Goal: Information Seeking & Learning: Learn about a topic

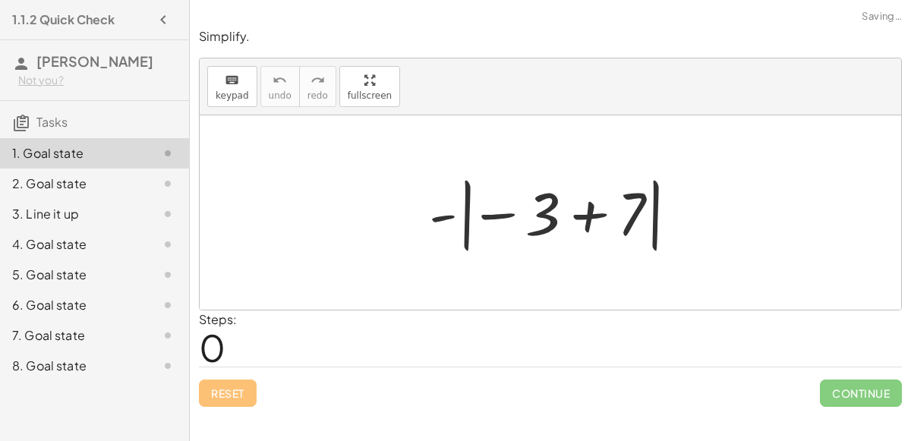
click at [540, 210] on div at bounding box center [556, 213] width 270 height 84
click at [506, 212] on div at bounding box center [556, 213] width 270 height 84
click at [469, 212] on div at bounding box center [556, 213] width 270 height 84
click at [449, 214] on div at bounding box center [556, 213] width 270 height 84
click at [587, 215] on div at bounding box center [556, 213] width 270 height 84
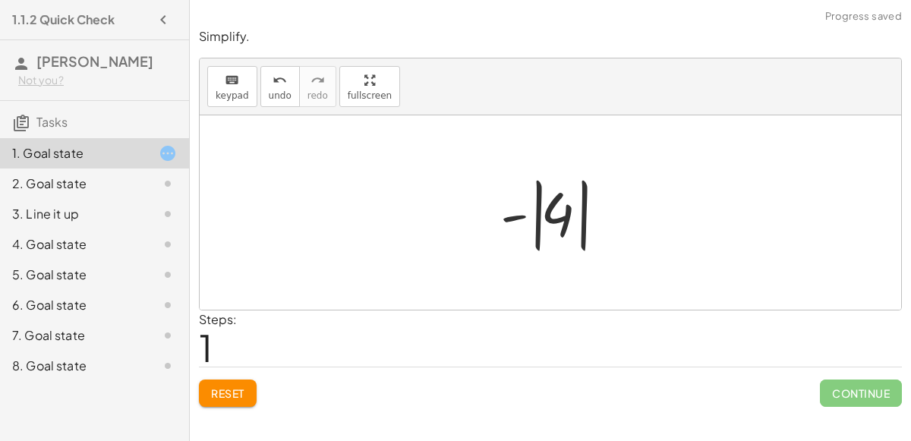
click at [555, 212] on div at bounding box center [555, 213] width 127 height 84
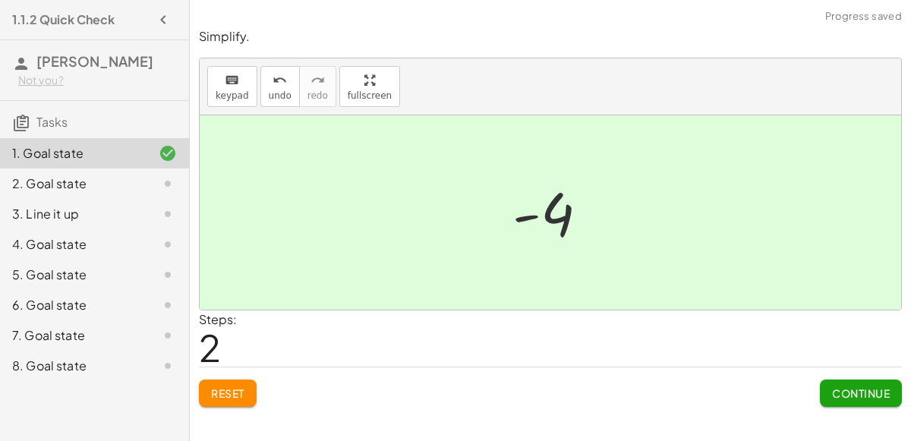
click at [873, 382] on button "Continue" at bounding box center [860, 392] width 82 height 27
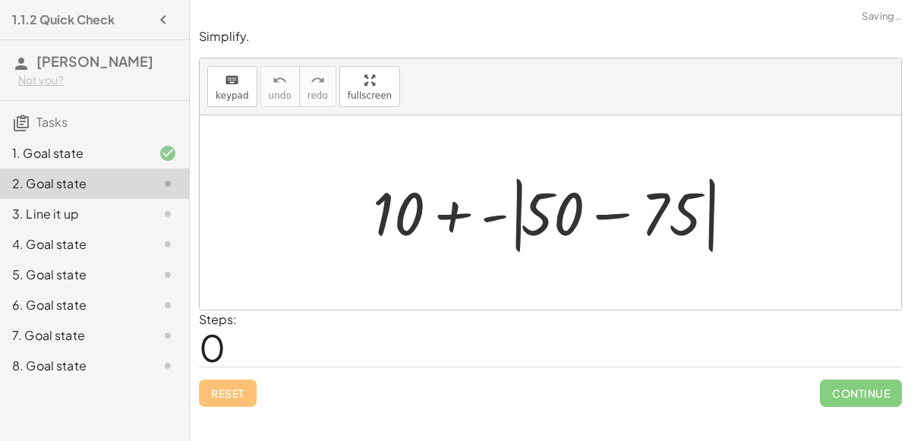
click at [612, 213] on div at bounding box center [556, 212] width 382 height 87
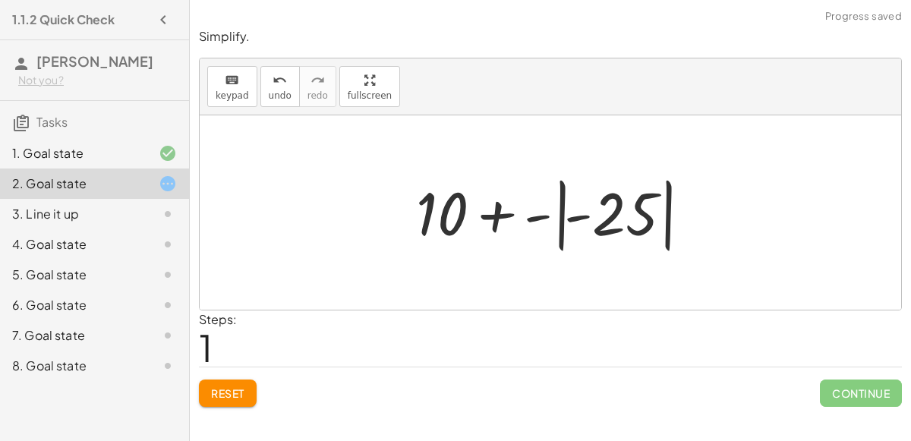
click at [543, 217] on div at bounding box center [556, 213] width 296 height 84
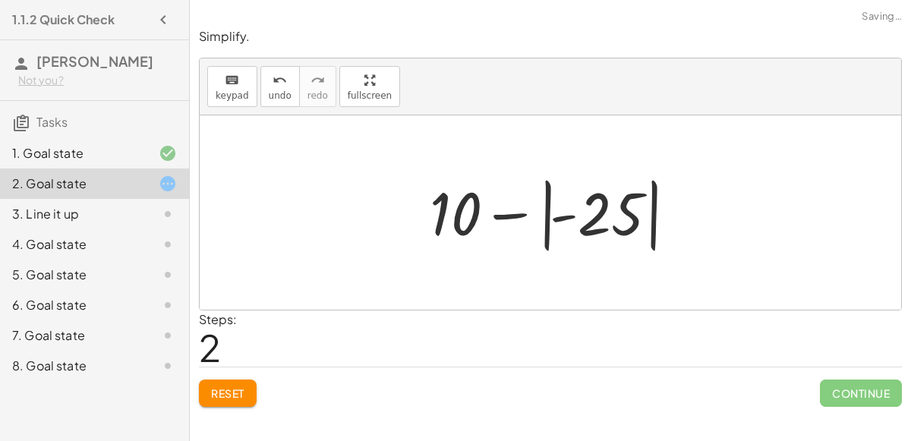
click at [554, 215] on div at bounding box center [556, 213] width 268 height 84
click at [445, 209] on div at bounding box center [556, 213] width 268 height 84
click at [599, 214] on div at bounding box center [556, 213] width 268 height 84
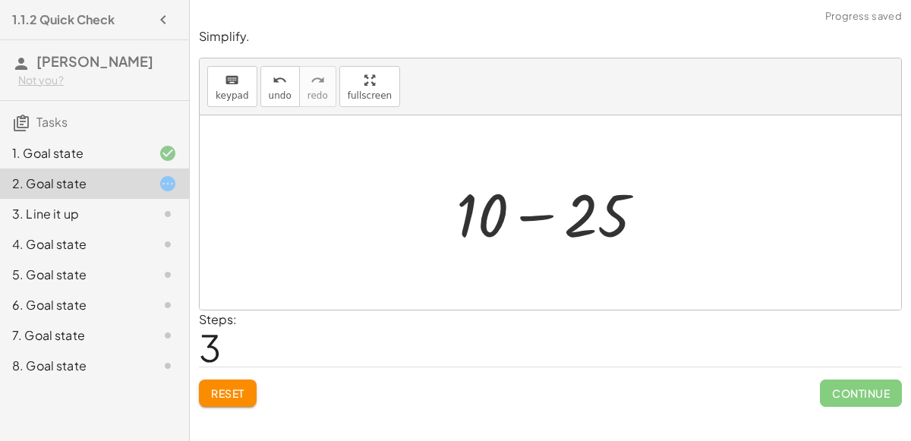
click at [543, 210] on div at bounding box center [555, 213] width 215 height 78
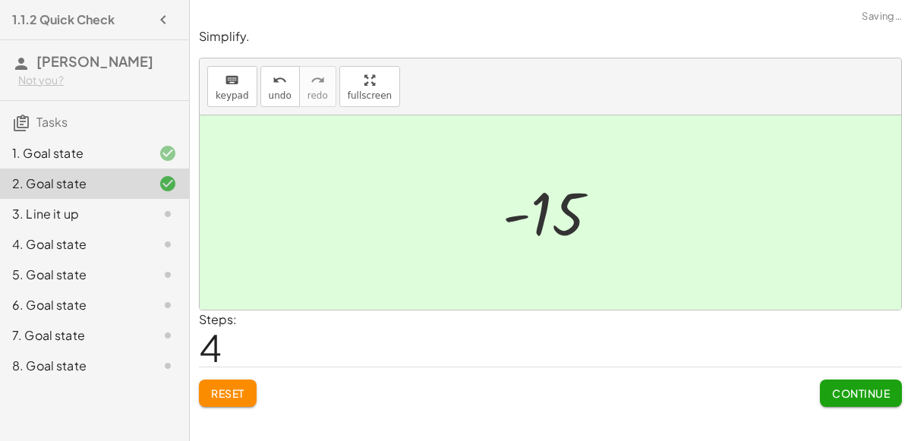
click at [841, 392] on span "Continue" at bounding box center [861, 393] width 58 height 14
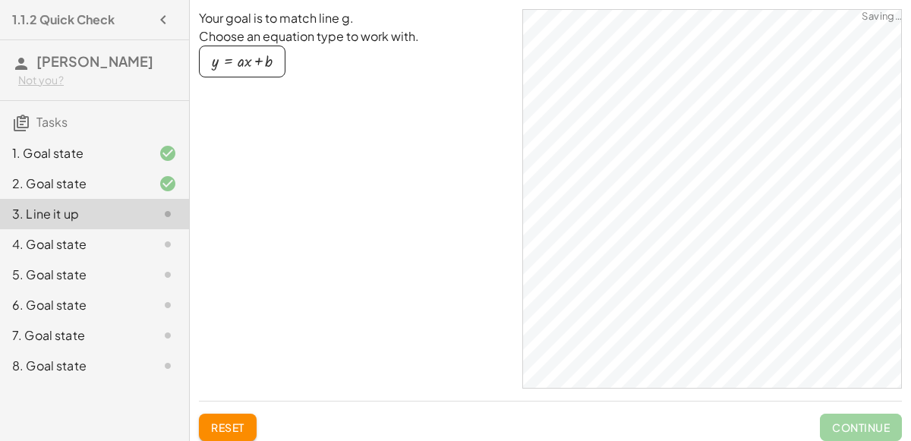
click at [143, 290] on div "4. Goal state" at bounding box center [94, 305] width 189 height 30
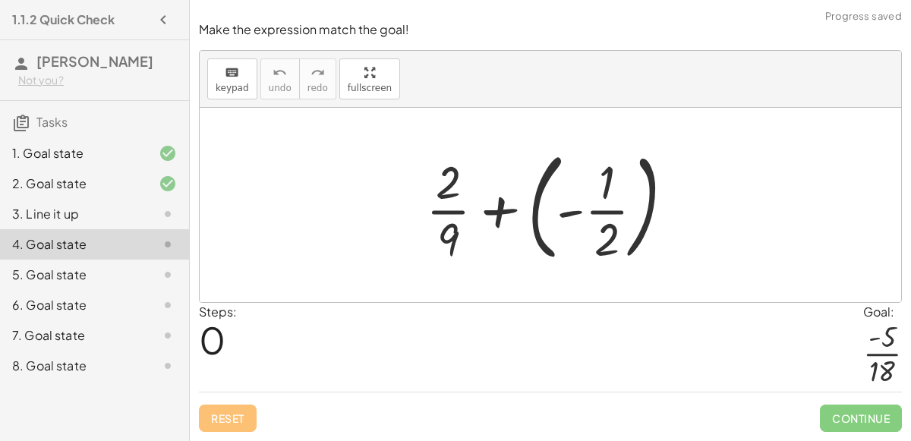
click at [139, 207] on div at bounding box center [155, 214] width 42 height 18
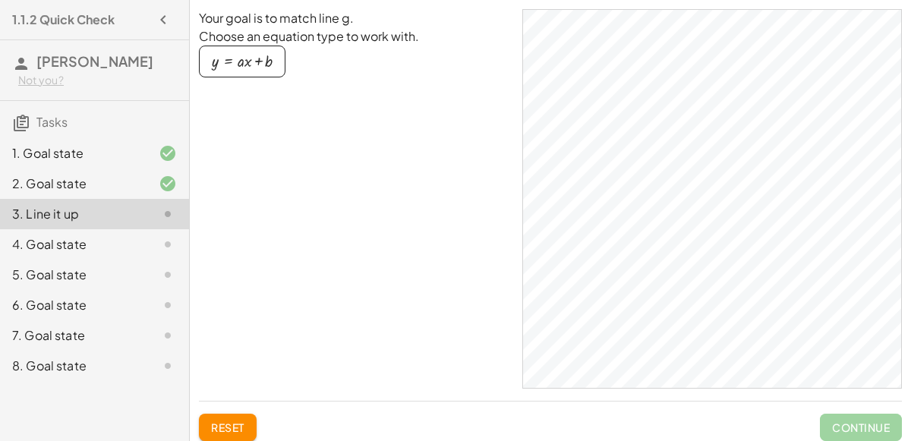
click at [165, 236] on icon at bounding box center [168, 244] width 18 height 18
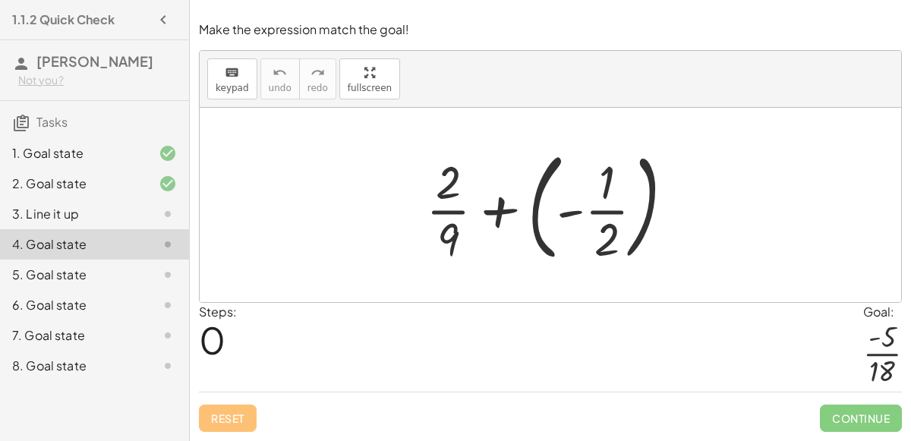
click at [577, 209] on div at bounding box center [555, 205] width 275 height 126
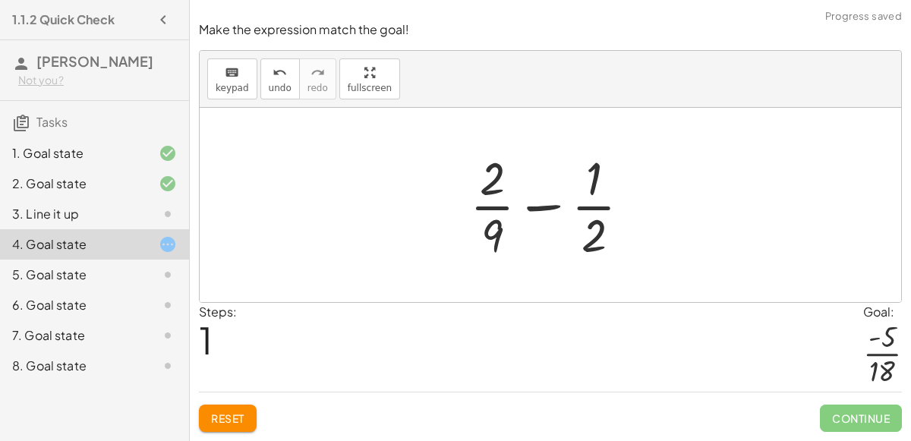
click at [591, 212] on div at bounding box center [556, 204] width 188 height 117
click at [500, 206] on div at bounding box center [556, 204] width 188 height 117
click at [529, 209] on div at bounding box center [556, 204] width 188 height 117
click at [536, 211] on div at bounding box center [556, 204] width 188 height 117
click at [582, 236] on div at bounding box center [556, 204] width 188 height 117
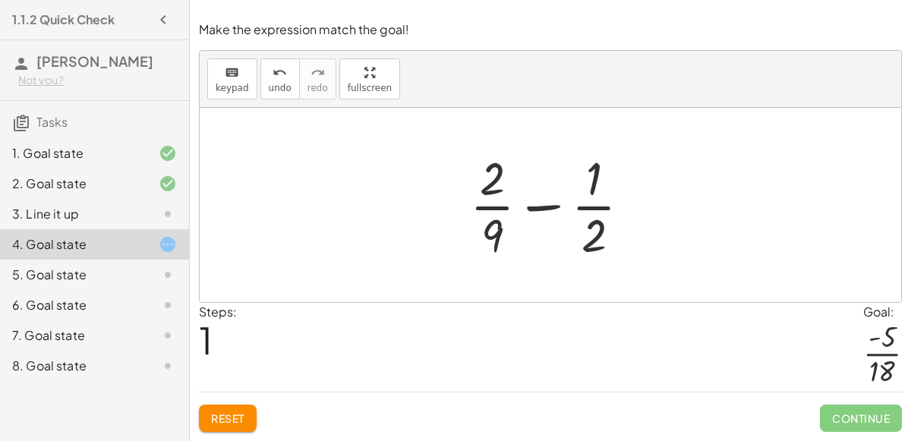
click at [589, 247] on div at bounding box center [556, 204] width 188 height 117
click at [588, 245] on div at bounding box center [556, 204] width 188 height 117
click at [494, 243] on div at bounding box center [556, 204] width 188 height 117
click at [494, 167] on div at bounding box center [556, 204] width 188 height 117
click at [592, 172] on div at bounding box center [556, 204] width 188 height 117
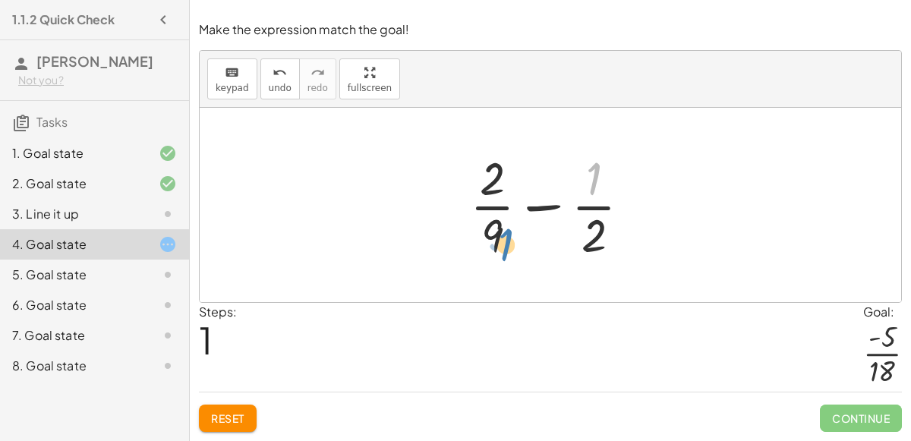
drag, startPoint x: 593, startPoint y: 179, endPoint x: 500, endPoint y: 238, distance: 110.1
click at [500, 238] on div at bounding box center [556, 204] width 188 height 117
drag, startPoint x: 596, startPoint y: 231, endPoint x: 498, endPoint y: 212, distance: 100.5
click at [498, 212] on div at bounding box center [556, 204] width 188 height 117
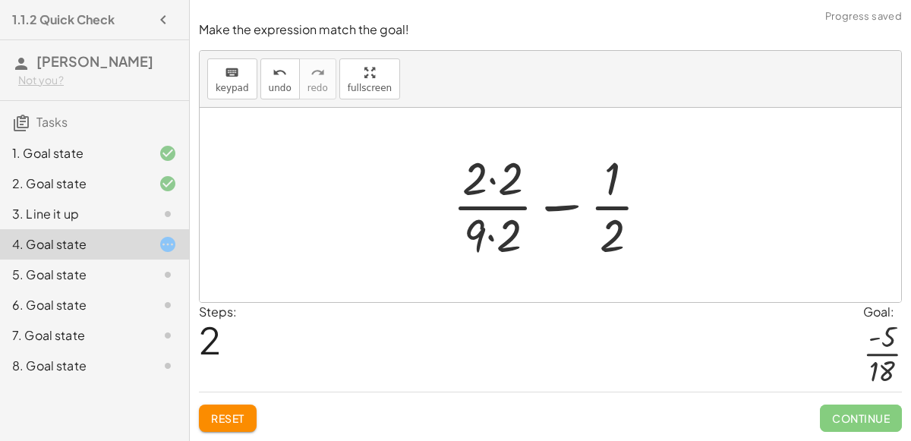
click at [500, 235] on div at bounding box center [557, 204] width 224 height 117
click at [511, 187] on div at bounding box center [557, 204] width 224 height 117
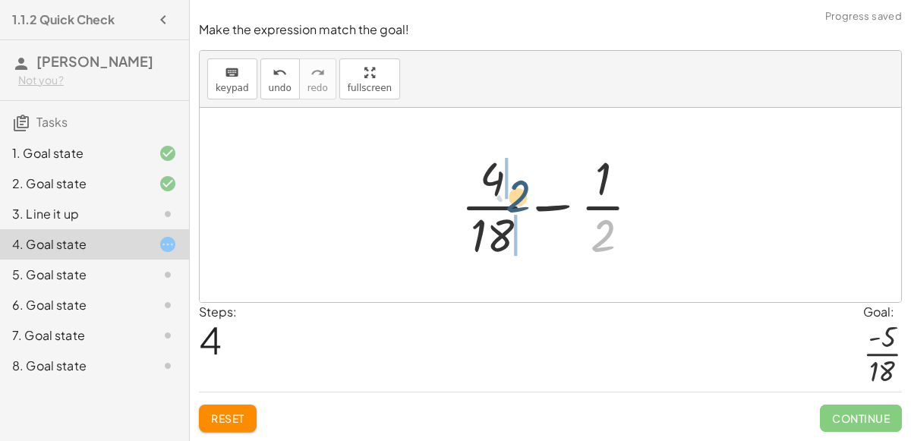
drag, startPoint x: 607, startPoint y: 234, endPoint x: 505, endPoint y: 187, distance: 113.0
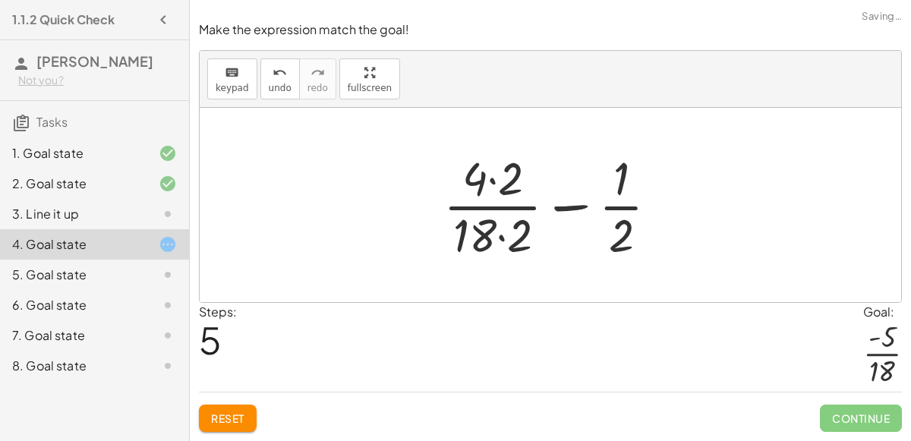
click at [524, 229] on div at bounding box center [557, 204] width 242 height 117
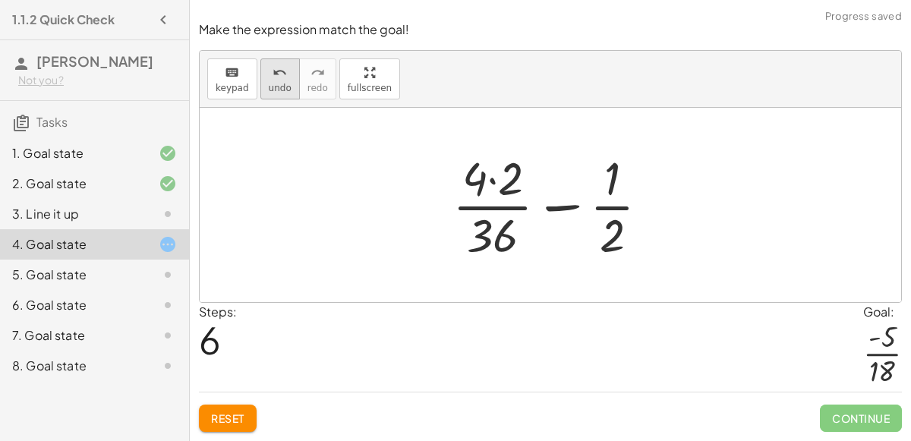
click at [272, 86] on span "undo" at bounding box center [280, 88] width 23 height 11
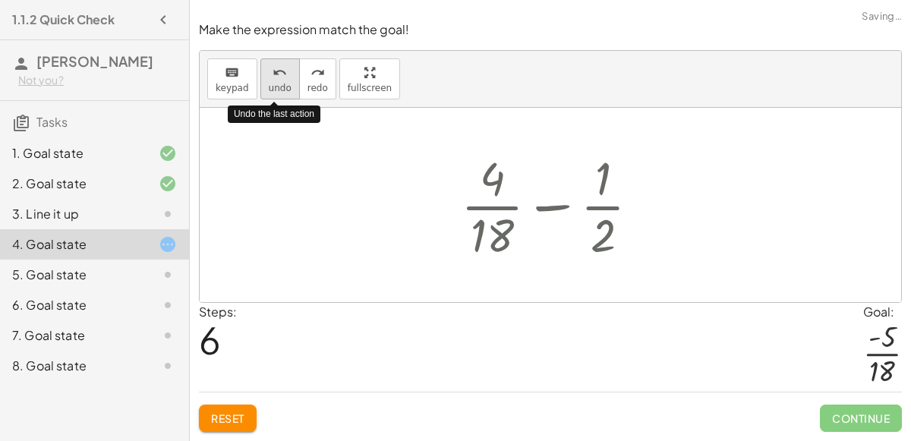
click at [271, 85] on span "undo" at bounding box center [280, 88] width 23 height 11
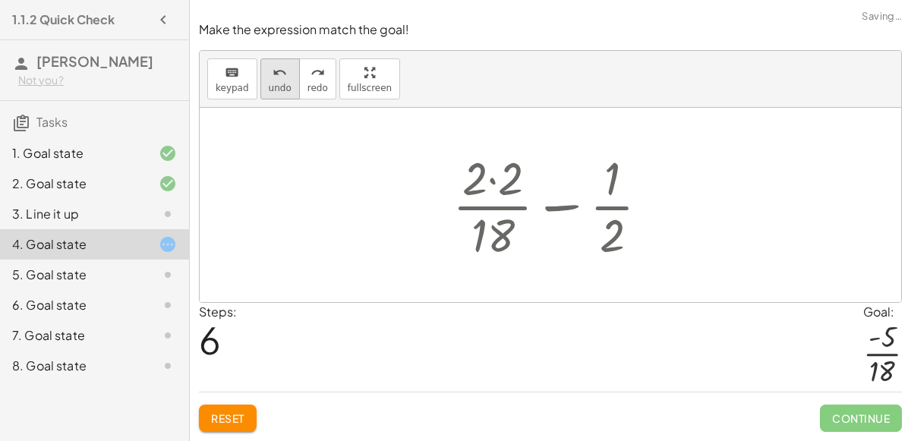
click at [282, 95] on button "undo undo" at bounding box center [279, 78] width 39 height 41
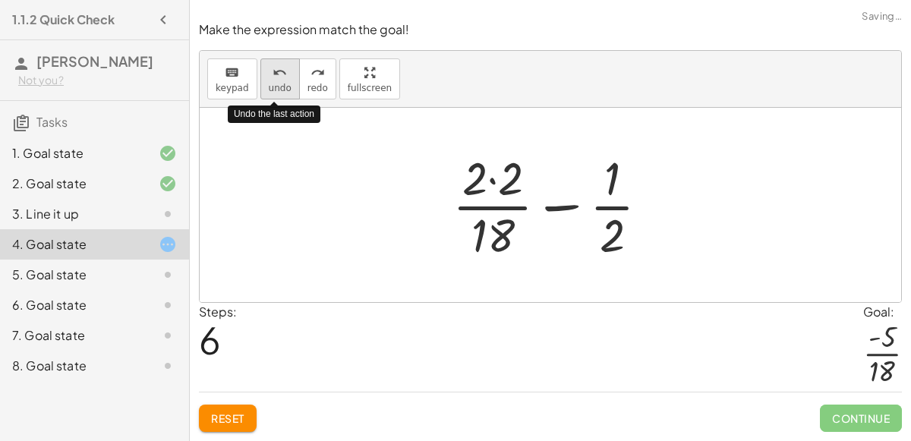
click at [282, 95] on button "undo undo" at bounding box center [279, 78] width 39 height 41
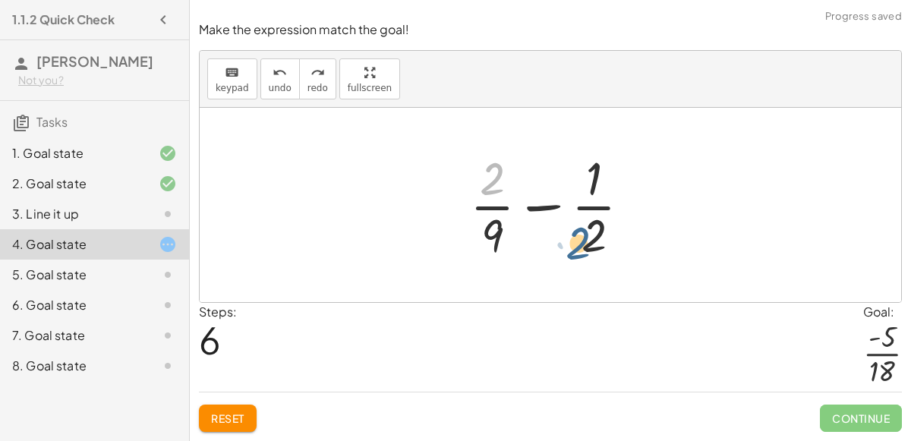
drag, startPoint x: 492, startPoint y: 178, endPoint x: 582, endPoint y: 242, distance: 111.0
click at [582, 242] on div at bounding box center [556, 204] width 188 height 117
drag, startPoint x: 486, startPoint y: 177, endPoint x: 504, endPoint y: 191, distance: 22.6
click at [504, 191] on div at bounding box center [556, 204] width 188 height 117
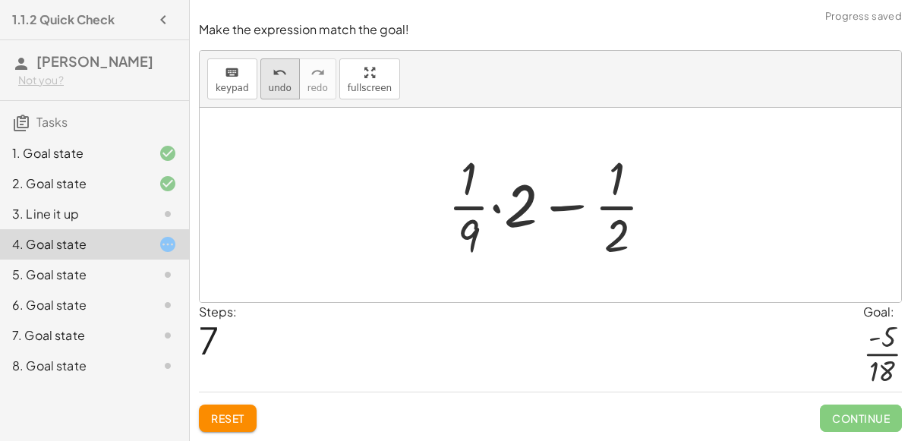
click at [272, 71] on icon "undo" at bounding box center [279, 73] width 14 height 18
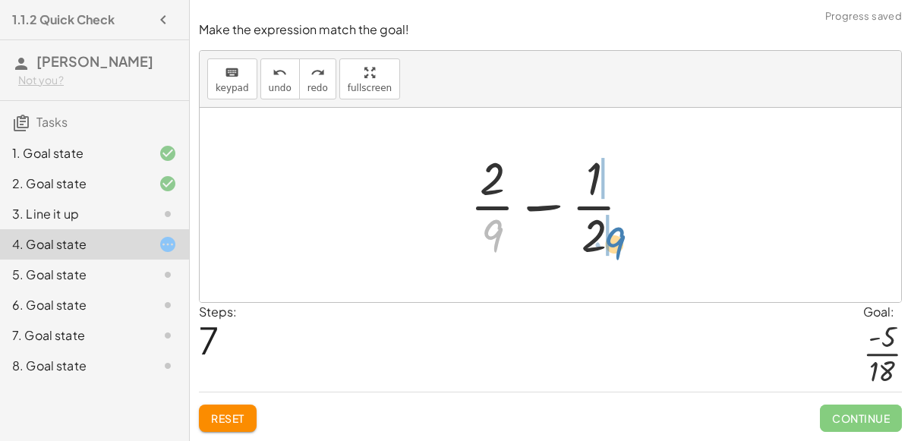
drag, startPoint x: 489, startPoint y: 240, endPoint x: 612, endPoint y: 247, distance: 122.4
click at [612, 247] on div at bounding box center [556, 204] width 188 height 117
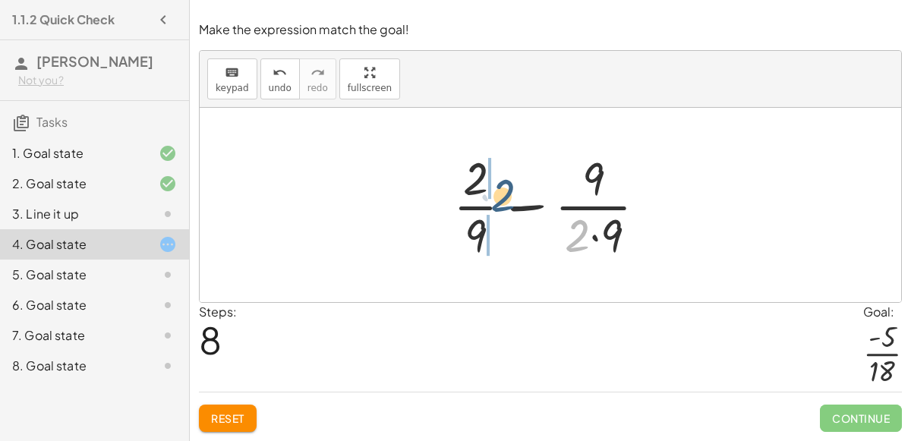
drag, startPoint x: 582, startPoint y: 238, endPoint x: 495, endPoint y: 191, distance: 99.1
click at [495, 191] on div at bounding box center [555, 204] width 221 height 117
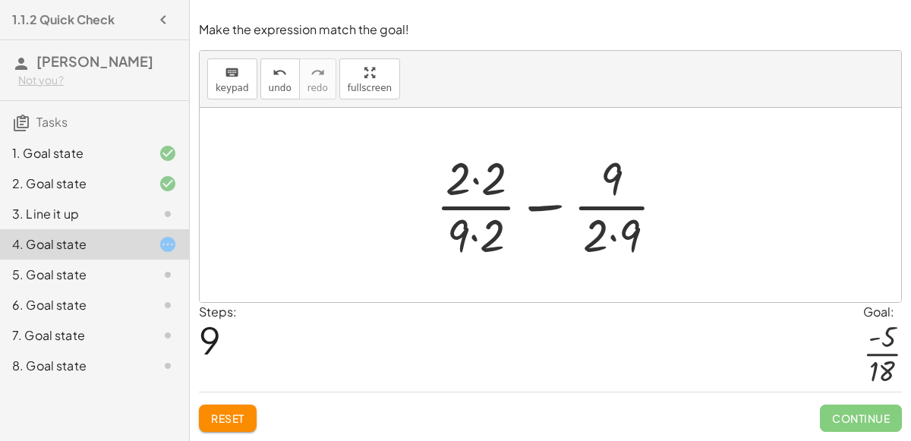
click at [490, 229] on div at bounding box center [556, 204] width 256 height 117
click at [488, 187] on div at bounding box center [556, 204] width 256 height 117
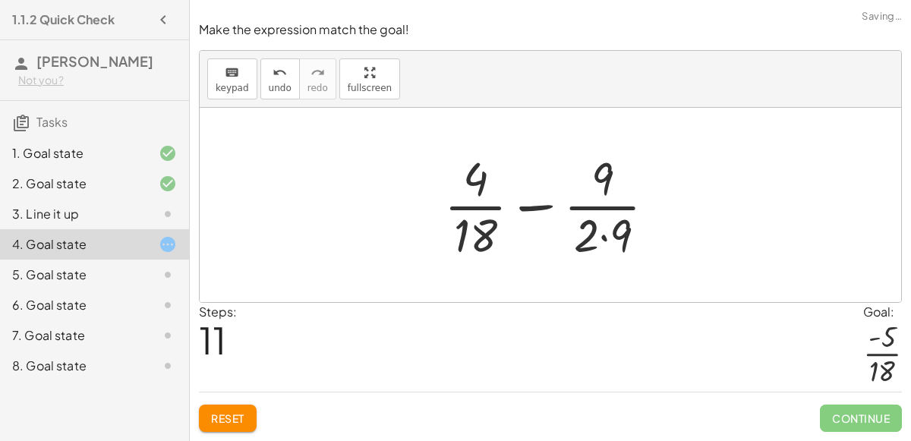
click at [590, 238] on div at bounding box center [555, 204] width 239 height 117
click at [584, 240] on div at bounding box center [555, 204] width 239 height 117
click at [589, 235] on div at bounding box center [555, 204] width 239 height 117
click at [599, 239] on div at bounding box center [555, 204] width 239 height 117
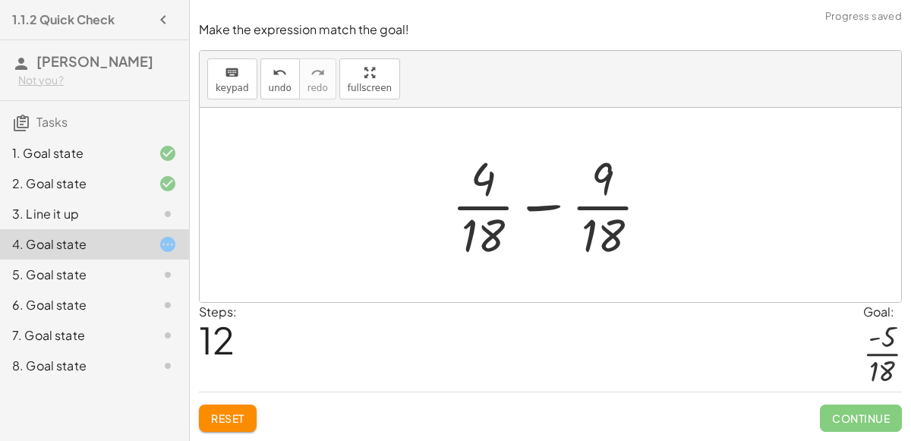
click at [552, 207] on div at bounding box center [556, 204] width 224 height 117
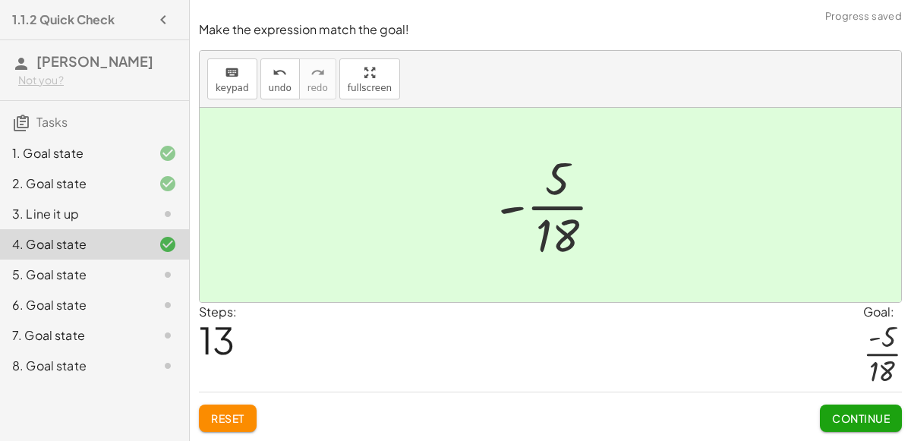
click at [835, 403] on div "Continue" at bounding box center [860, 411] width 82 height 39
click at [836, 408] on button "Continue" at bounding box center [860, 417] width 82 height 27
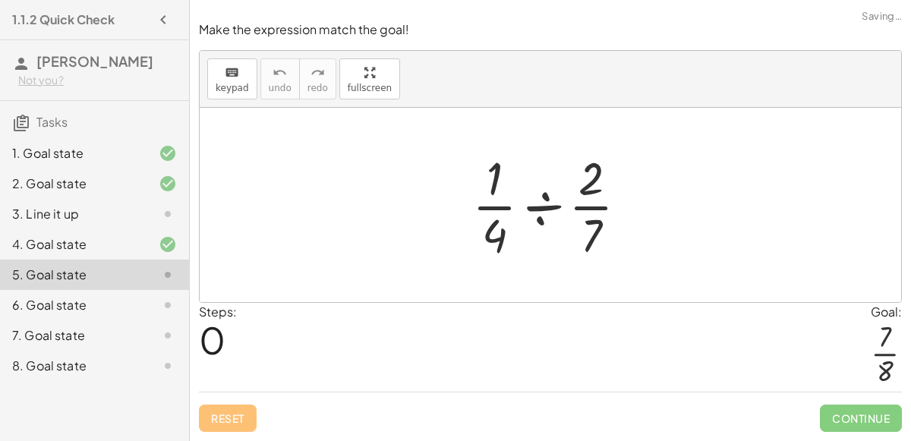
click at [542, 202] on div at bounding box center [555, 204] width 183 height 117
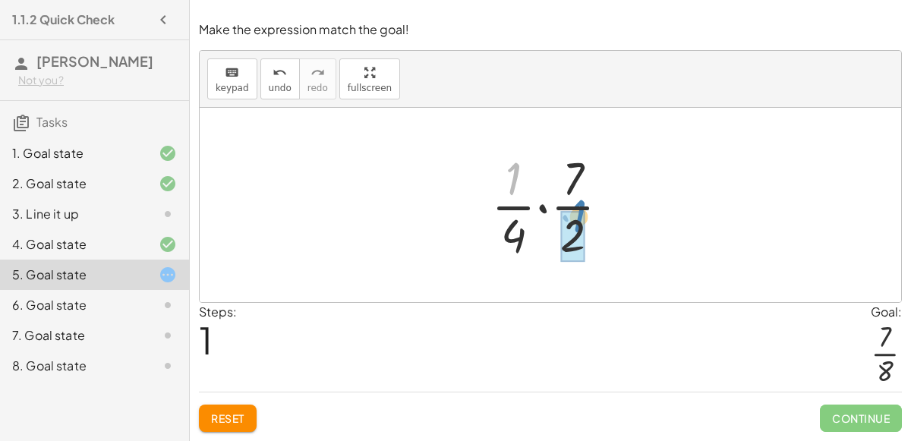
drag, startPoint x: 515, startPoint y: 186, endPoint x: 579, endPoint y: 226, distance: 75.4
drag, startPoint x: 516, startPoint y: 238, endPoint x: 558, endPoint y: 241, distance: 42.6
click at [558, 241] on div at bounding box center [556, 204] width 146 height 117
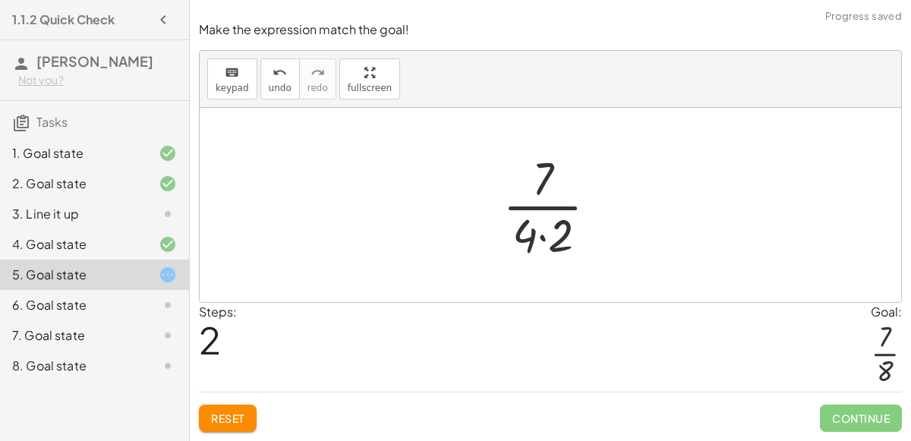
click at [548, 242] on div at bounding box center [556, 204] width 122 height 117
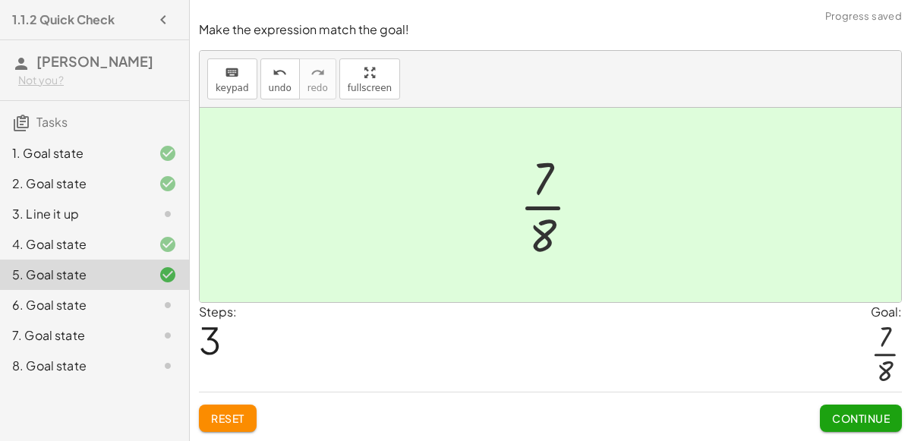
click at [861, 414] on span "Continue" at bounding box center [861, 418] width 58 height 14
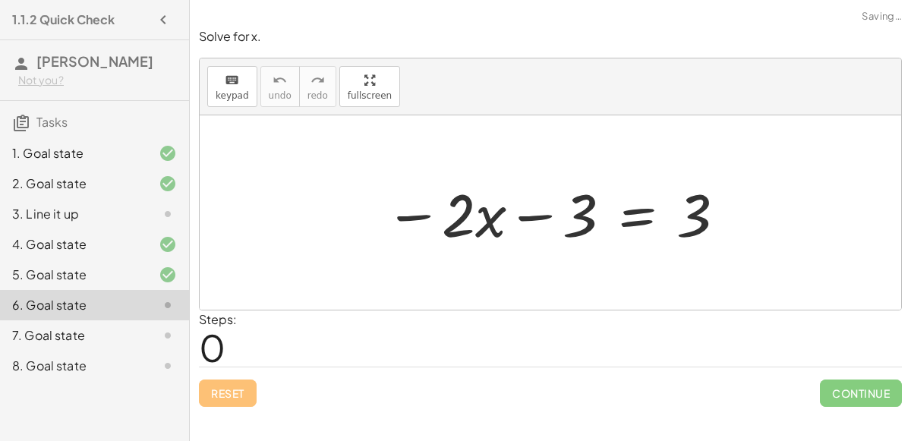
click at [539, 217] on div at bounding box center [555, 213] width 357 height 78
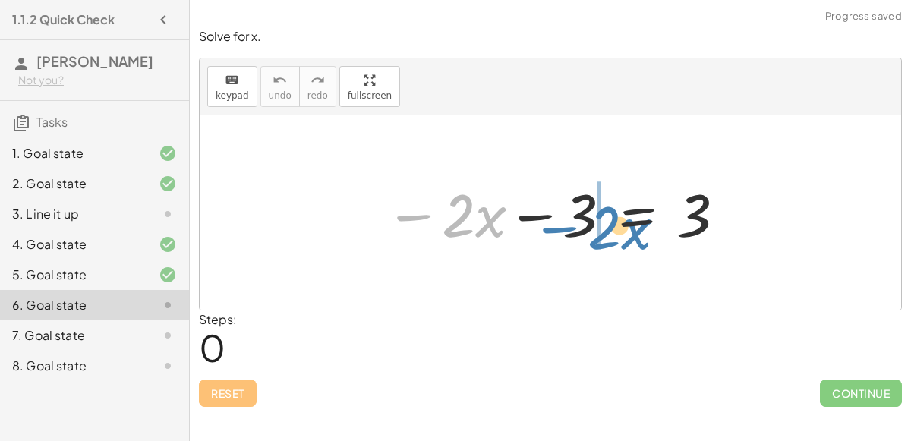
drag, startPoint x: 416, startPoint y: 217, endPoint x: 558, endPoint y: 226, distance: 142.2
click at [558, 226] on div at bounding box center [555, 213] width 357 height 78
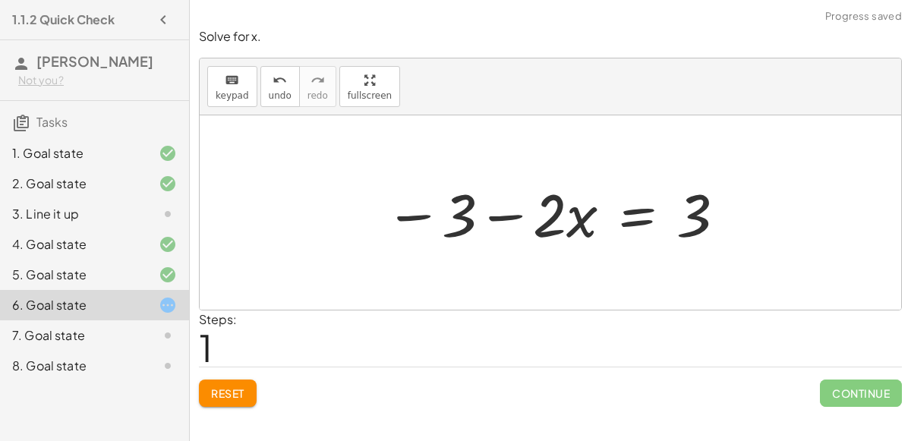
click at [496, 216] on div at bounding box center [555, 213] width 357 height 78
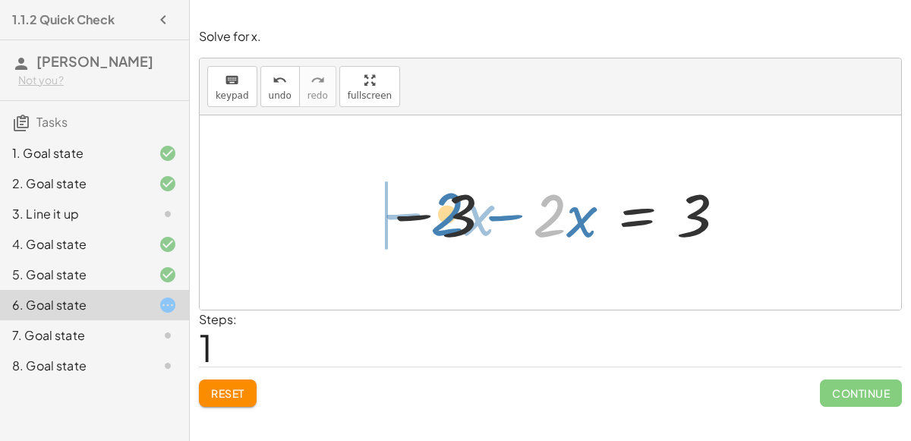
drag, startPoint x: 548, startPoint y: 215, endPoint x: 445, endPoint y: 215, distance: 102.4
click at [445, 215] on div at bounding box center [555, 213] width 357 height 78
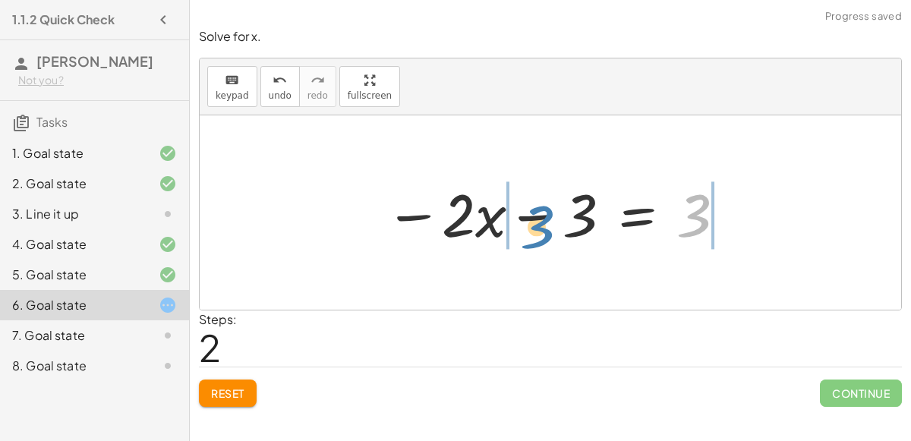
drag, startPoint x: 693, startPoint y: 219, endPoint x: 539, endPoint y: 230, distance: 153.7
click at [539, 230] on div at bounding box center [555, 213] width 357 height 78
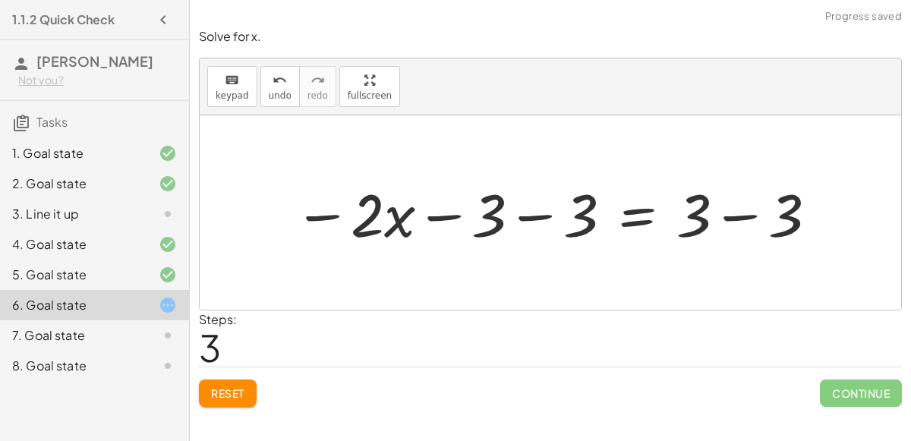
click at [526, 215] on div at bounding box center [556, 213] width 540 height 78
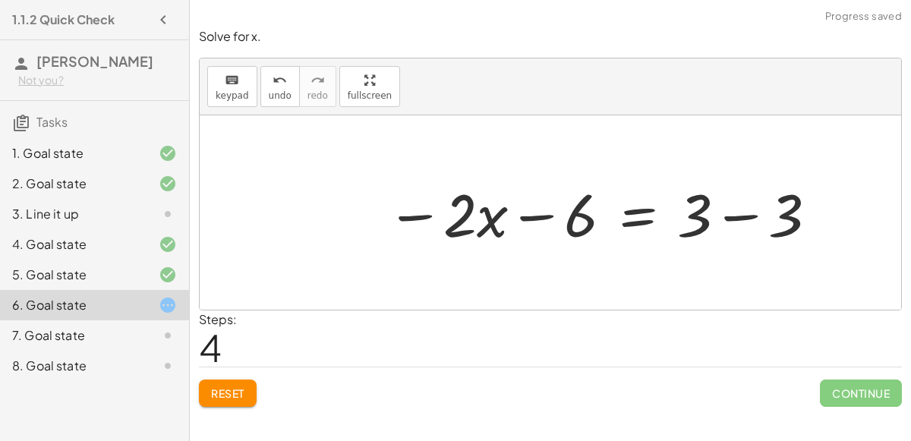
click at [750, 220] on div at bounding box center [603, 213] width 448 height 78
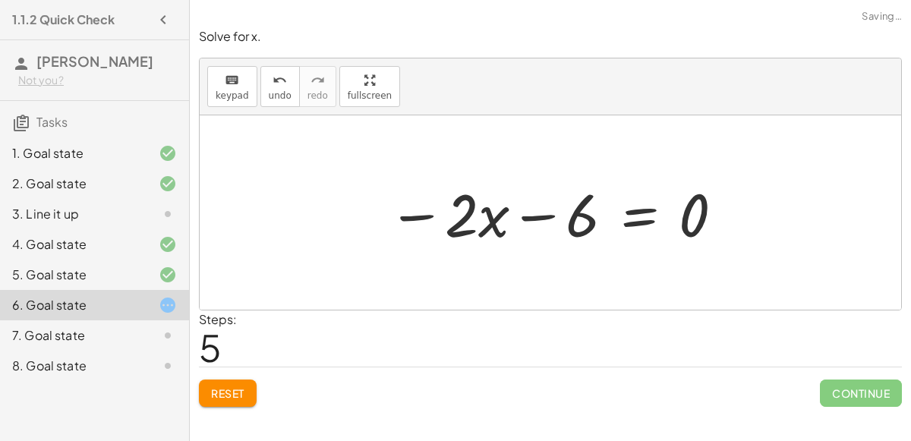
click at [616, 213] on div at bounding box center [556, 213] width 352 height 78
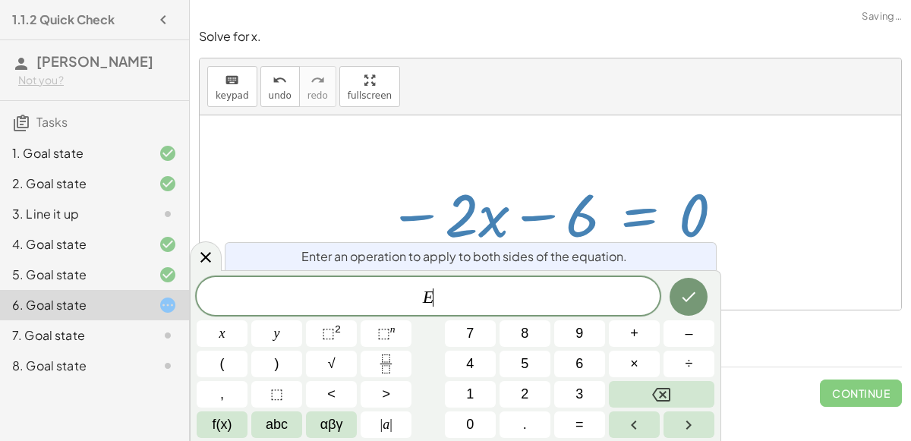
click at [646, 217] on div at bounding box center [556, 213] width 352 height 78
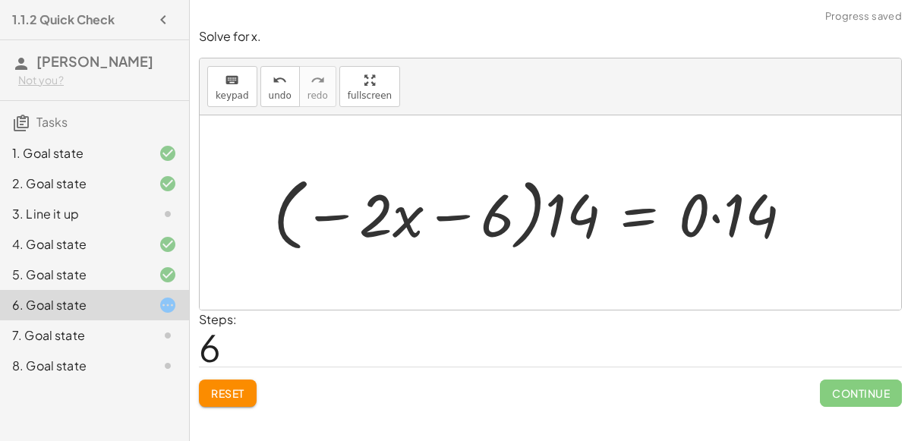
click at [534, 223] on div at bounding box center [539, 212] width 546 height 87
click at [486, 215] on div at bounding box center [539, 212] width 546 height 87
click at [453, 214] on div at bounding box center [539, 212] width 546 height 87
click at [389, 215] on div at bounding box center [539, 212] width 546 height 87
click at [577, 218] on div at bounding box center [539, 212] width 546 height 87
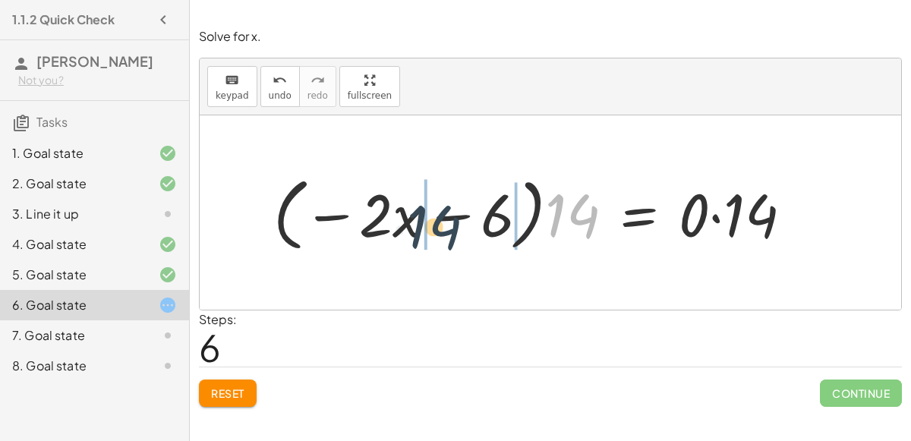
drag, startPoint x: 577, startPoint y: 217, endPoint x: 421, endPoint y: 223, distance: 156.4
click at [421, 223] on div at bounding box center [539, 212] width 546 height 87
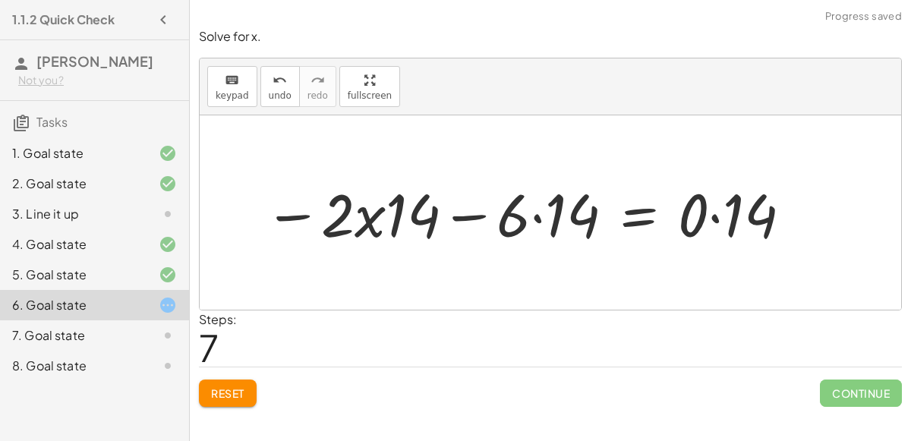
click at [553, 212] on div at bounding box center [528, 213] width 545 height 78
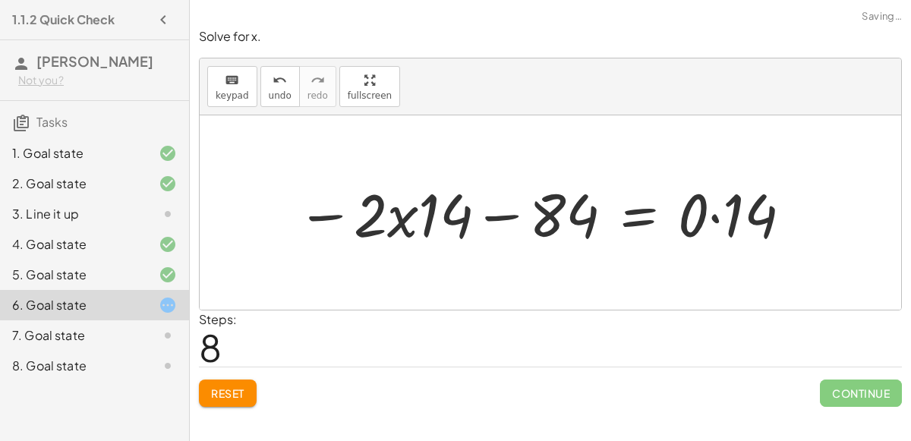
click at [406, 221] on div at bounding box center [545, 213] width 512 height 78
click at [421, 219] on div at bounding box center [545, 213] width 512 height 78
click at [231, 386] on span "Reset" at bounding box center [227, 393] width 33 height 14
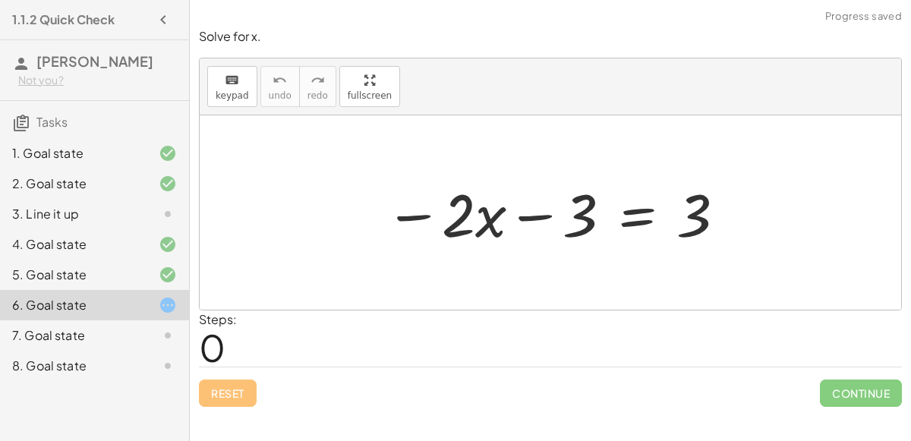
click at [421, 216] on div at bounding box center [555, 213] width 357 height 78
click at [464, 221] on div at bounding box center [555, 213] width 357 height 78
drag, startPoint x: 490, startPoint y: 223, endPoint x: 521, endPoint y: 212, distance: 32.9
click at [521, 212] on div at bounding box center [555, 213] width 357 height 78
click at [538, 216] on div at bounding box center [555, 213] width 357 height 78
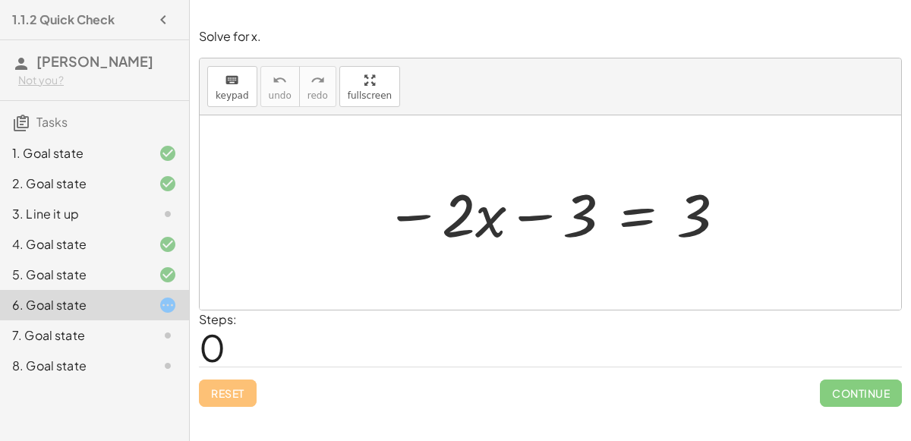
click at [692, 221] on div at bounding box center [555, 213] width 357 height 78
click at [645, 217] on div at bounding box center [555, 213] width 357 height 78
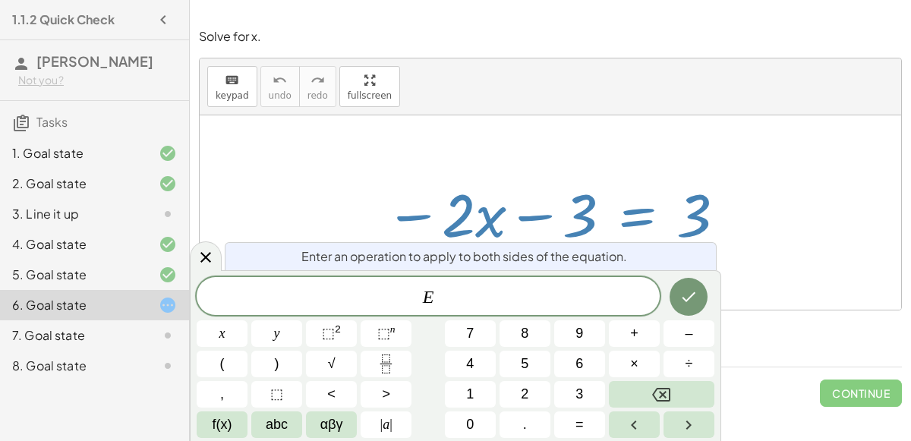
click at [640, 215] on div at bounding box center [555, 213] width 357 height 78
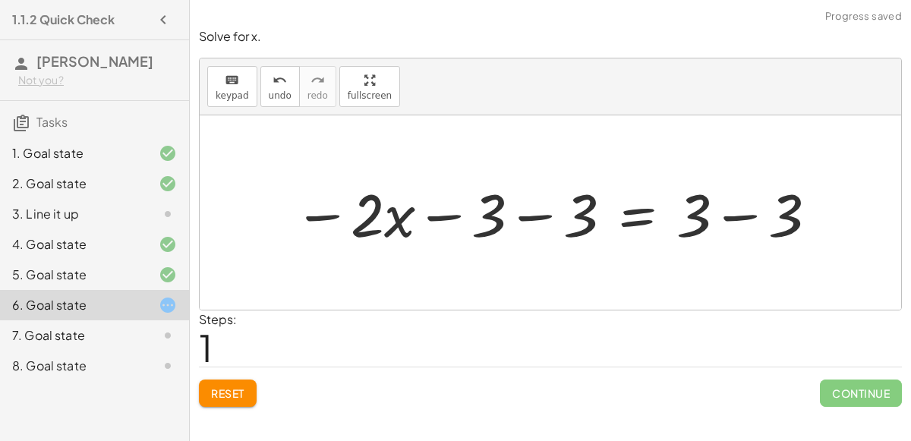
click at [440, 213] on div at bounding box center [556, 213] width 540 height 78
click at [736, 210] on div at bounding box center [556, 213] width 540 height 78
click at [536, 216] on div at bounding box center [508, 213] width 445 height 78
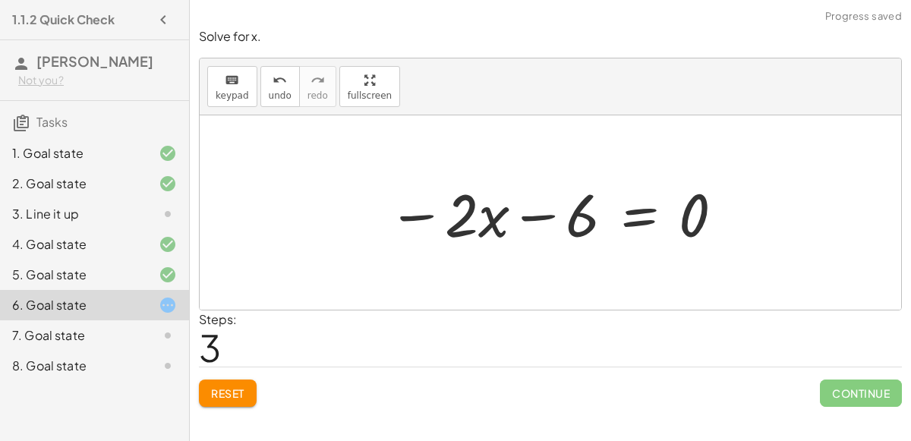
click at [530, 213] on div at bounding box center [556, 213] width 352 height 78
click at [432, 215] on div at bounding box center [556, 213] width 352 height 78
click at [417, 215] on div at bounding box center [556, 213] width 352 height 78
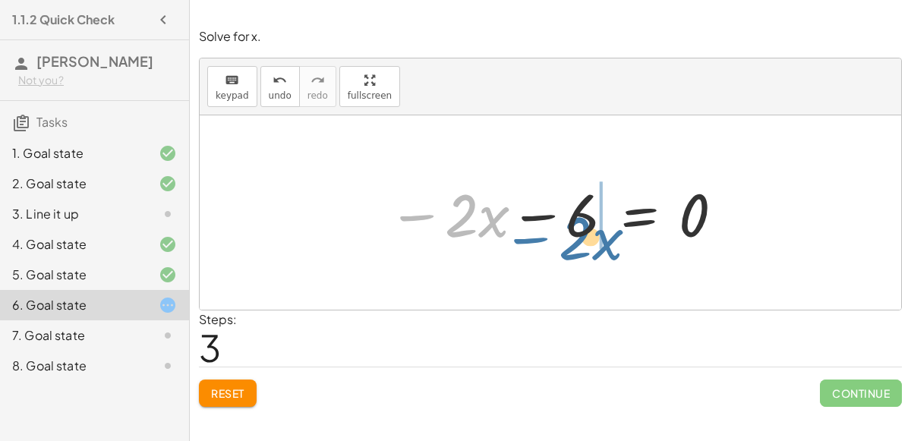
drag, startPoint x: 417, startPoint y: 215, endPoint x: 530, endPoint y: 235, distance: 114.0
click at [530, 235] on div at bounding box center [556, 213] width 352 height 78
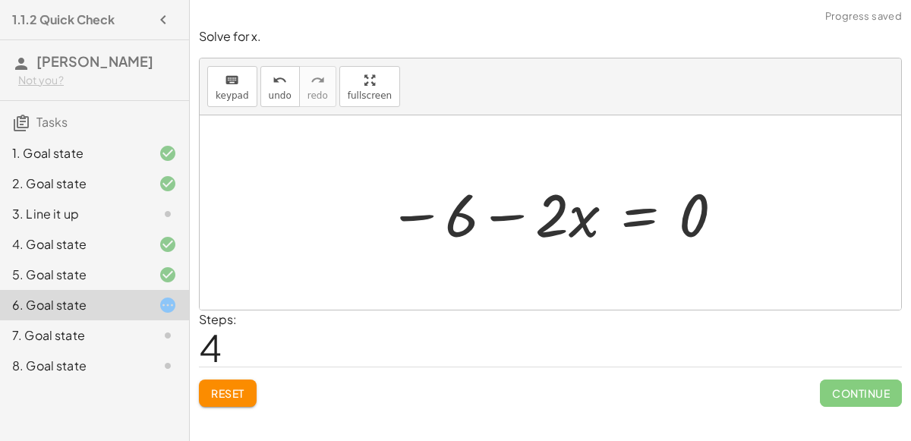
click at [488, 215] on div at bounding box center [556, 213] width 352 height 78
click at [451, 212] on div at bounding box center [556, 213] width 352 height 78
click at [409, 215] on div at bounding box center [556, 213] width 352 height 78
click at [570, 222] on div at bounding box center [556, 213] width 352 height 78
drag, startPoint x: 577, startPoint y: 221, endPoint x: 542, endPoint y: 213, distance: 35.7
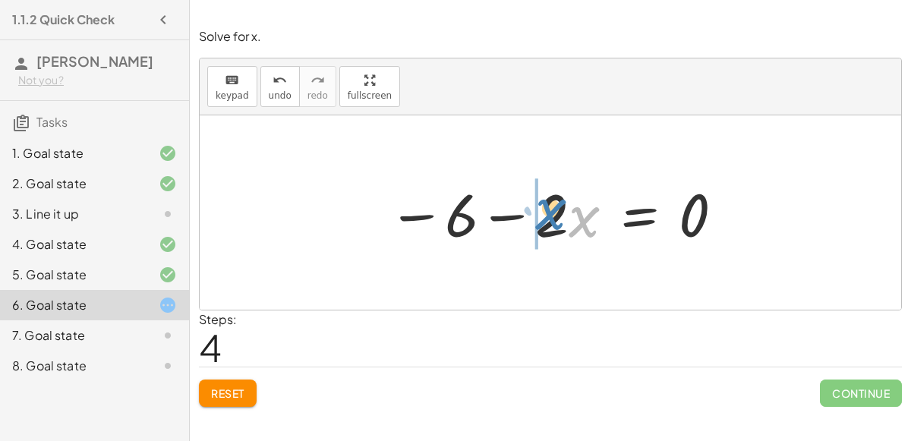
click at [542, 213] on div at bounding box center [556, 213] width 352 height 78
click at [501, 215] on div at bounding box center [556, 213] width 352 height 78
click at [544, 231] on div at bounding box center [556, 213] width 352 height 78
click at [547, 225] on div at bounding box center [556, 213] width 352 height 78
click at [576, 221] on div at bounding box center [556, 213] width 352 height 78
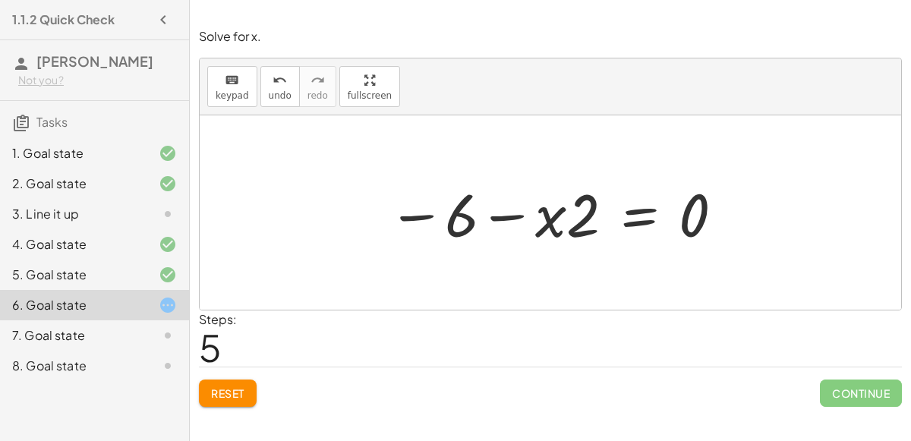
click at [454, 217] on div at bounding box center [556, 213] width 352 height 78
click at [694, 207] on div at bounding box center [556, 213] width 352 height 78
click at [640, 207] on div at bounding box center [556, 213] width 352 height 78
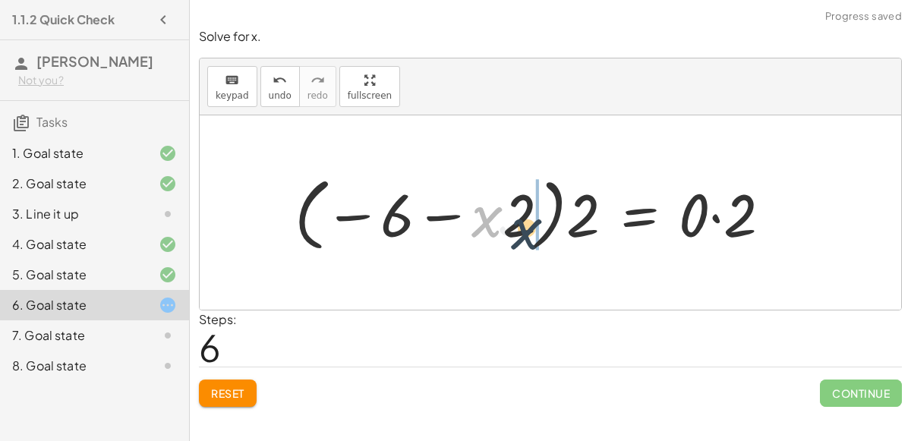
drag, startPoint x: 489, startPoint y: 225, endPoint x: 536, endPoint y: 226, distance: 47.8
click at [574, 220] on div at bounding box center [539, 212] width 504 height 87
click at [556, 218] on div at bounding box center [539, 212] width 504 height 87
drag, startPoint x: 520, startPoint y: 224, endPoint x: 608, endPoint y: 212, distance: 88.8
click at [608, 212] on div at bounding box center [539, 212] width 504 height 87
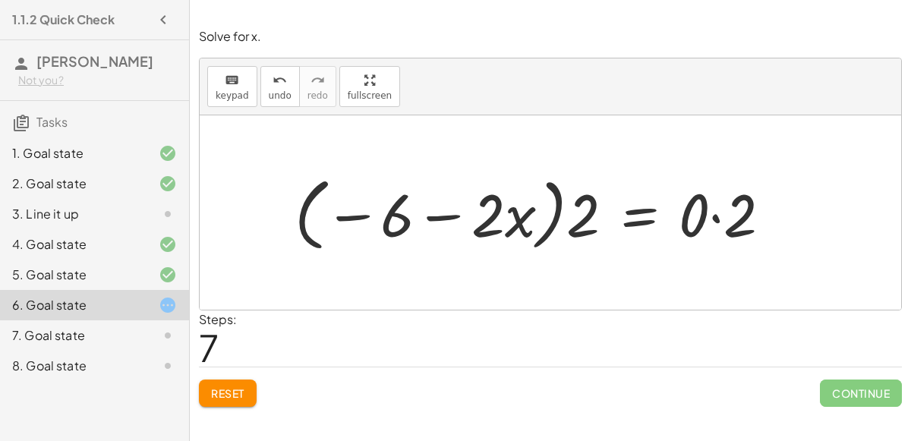
click at [715, 216] on div at bounding box center [539, 212] width 504 height 87
click at [582, 216] on div at bounding box center [515, 212] width 456 height 87
click at [494, 219] on div at bounding box center [515, 212] width 456 height 87
drag, startPoint x: 443, startPoint y: 216, endPoint x: 363, endPoint y: 219, distance: 80.5
click at [363, 219] on div at bounding box center [515, 212] width 456 height 87
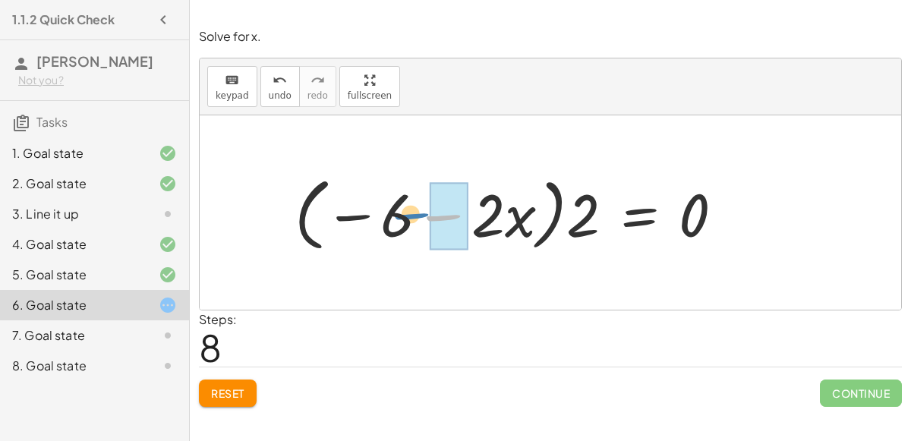
drag, startPoint x: 448, startPoint y: 214, endPoint x: 418, endPoint y: 214, distance: 29.6
click at [418, 214] on div at bounding box center [515, 212] width 456 height 87
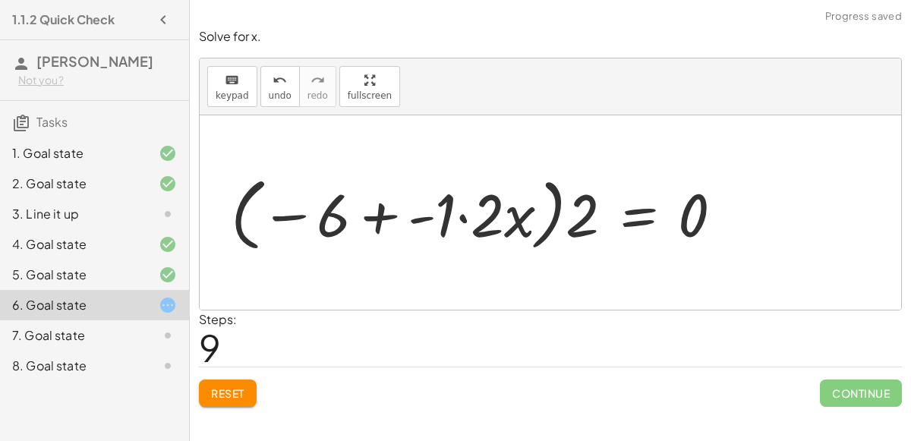
click at [454, 220] on div at bounding box center [482, 212] width 519 height 87
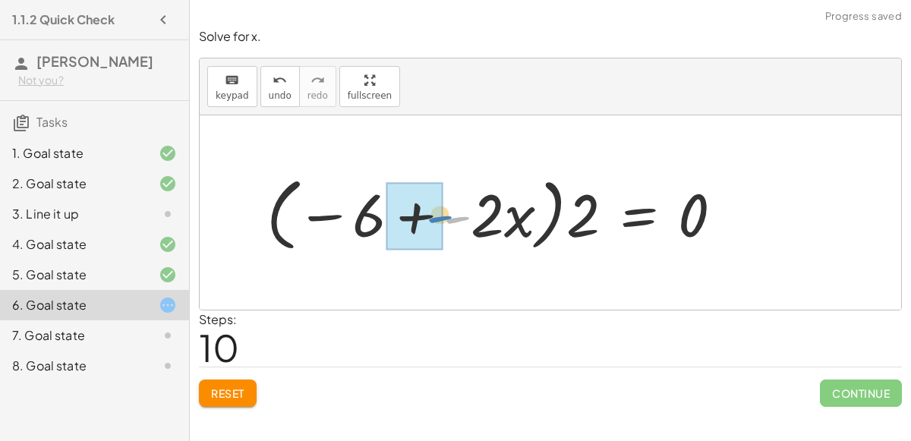
drag, startPoint x: 456, startPoint y: 217, endPoint x: 438, endPoint y: 216, distance: 18.2
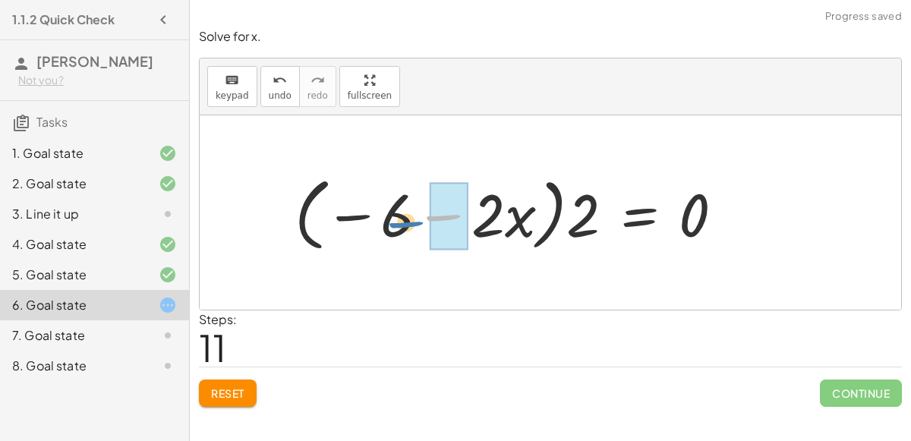
drag, startPoint x: 429, startPoint y: 218, endPoint x: 393, endPoint y: 223, distance: 36.8
click at [393, 223] on div at bounding box center [515, 212] width 456 height 87
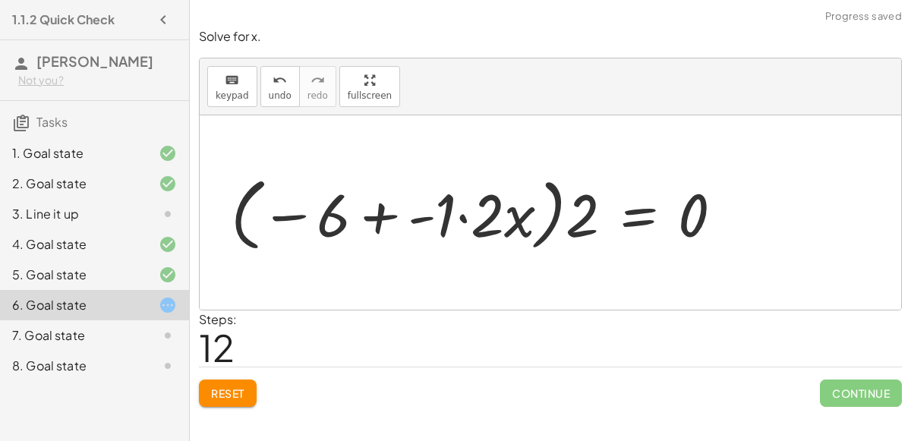
click at [373, 215] on div at bounding box center [482, 212] width 519 height 87
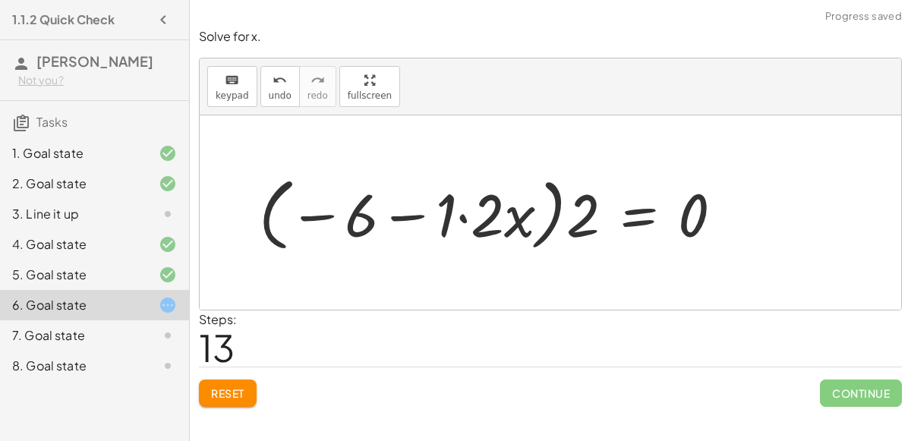
click at [463, 215] on div at bounding box center [496, 212] width 491 height 87
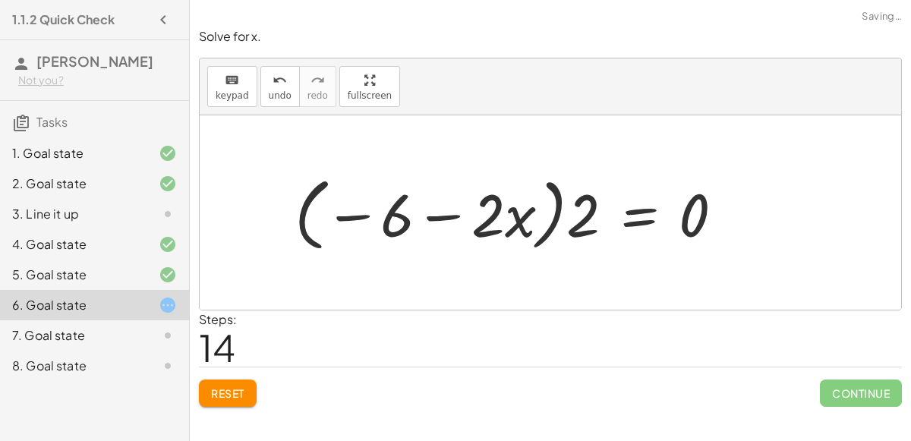
click at [501, 218] on div at bounding box center [515, 212] width 456 height 87
click at [474, 219] on div at bounding box center [515, 212] width 456 height 87
click at [450, 216] on div at bounding box center [515, 212] width 456 height 87
click at [363, 217] on div at bounding box center [515, 212] width 456 height 87
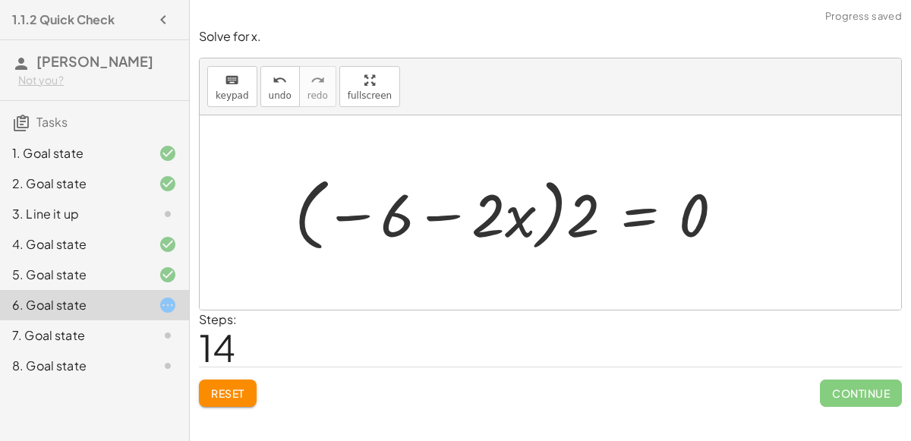
click at [363, 217] on div at bounding box center [515, 212] width 456 height 87
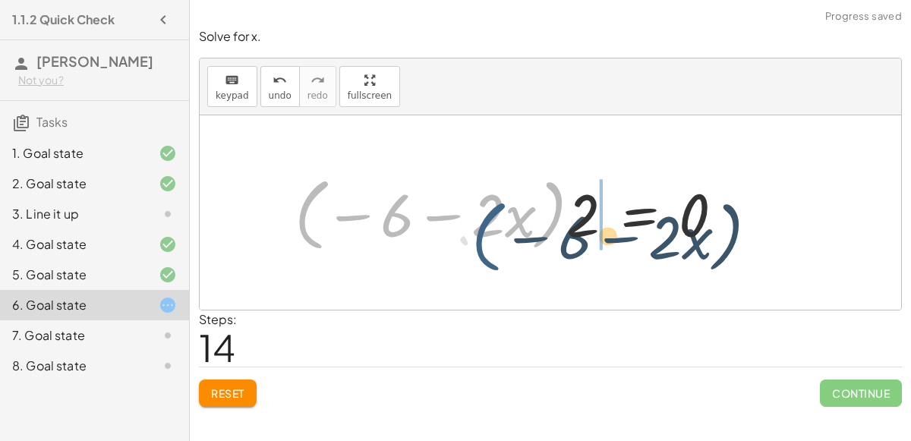
drag, startPoint x: 304, startPoint y: 203, endPoint x: 483, endPoint y: 225, distance: 180.4
click at [483, 225] on div at bounding box center [515, 212] width 456 height 87
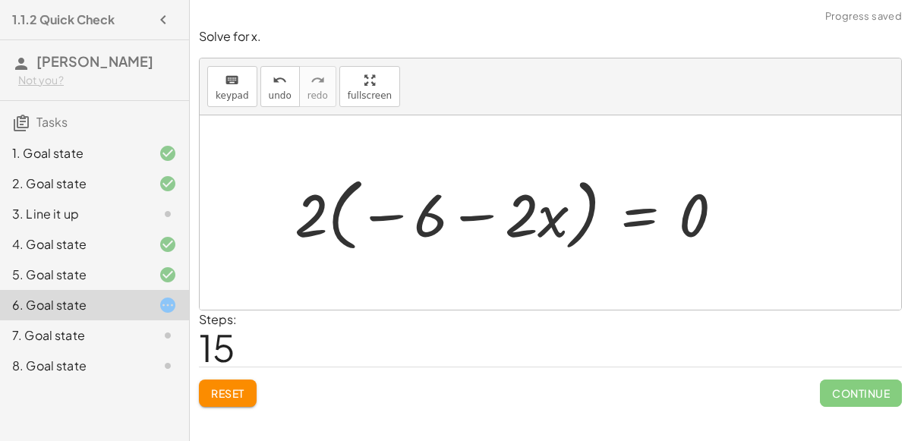
click at [309, 219] on div at bounding box center [515, 212] width 456 height 87
click at [307, 210] on div at bounding box center [515, 212] width 456 height 87
click at [405, 214] on div at bounding box center [515, 212] width 456 height 87
click at [340, 219] on div at bounding box center [515, 212] width 456 height 87
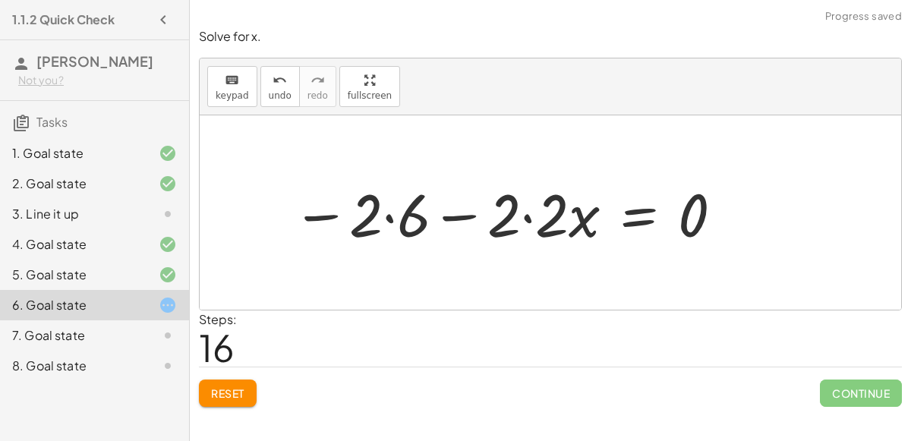
click at [391, 216] on div at bounding box center [509, 213] width 448 height 78
click at [527, 214] on div at bounding box center [522, 213] width 420 height 78
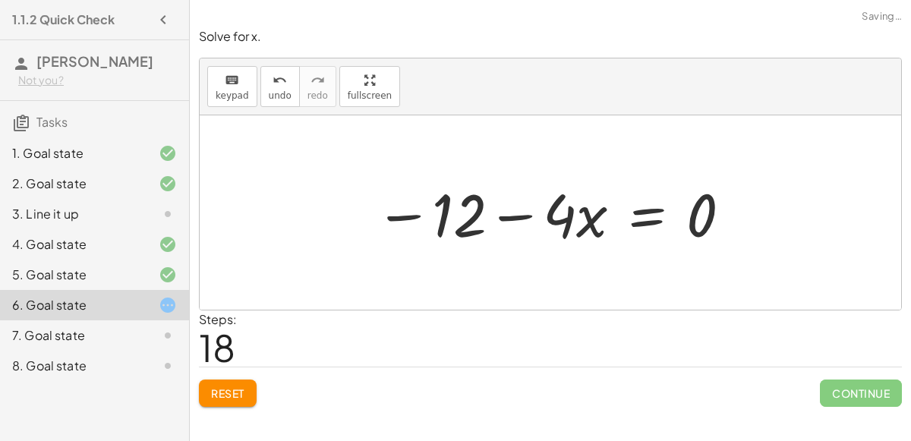
click at [550, 219] on div at bounding box center [553, 213] width 373 height 78
click at [530, 215] on div at bounding box center [556, 213] width 373 height 78
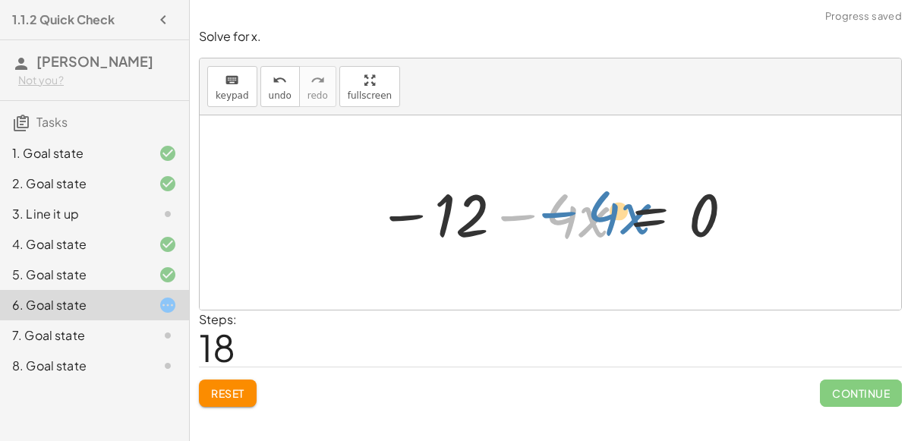
drag, startPoint x: 534, startPoint y: 216, endPoint x: 554, endPoint y: 213, distance: 20.0
click at [554, 213] on div at bounding box center [556, 213] width 373 height 78
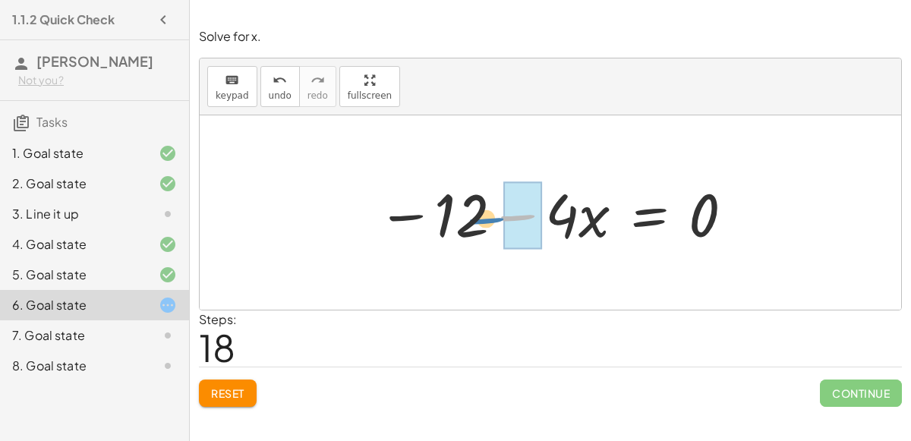
drag, startPoint x: 530, startPoint y: 211, endPoint x: 501, endPoint y: 214, distance: 29.7
click at [501, 214] on div at bounding box center [556, 213] width 373 height 78
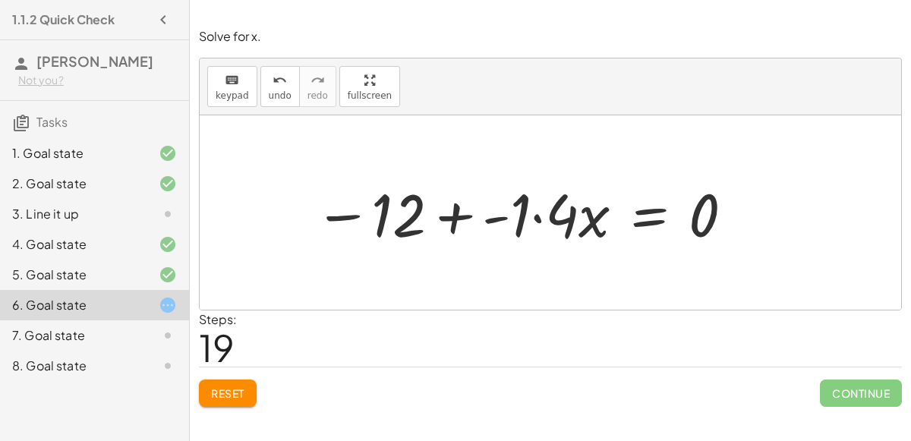
click at [531, 211] on div at bounding box center [525, 213] width 436 height 78
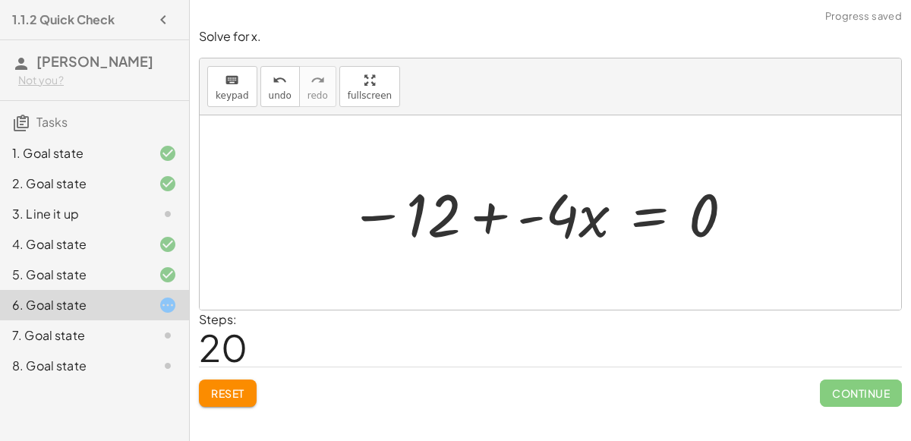
click at [429, 215] on div at bounding box center [541, 213] width 401 height 78
click at [390, 215] on div at bounding box center [541, 213] width 401 height 78
click at [480, 216] on div at bounding box center [541, 213] width 401 height 78
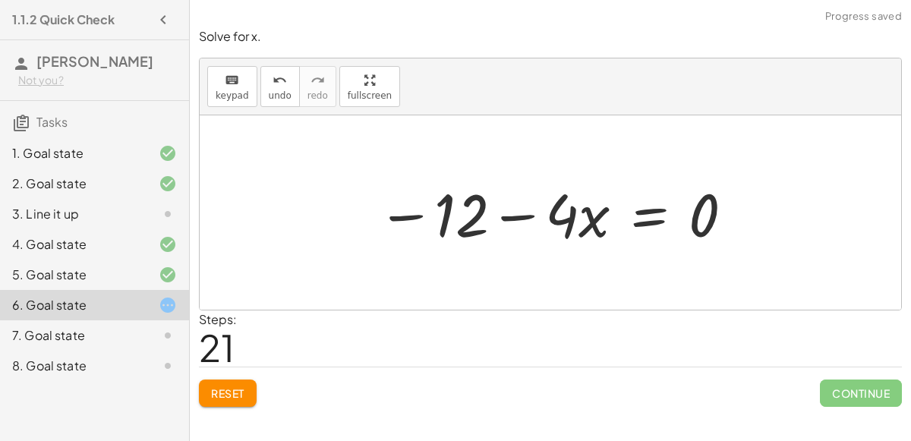
click at [518, 215] on div at bounding box center [556, 213] width 373 height 78
click at [212, 391] on span "Reset" at bounding box center [227, 393] width 33 height 14
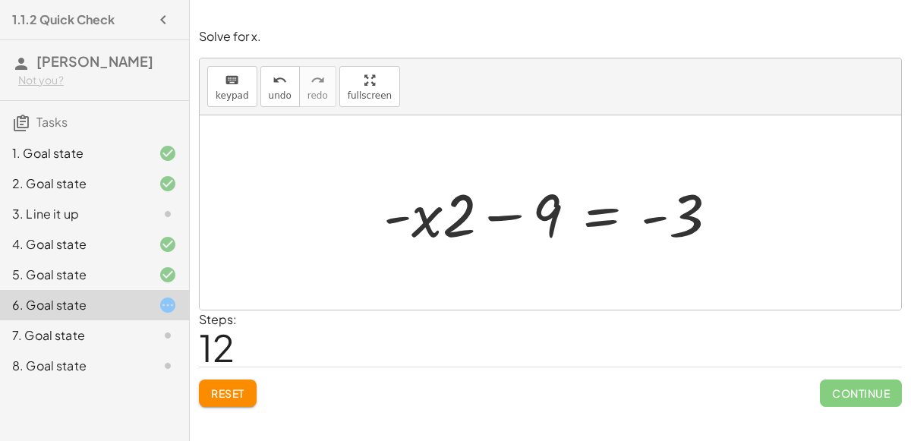
click at [503, 220] on div at bounding box center [557, 213] width 362 height 78
click at [496, 215] on div at bounding box center [557, 213] width 362 height 78
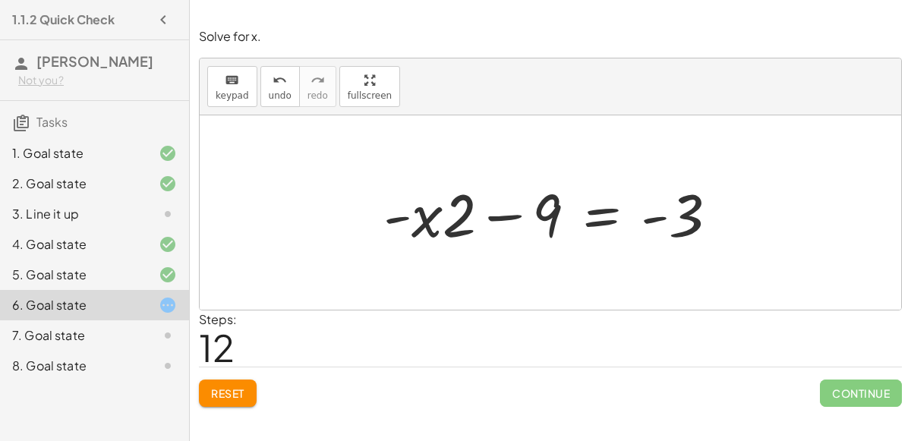
click at [593, 212] on div at bounding box center [557, 213] width 362 height 78
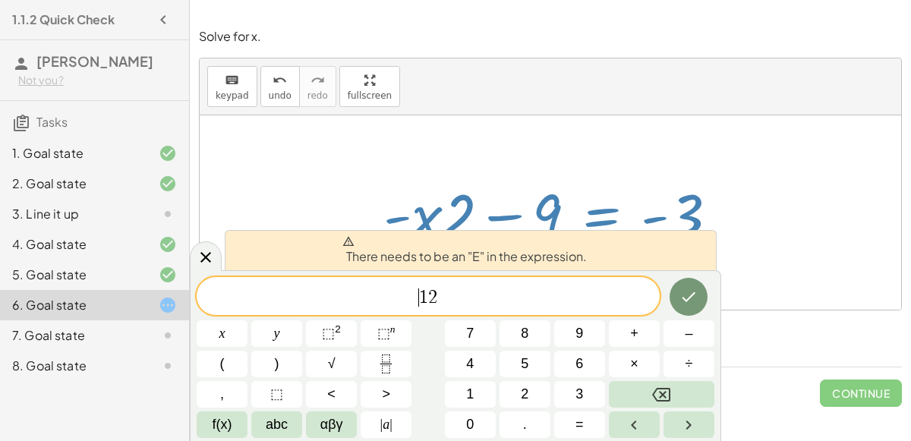
click at [411, 304] on span "​ 1 2" at bounding box center [428, 297] width 463 height 21
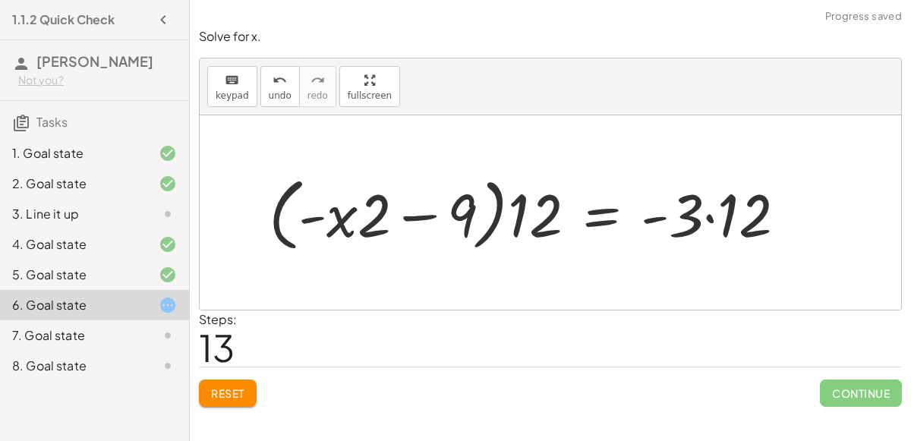
click at [420, 220] on div at bounding box center [533, 212] width 545 height 87
click at [320, 218] on div at bounding box center [533, 212] width 545 height 87
click at [285, 221] on div at bounding box center [533, 212] width 545 height 87
click at [278, 230] on div at bounding box center [533, 212] width 545 height 87
click at [656, 227] on div at bounding box center [533, 212] width 545 height 87
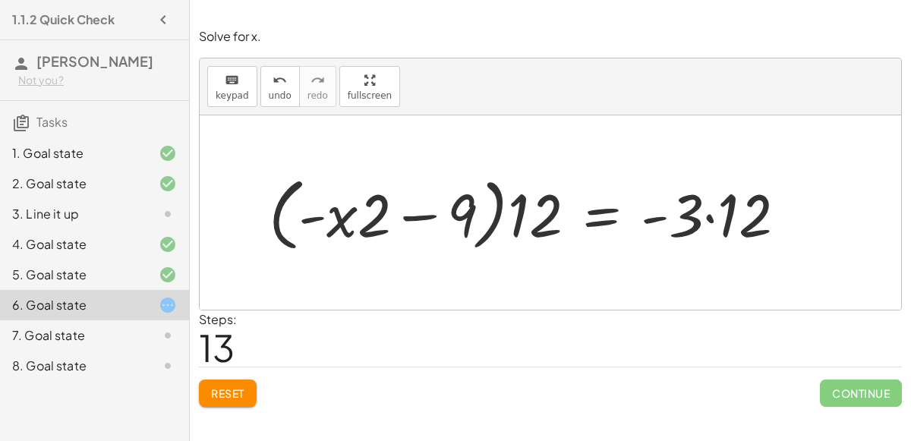
click at [701, 223] on div at bounding box center [533, 212] width 545 height 87
click at [707, 219] on div at bounding box center [533, 212] width 545 height 87
click at [661, 214] on div at bounding box center [516, 212] width 510 height 87
drag, startPoint x: 660, startPoint y: 215, endPoint x: 510, endPoint y: 206, distance: 150.5
click at [510, 206] on div at bounding box center [516, 212] width 510 height 87
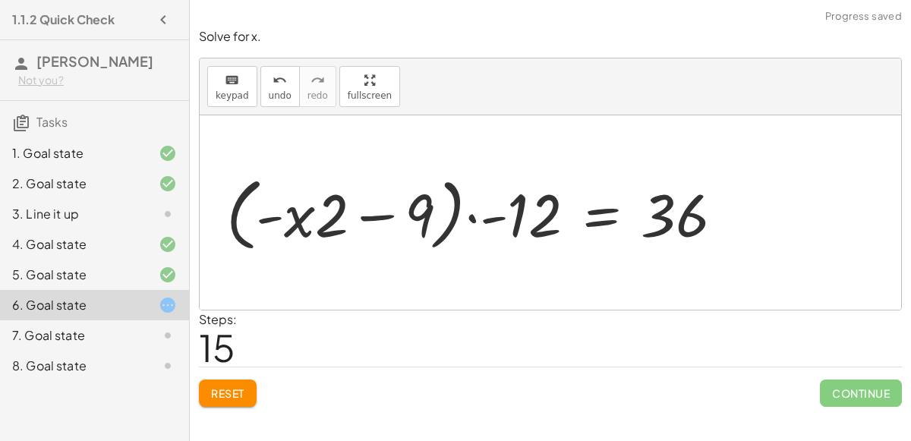
click at [470, 215] on div at bounding box center [481, 212] width 524 height 87
drag, startPoint x: 489, startPoint y: 222, endPoint x: 278, endPoint y: 220, distance: 210.9
click at [278, 220] on div at bounding box center [481, 212] width 524 height 87
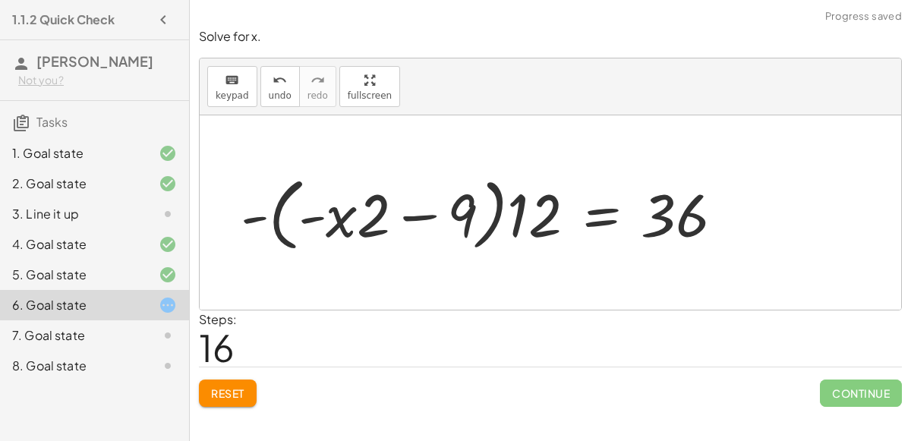
click at [374, 217] on div at bounding box center [488, 212] width 510 height 87
click at [319, 212] on div at bounding box center [488, 212] width 510 height 87
click at [310, 214] on div at bounding box center [488, 212] width 510 height 87
click at [231, 386] on span "Reset" at bounding box center [227, 393] width 33 height 14
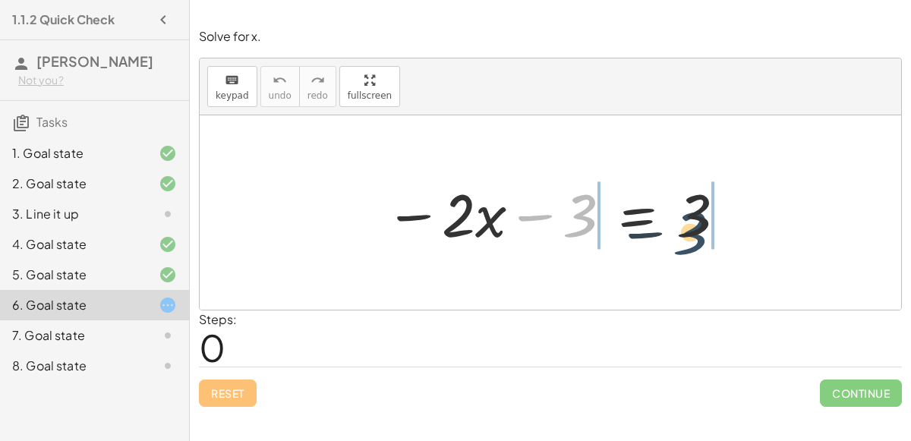
drag, startPoint x: 572, startPoint y: 222, endPoint x: 694, endPoint y: 234, distance: 122.8
click at [694, 234] on div at bounding box center [555, 213] width 357 height 78
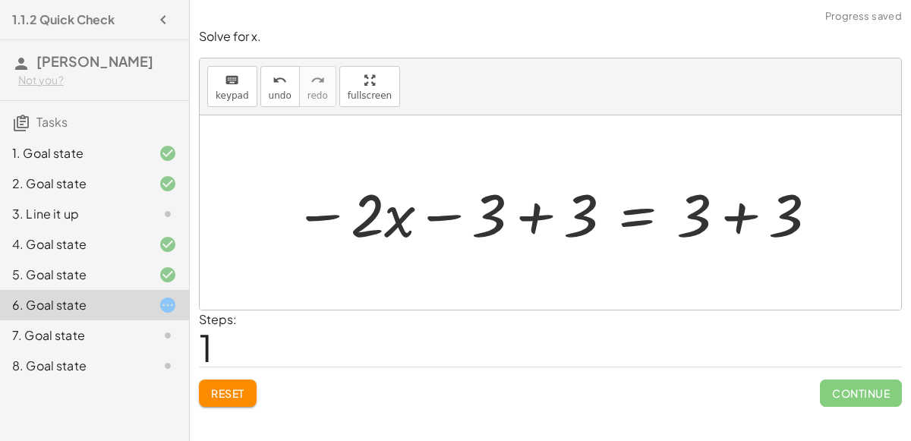
click at [741, 209] on div at bounding box center [556, 213] width 540 height 78
click at [539, 222] on div at bounding box center [510, 213] width 448 height 78
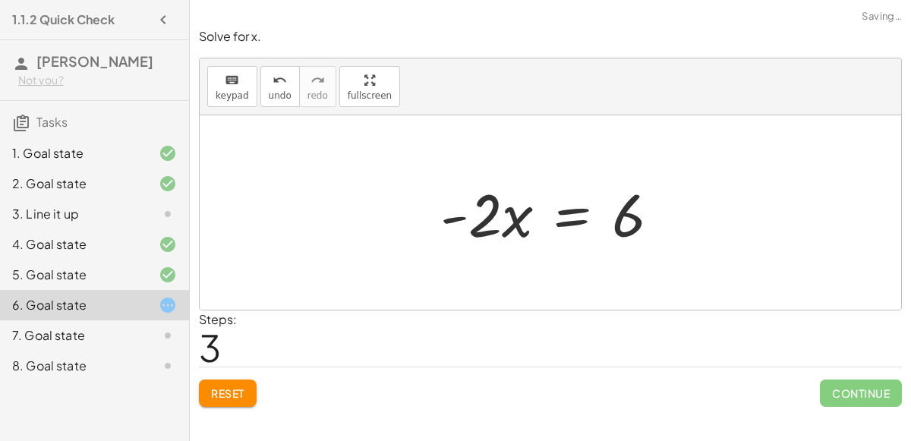
click at [487, 215] on div at bounding box center [556, 213] width 247 height 78
click at [464, 220] on div at bounding box center [556, 213] width 247 height 78
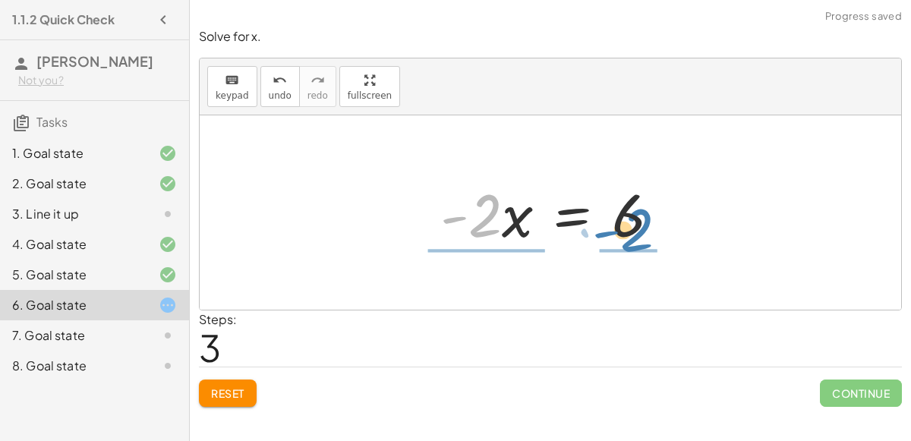
drag, startPoint x: 494, startPoint y: 218, endPoint x: 644, endPoint y: 232, distance: 150.9
click at [644, 232] on div at bounding box center [556, 213] width 247 height 78
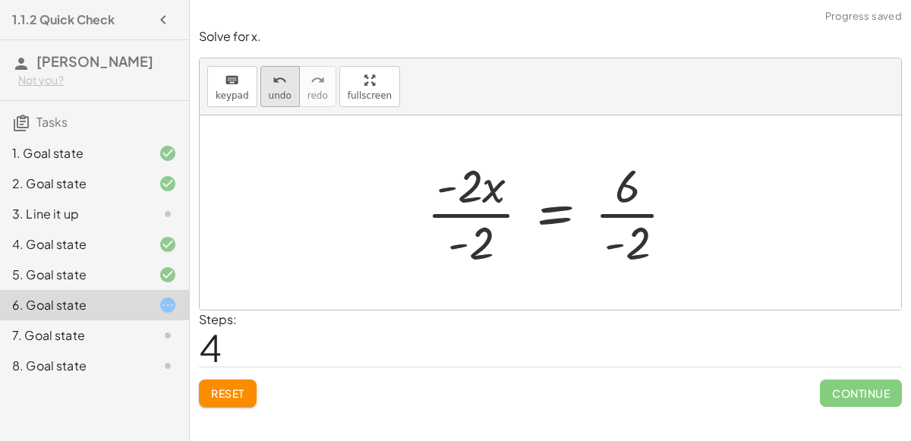
click at [272, 83] on icon "undo" at bounding box center [279, 80] width 14 height 18
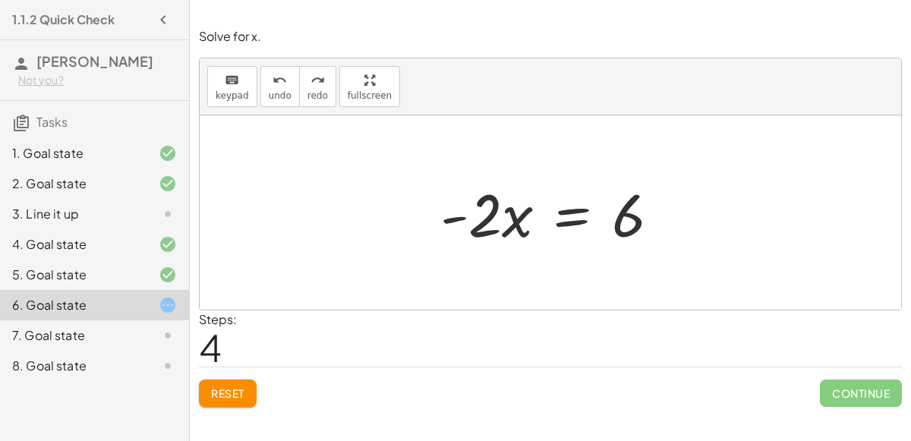
click at [574, 222] on div at bounding box center [556, 213] width 247 height 78
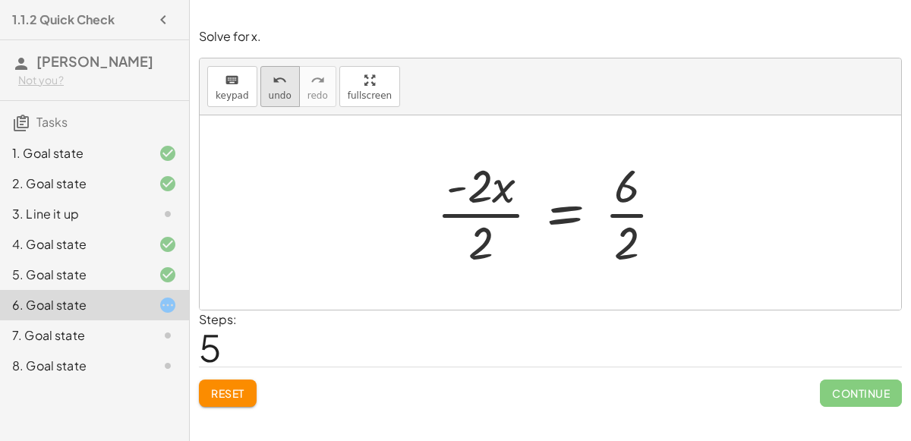
click at [278, 81] on icon "undo" at bounding box center [279, 80] width 14 height 18
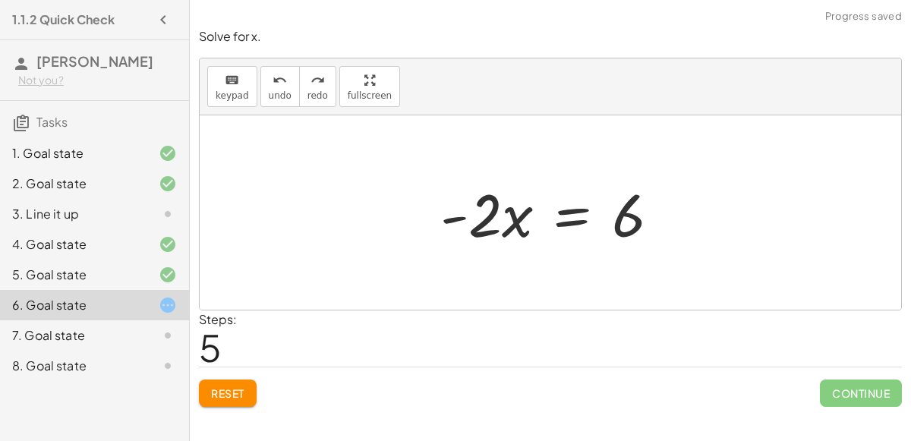
click at [570, 211] on div at bounding box center [556, 213] width 247 height 78
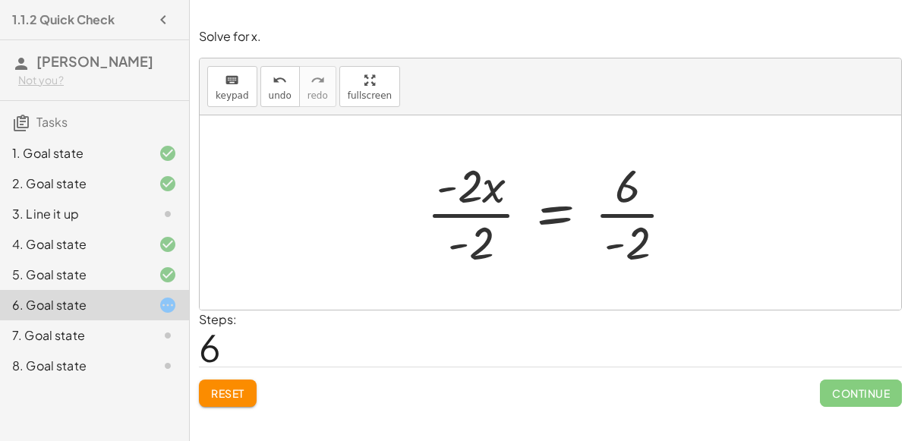
click at [464, 208] on div at bounding box center [556, 212] width 275 height 117
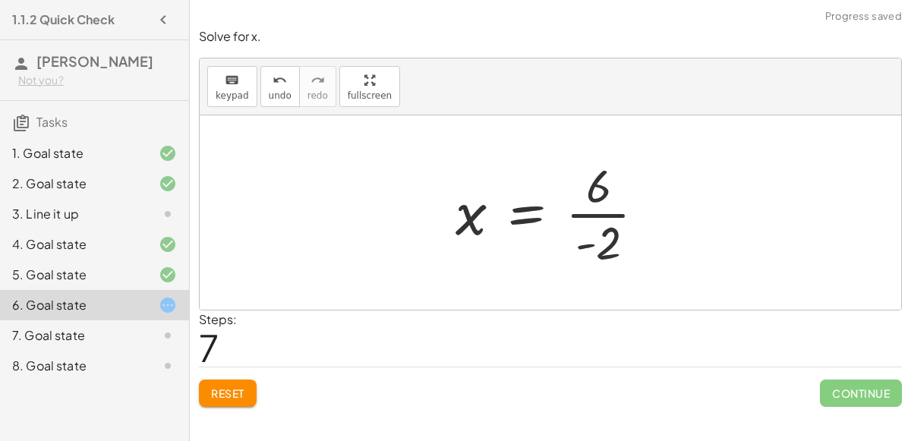
click at [576, 213] on div at bounding box center [556, 212] width 217 height 117
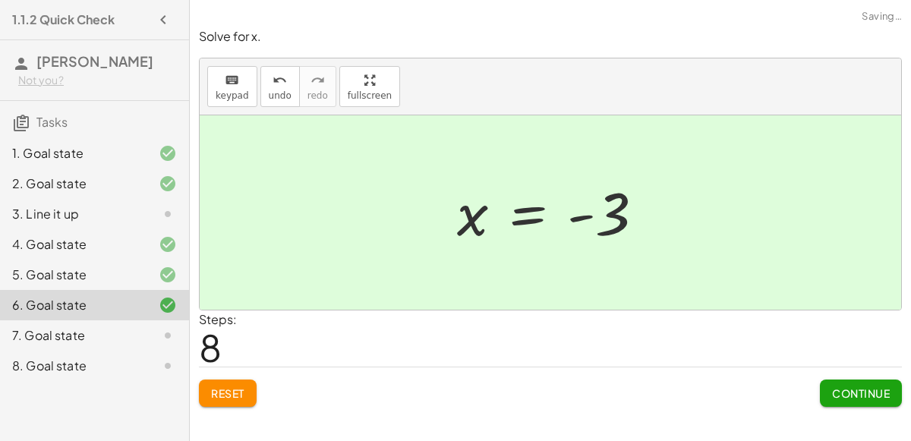
click at [866, 387] on span "Continue" at bounding box center [861, 393] width 58 height 14
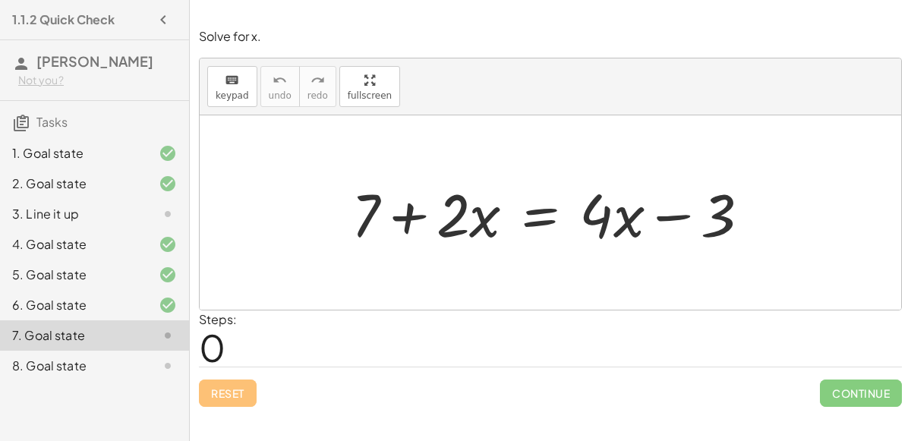
click at [406, 215] on div at bounding box center [557, 213] width 426 height 78
click at [124, 365] on div "8. Goal state" at bounding box center [73, 366] width 122 height 18
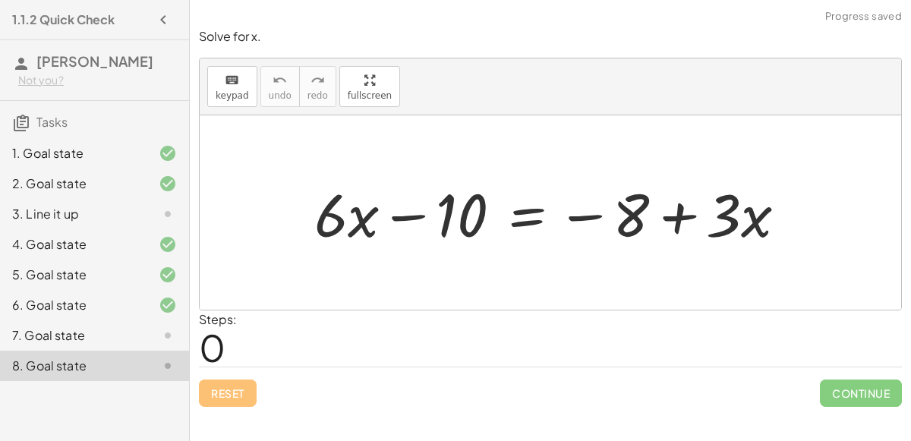
click at [153, 330] on div at bounding box center [155, 335] width 42 height 18
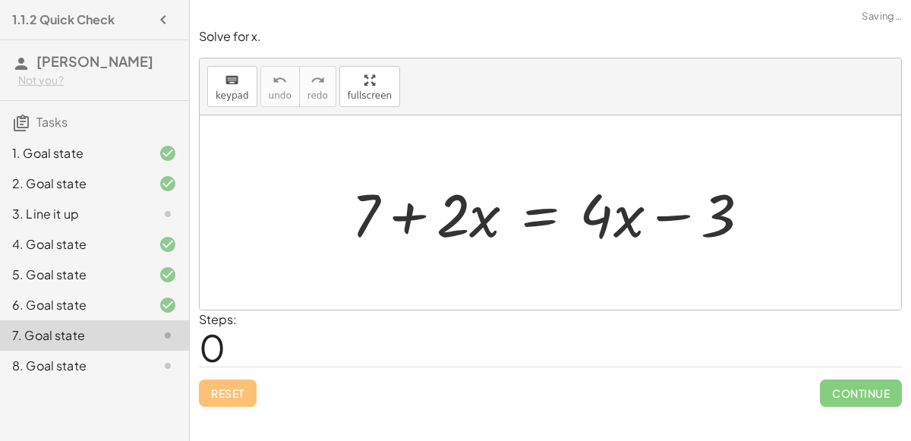
click at [548, 220] on div at bounding box center [557, 213] width 426 height 78
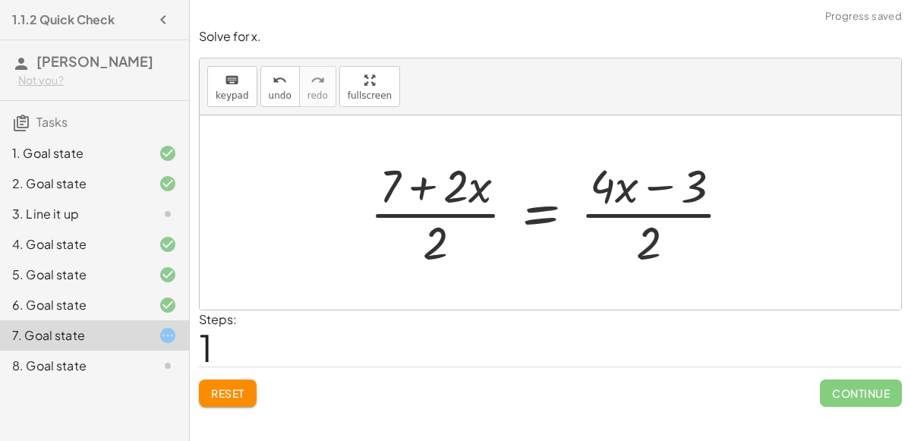
click at [457, 217] on div at bounding box center [556, 212] width 389 height 117
click at [634, 213] on div at bounding box center [556, 212] width 389 height 117
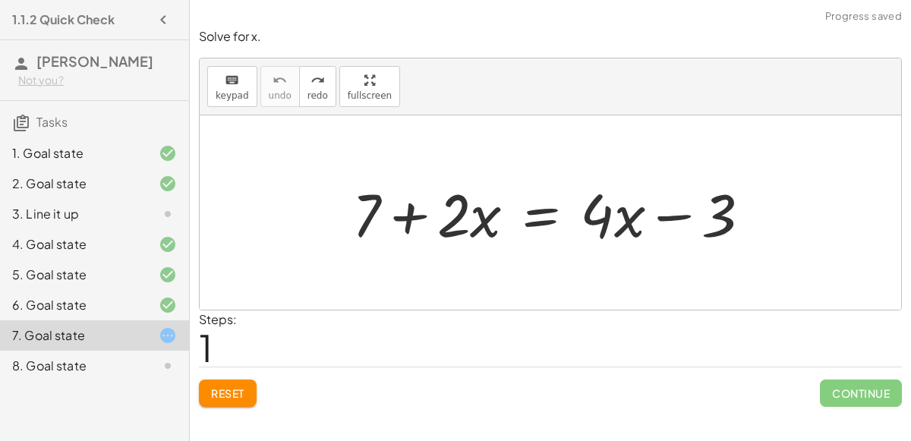
click at [533, 225] on div at bounding box center [557, 213] width 426 height 78
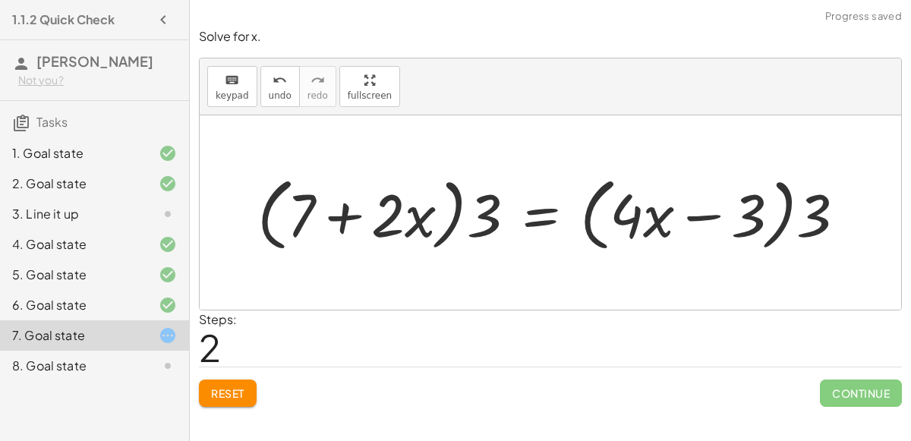
click at [713, 209] on div at bounding box center [557, 212] width 615 height 87
click at [397, 222] on div at bounding box center [557, 212] width 615 height 87
click at [424, 222] on div at bounding box center [557, 212] width 615 height 87
click at [331, 227] on div at bounding box center [557, 212] width 615 height 87
click at [455, 215] on div at bounding box center [557, 212] width 615 height 87
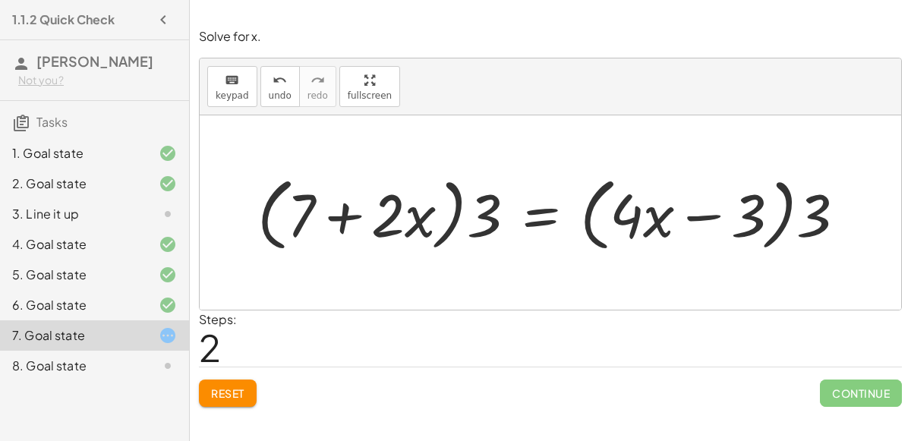
click at [485, 216] on div at bounding box center [557, 212] width 615 height 87
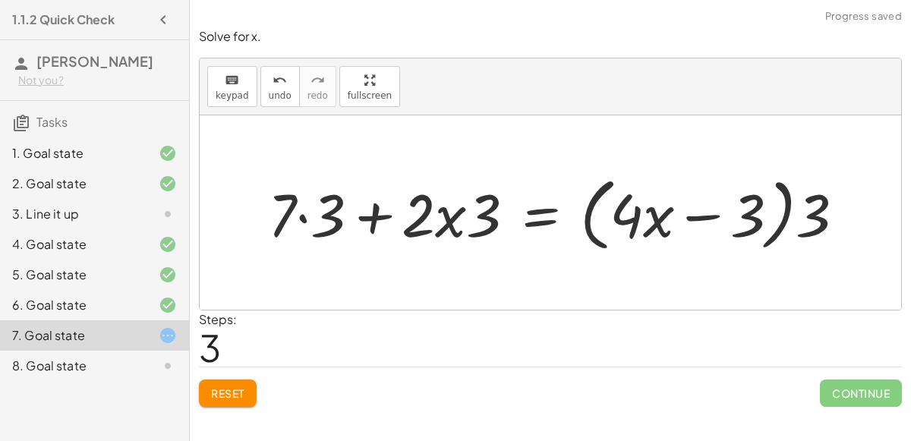
click at [813, 206] on div at bounding box center [562, 212] width 604 height 87
click at [819, 212] on div at bounding box center [562, 212] width 604 height 87
click at [818, 212] on div at bounding box center [562, 212] width 604 height 87
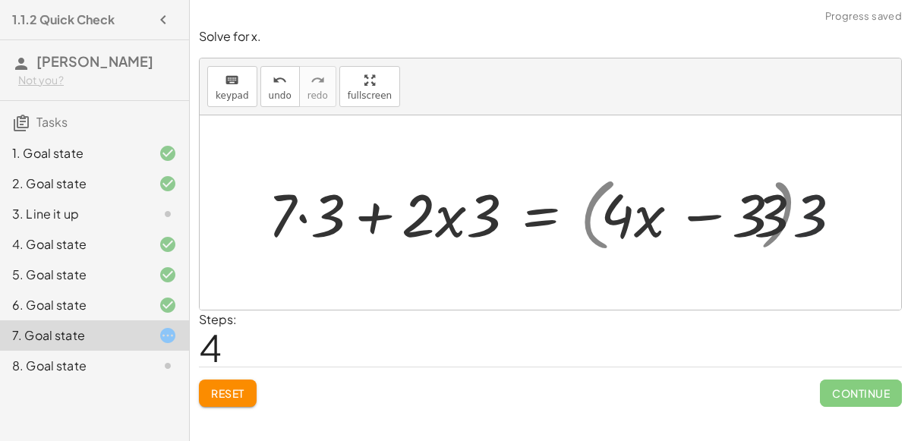
click at [818, 212] on div at bounding box center [556, 213] width 593 height 78
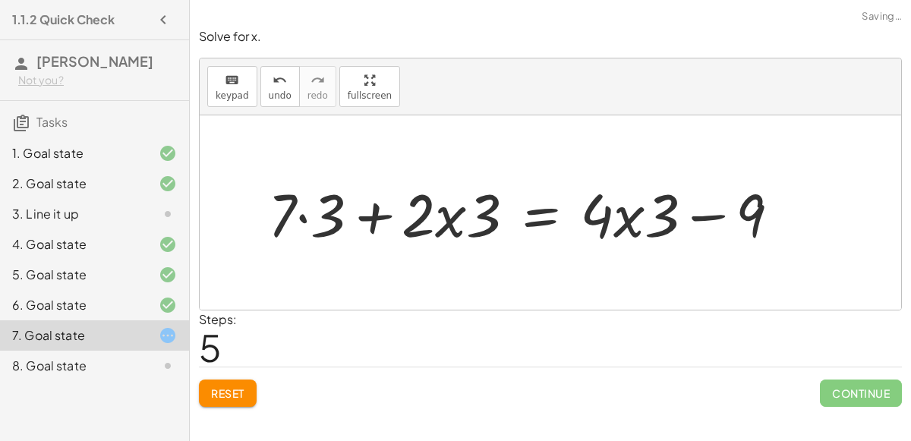
click at [701, 217] on div at bounding box center [529, 213] width 539 height 78
click at [630, 215] on div at bounding box center [529, 213] width 539 height 78
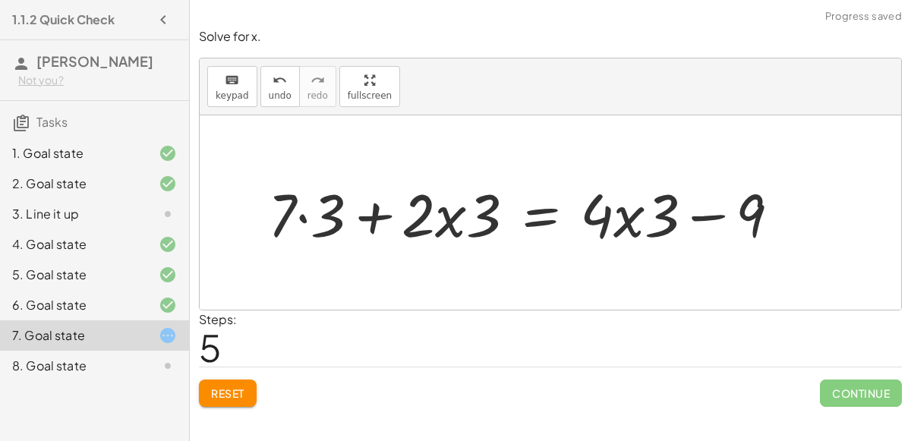
click at [447, 222] on div at bounding box center [529, 213] width 539 height 78
click at [234, 379] on button "Reset" at bounding box center [228, 392] width 58 height 27
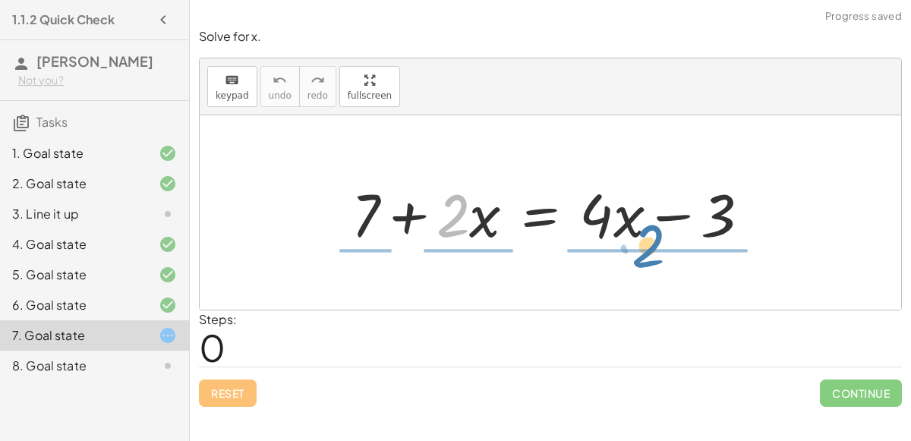
drag, startPoint x: 451, startPoint y: 229, endPoint x: 643, endPoint y: 258, distance: 194.9
click at [643, 258] on div "· 2 + 7 + · 2 · x = + · 4 · x − 3" at bounding box center [550, 212] width 701 height 194
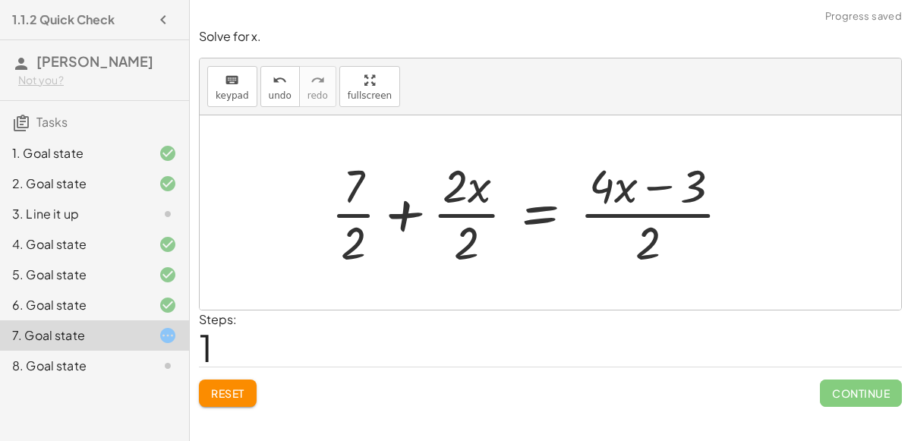
click at [477, 211] on div at bounding box center [536, 212] width 426 height 117
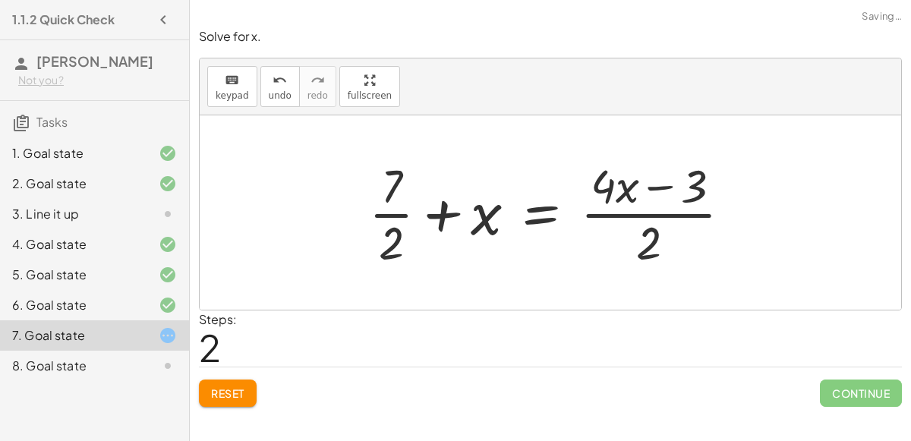
click at [638, 214] on div at bounding box center [556, 212] width 390 height 117
drag, startPoint x: 606, startPoint y: 192, endPoint x: 661, endPoint y: 262, distance: 89.1
click at [661, 262] on div at bounding box center [556, 212] width 390 height 117
click at [642, 212] on div at bounding box center [556, 212] width 390 height 117
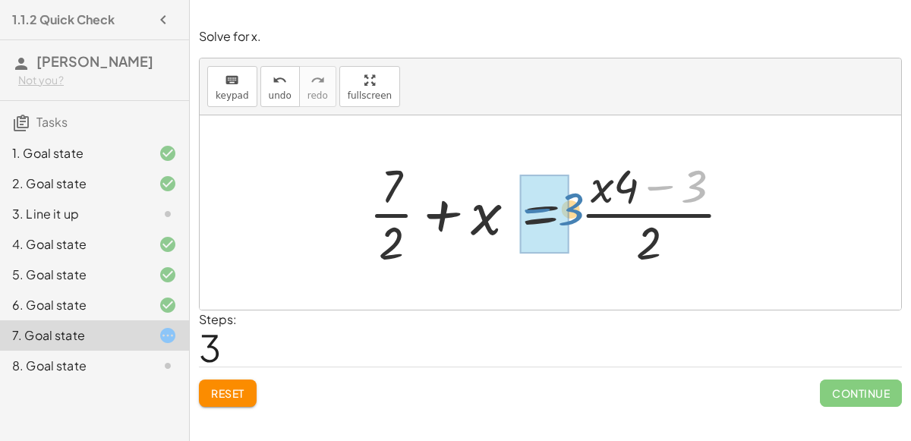
drag, startPoint x: 681, startPoint y: 184, endPoint x: 544, endPoint y: 208, distance: 139.5
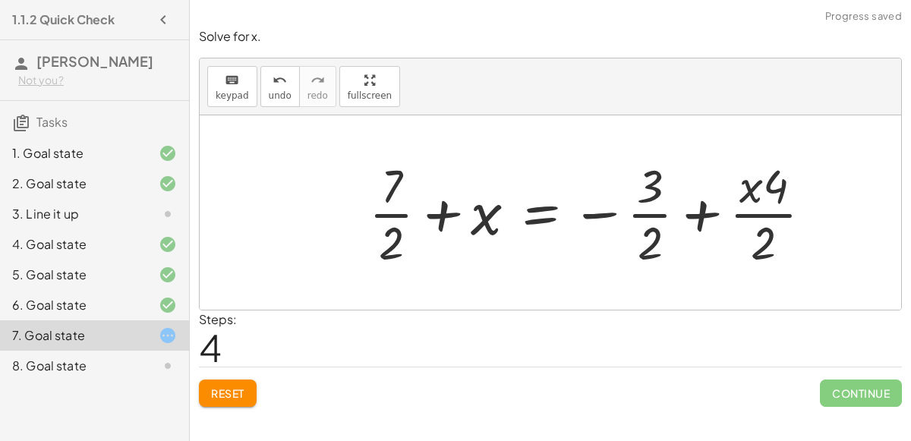
click at [656, 211] on div at bounding box center [596, 212] width 470 height 117
click at [763, 206] on div at bounding box center [596, 212] width 470 height 117
click at [650, 185] on div at bounding box center [596, 212] width 470 height 117
click at [777, 190] on div at bounding box center [596, 212] width 470 height 117
click at [443, 213] on div at bounding box center [596, 212] width 470 height 117
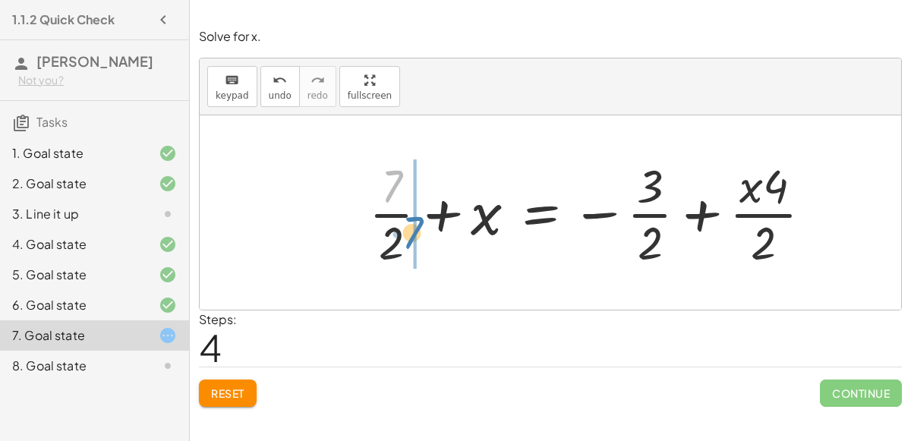
drag, startPoint x: 387, startPoint y: 179, endPoint x: 406, endPoint y: 224, distance: 48.6
click at [406, 224] on div at bounding box center [596, 212] width 470 height 117
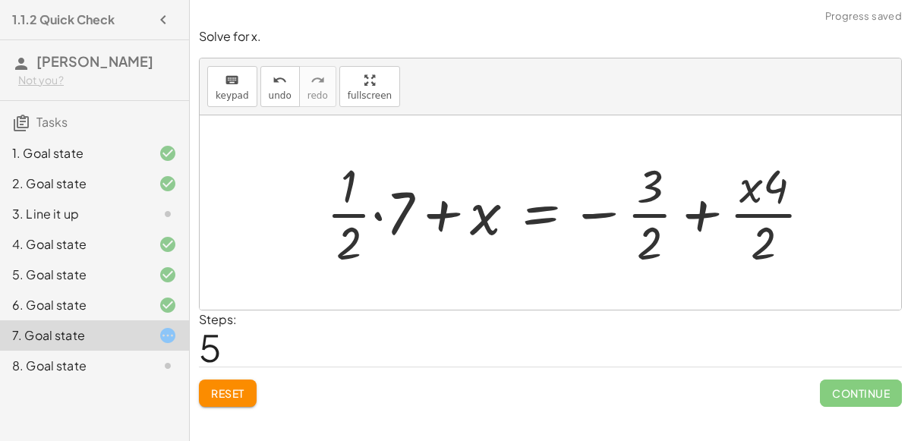
click at [378, 212] on div at bounding box center [575, 212] width 513 height 117
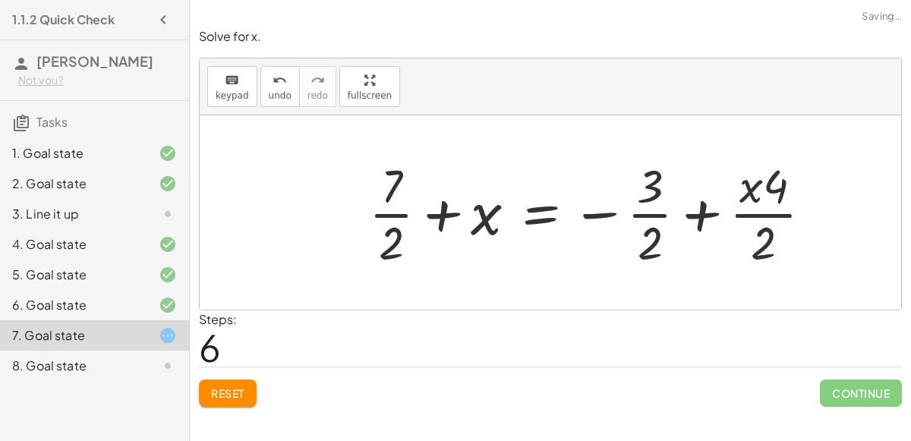
click at [389, 207] on div at bounding box center [596, 212] width 470 height 117
drag, startPoint x: 388, startPoint y: 172, endPoint x: 350, endPoint y: 226, distance: 65.9
click at [350, 226] on div "+ 7 + · 2 · x = + · 4 · x − 3 + · 7 · 2 + · 2 · x · 2 = · ( + · 4 · x − 3 ) · 2…" at bounding box center [590, 212] width 489 height 124
drag, startPoint x: 344, startPoint y: 212, endPoint x: 409, endPoint y: 269, distance: 86.6
click at [409, 269] on div at bounding box center [575, 212] width 513 height 117
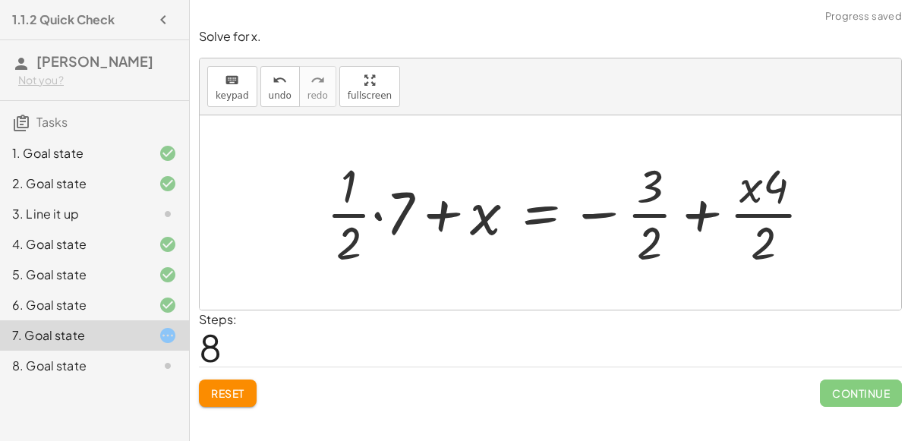
click at [375, 210] on div at bounding box center [575, 212] width 513 height 117
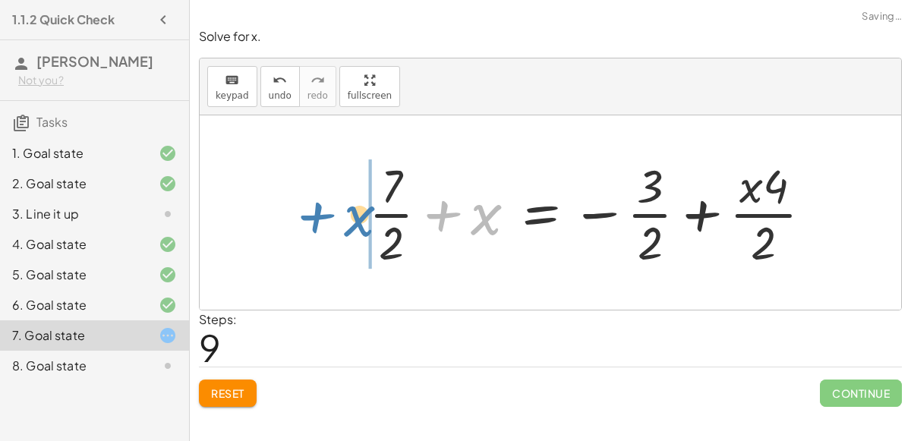
drag, startPoint x: 484, startPoint y: 221, endPoint x: 360, endPoint y: 225, distance: 124.5
click at [360, 225] on div "+ 7 + · 2 · x = + · 4 · x − 3 + · 7 · 2 + · 2 · x · 2 = · ( + · 4 · x − 3 ) · 2…" at bounding box center [590, 212] width 489 height 124
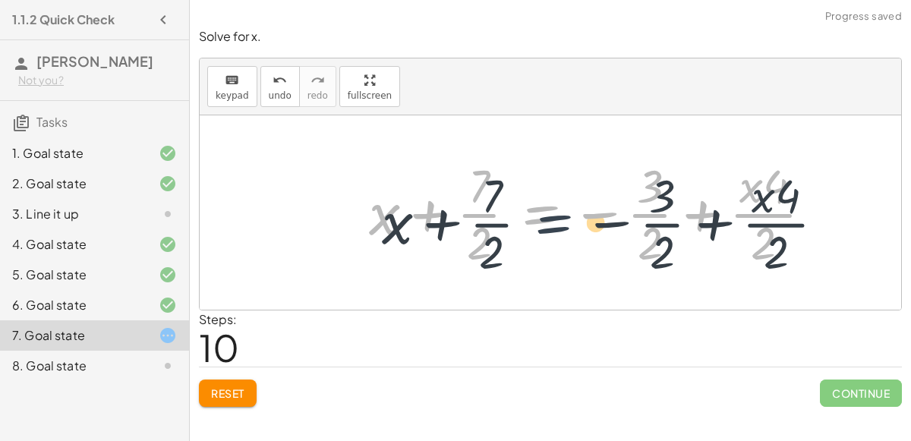
drag, startPoint x: 543, startPoint y: 214, endPoint x: 556, endPoint y: 223, distance: 15.8
click at [556, 223] on div at bounding box center [596, 212] width 470 height 117
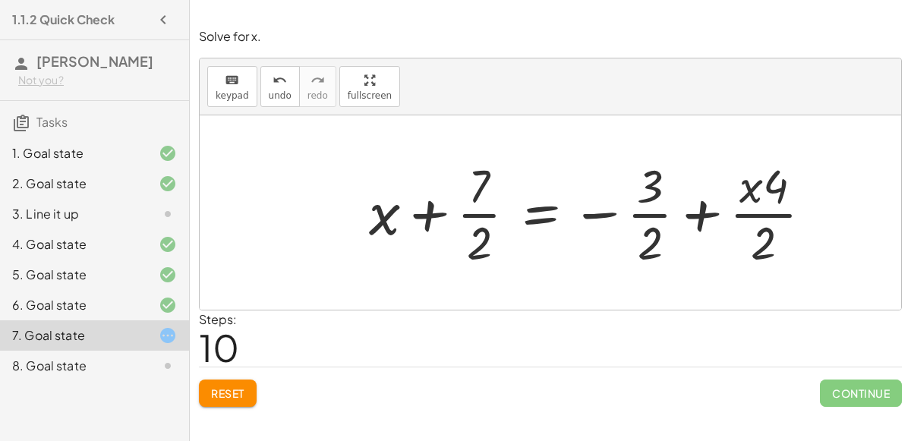
click at [537, 208] on div at bounding box center [596, 212] width 470 height 117
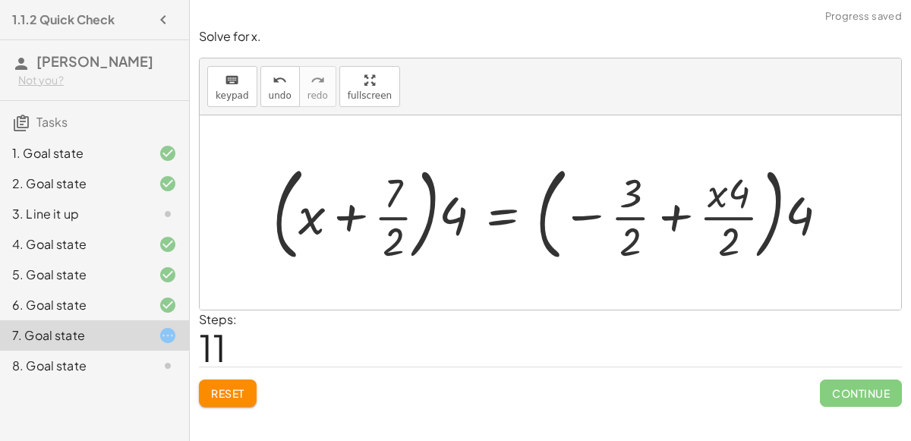
click at [461, 218] on div at bounding box center [556, 212] width 583 height 110
click at [450, 215] on div at bounding box center [556, 212] width 583 height 110
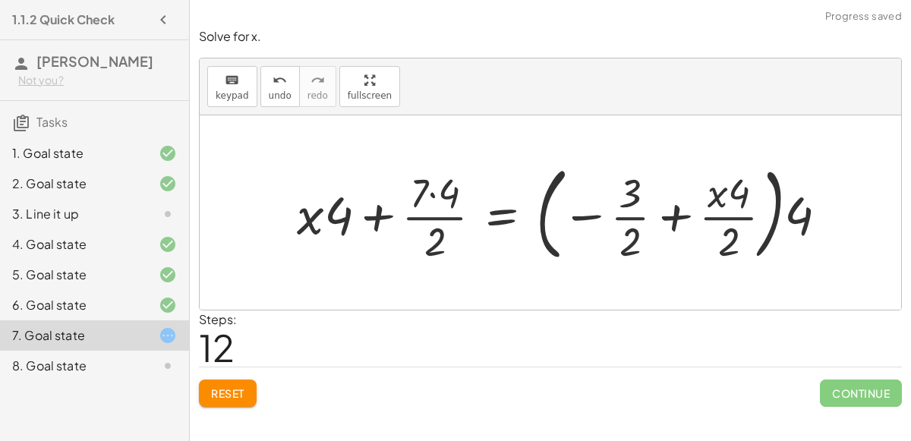
click at [800, 213] on div at bounding box center [568, 212] width 558 height 110
click at [797, 215] on div at bounding box center [568, 212] width 558 height 110
click at [782, 216] on div at bounding box center [568, 212] width 558 height 110
click at [793, 217] on div at bounding box center [568, 212] width 558 height 110
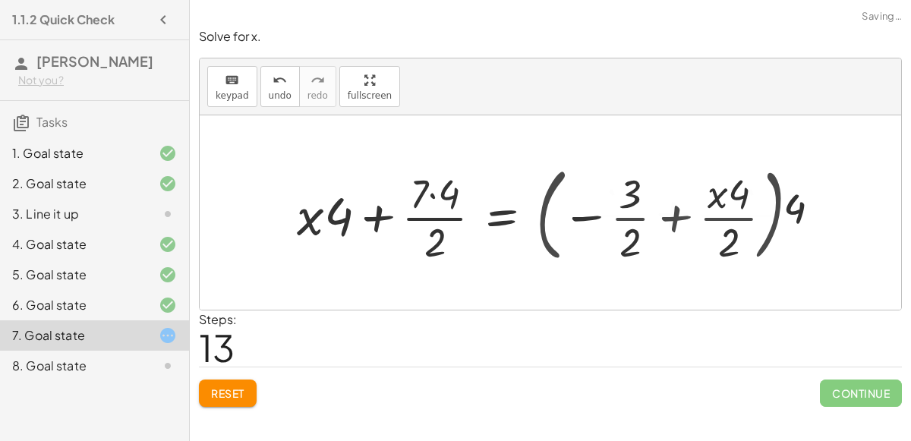
click at [793, 217] on div at bounding box center [554, 213] width 530 height 102
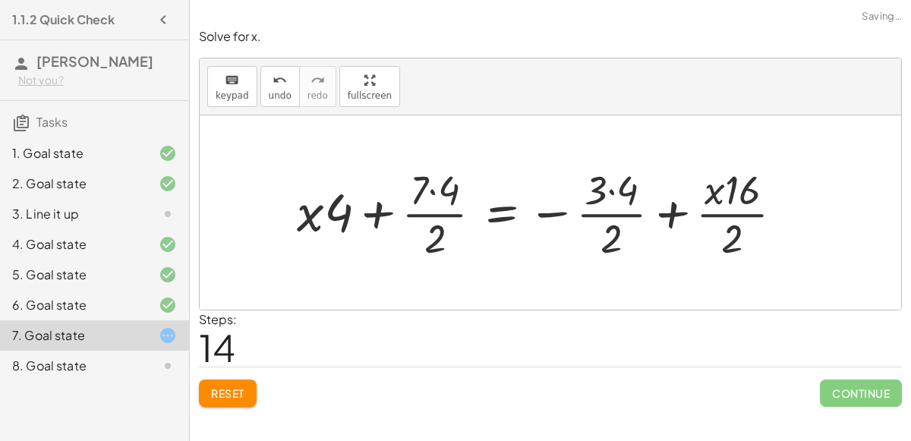
click at [740, 193] on div at bounding box center [546, 213] width 514 height 102
click at [739, 193] on div at bounding box center [546, 213] width 514 height 102
click at [738, 225] on div at bounding box center [546, 213] width 514 height 102
click at [621, 208] on div at bounding box center [546, 213] width 514 height 102
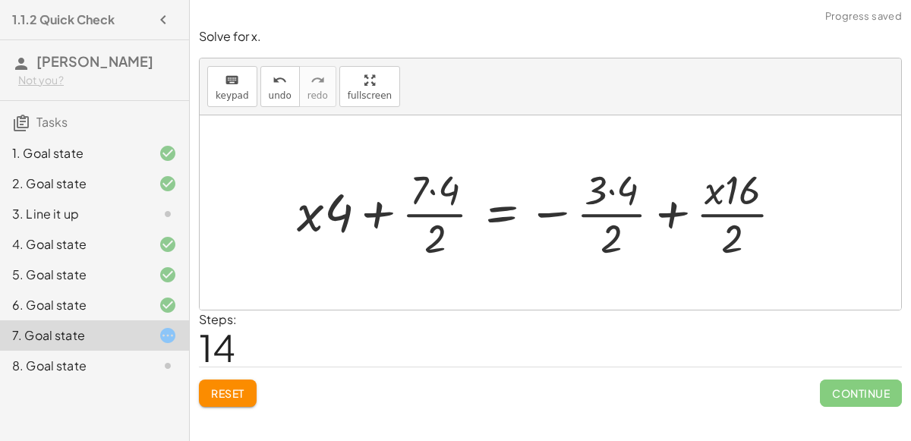
click at [205, 389] on button "Reset" at bounding box center [228, 392] width 58 height 27
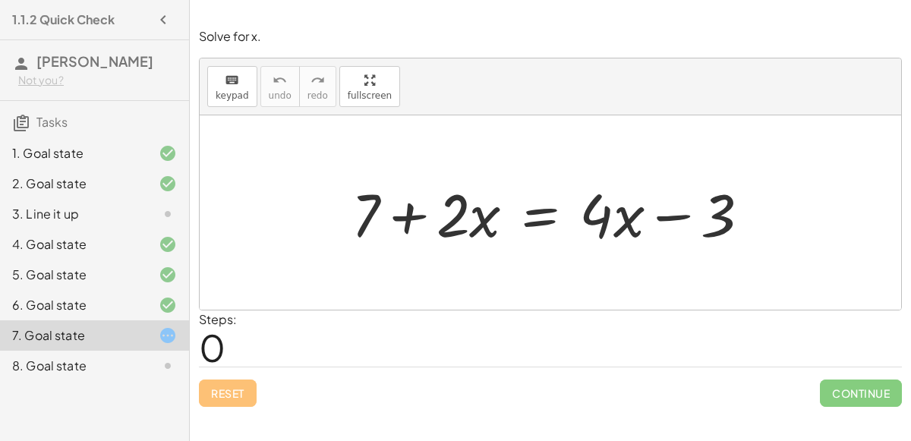
click at [668, 211] on div at bounding box center [557, 213] width 426 height 78
click at [486, 218] on div at bounding box center [557, 213] width 426 height 78
click at [402, 223] on div at bounding box center [557, 213] width 426 height 78
click at [536, 215] on div at bounding box center [557, 213] width 426 height 78
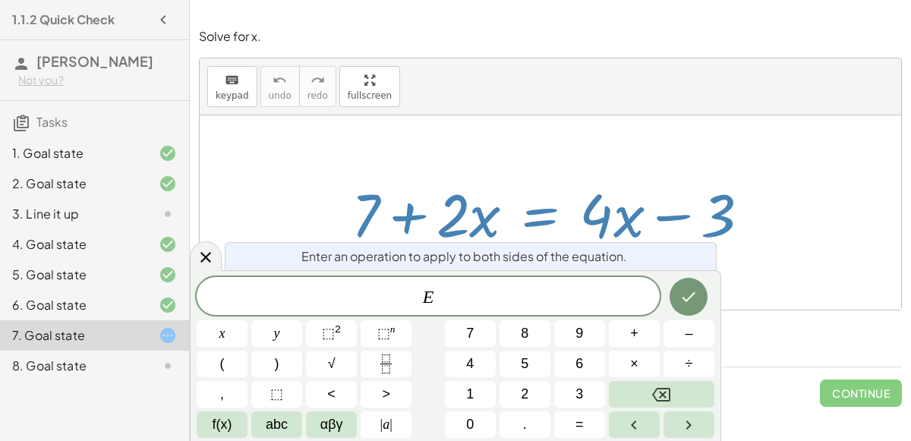
drag, startPoint x: 722, startPoint y: 225, endPoint x: 543, endPoint y: 222, distance: 178.3
click at [543, 222] on div at bounding box center [557, 213] width 426 height 78
click at [693, 307] on button "Done" at bounding box center [688, 297] width 38 height 38
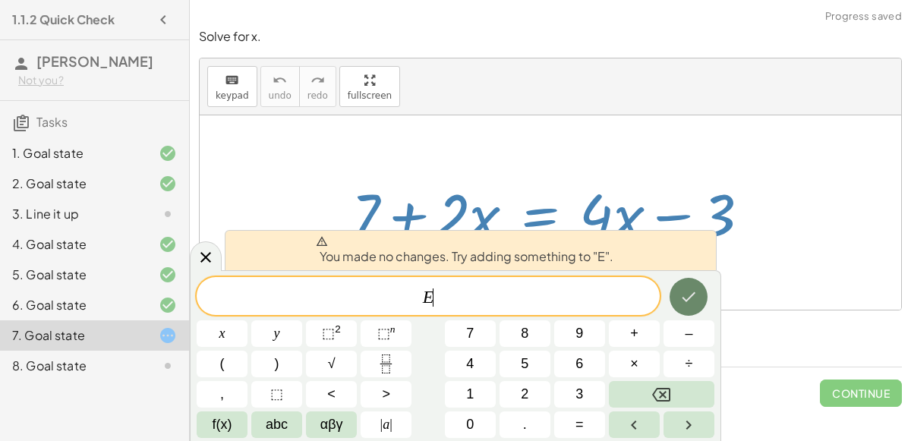
click at [693, 307] on button "Done" at bounding box center [688, 297] width 38 height 38
click at [693, 307] on div at bounding box center [550, 212] width 701 height 194
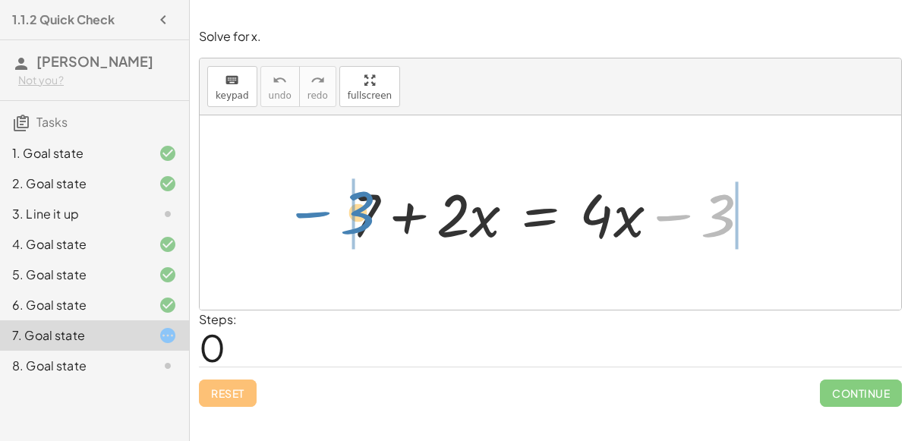
drag, startPoint x: 722, startPoint y: 228, endPoint x: 360, endPoint y: 222, distance: 362.0
click at [360, 222] on div at bounding box center [557, 213] width 426 height 78
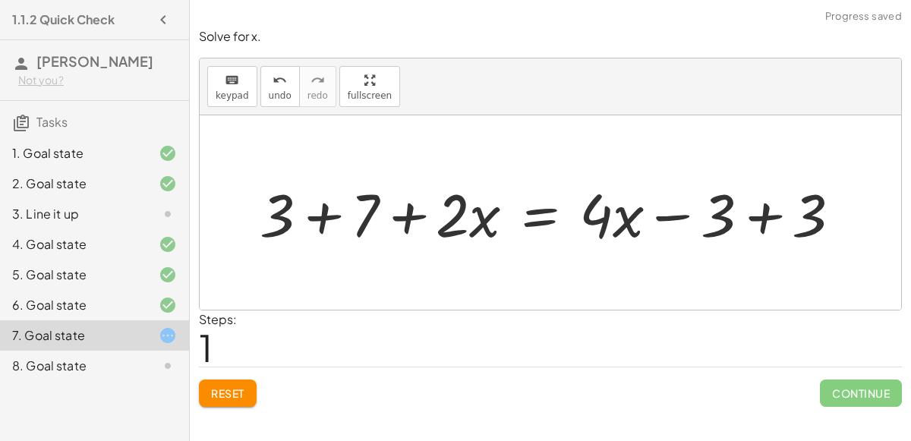
click at [332, 215] on div at bounding box center [556, 213] width 609 height 78
click at [769, 221] on div at bounding box center [590, 213] width 540 height 78
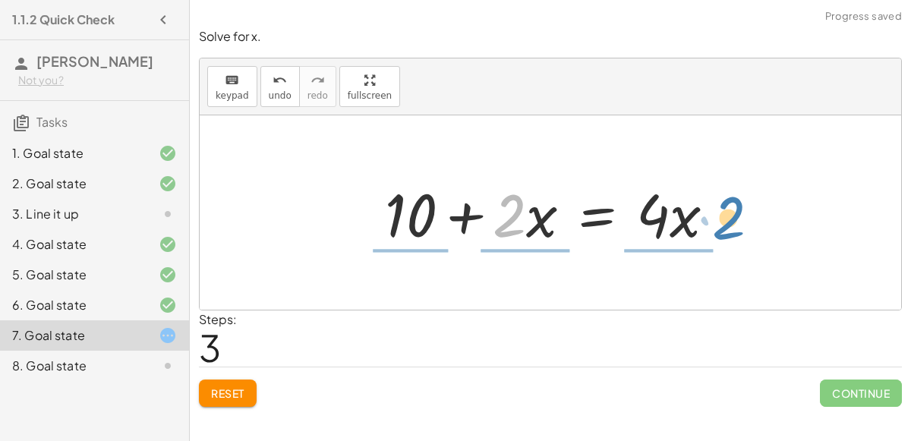
drag, startPoint x: 520, startPoint y: 203, endPoint x: 745, endPoint y: 212, distance: 225.6
click at [745, 212] on div "+ 7 + · 2 · x = + · 4 · x − 3 + 3 + 7 + · 2 · x = + · 4 · x − 3 + 3 + 10 + · 2 …" at bounding box center [550, 212] width 701 height 194
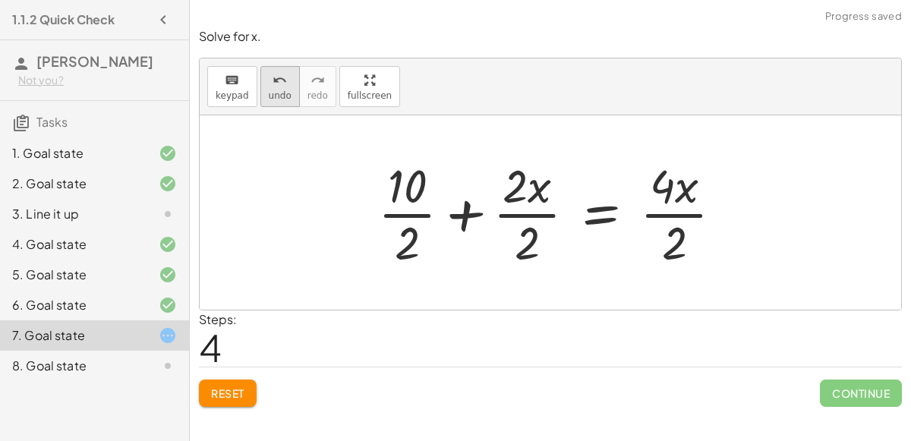
click at [269, 99] on span "undo" at bounding box center [280, 95] width 23 height 11
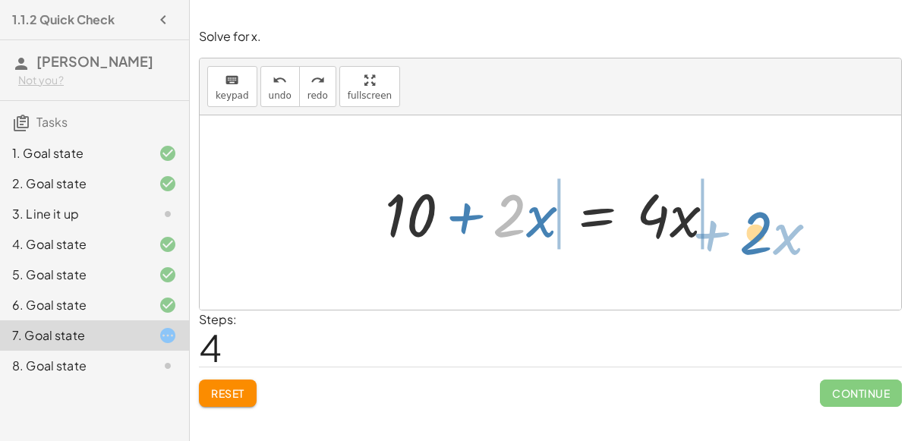
drag, startPoint x: 513, startPoint y: 215, endPoint x: 763, endPoint y: 227, distance: 250.7
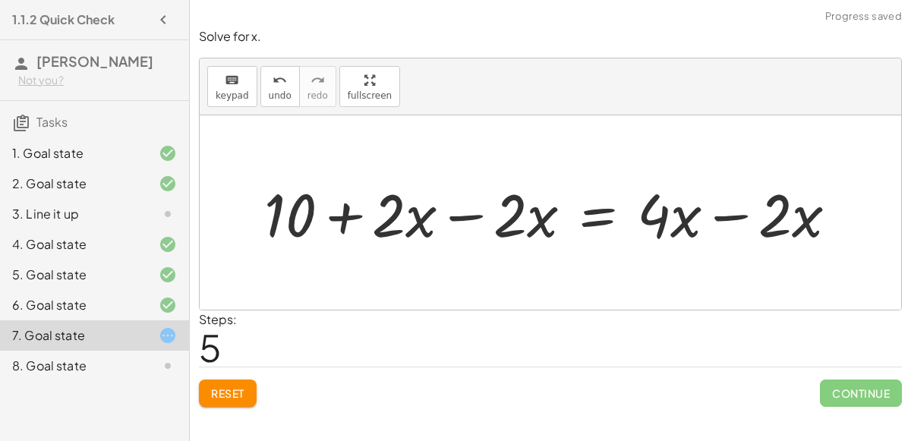
click at [736, 218] on div at bounding box center [556, 213] width 600 height 78
click at [467, 216] on div at bounding box center [495, 213] width 479 height 78
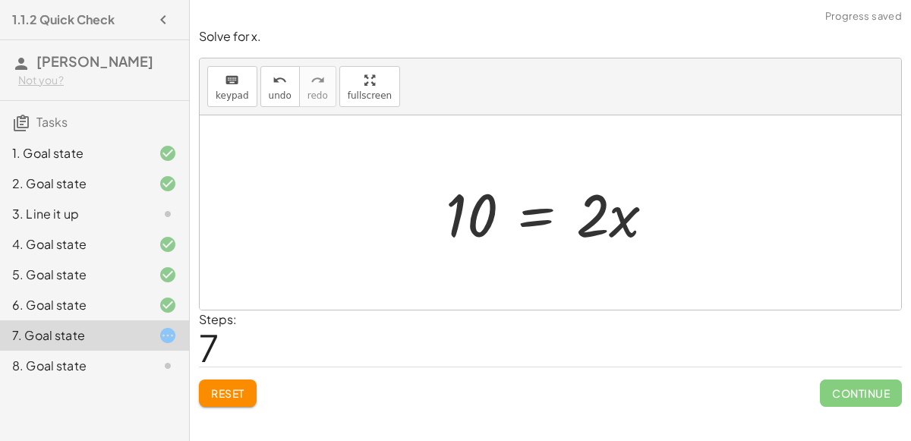
click at [552, 219] on div at bounding box center [556, 213] width 237 height 78
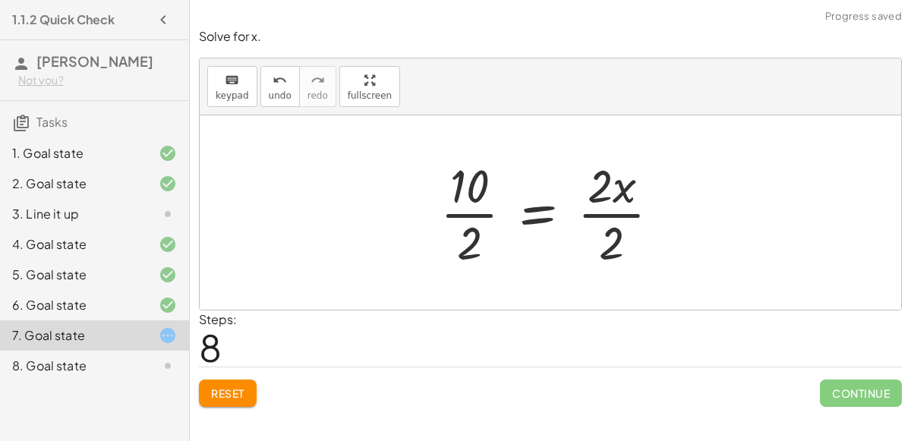
click at [605, 202] on div at bounding box center [556, 212] width 247 height 117
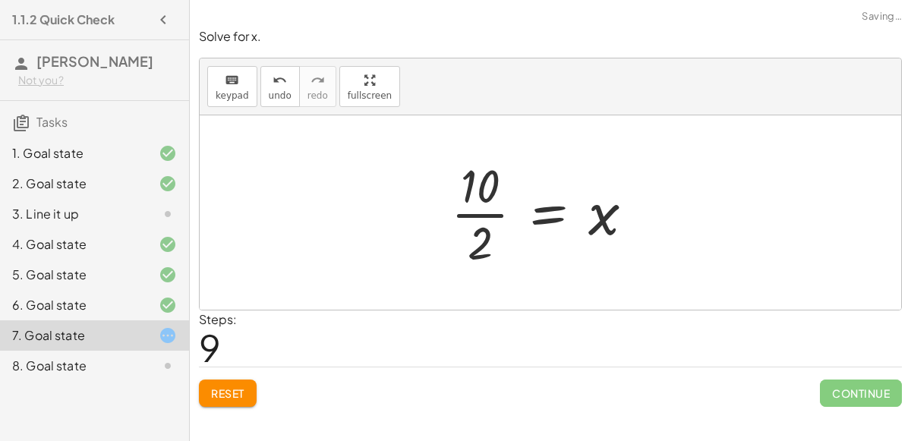
click at [500, 214] on div at bounding box center [548, 212] width 210 height 117
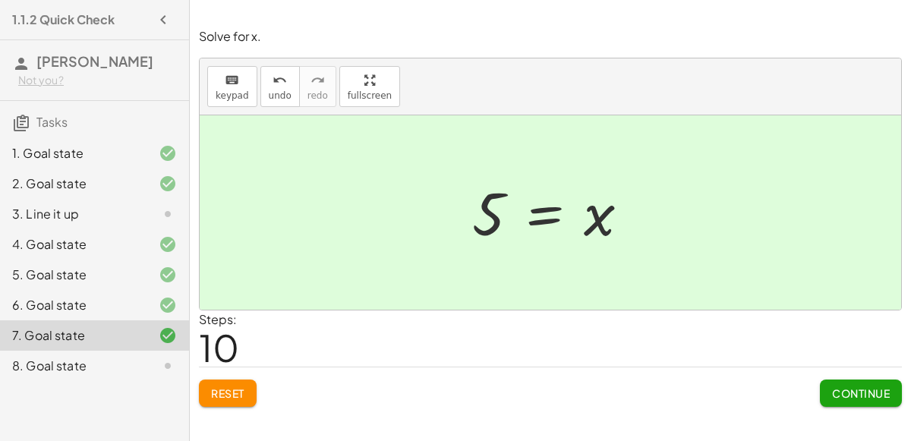
click at [838, 401] on button "Continue" at bounding box center [860, 392] width 82 height 27
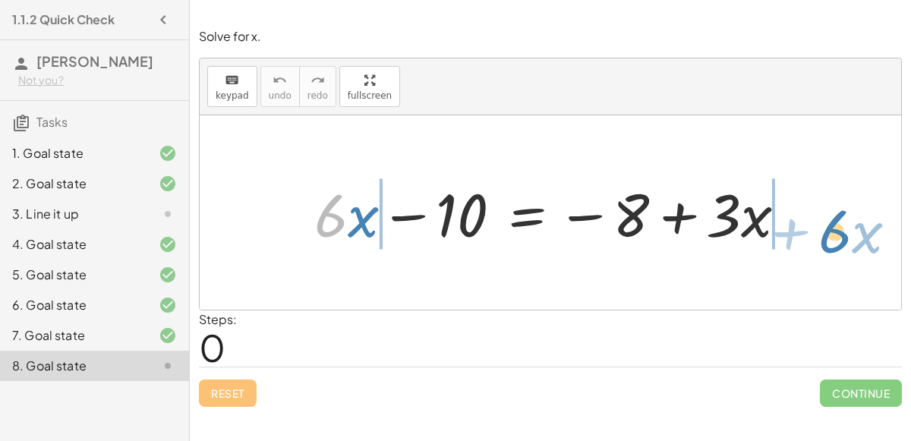
drag, startPoint x: 322, startPoint y: 220, endPoint x: 824, endPoint y: 228, distance: 501.6
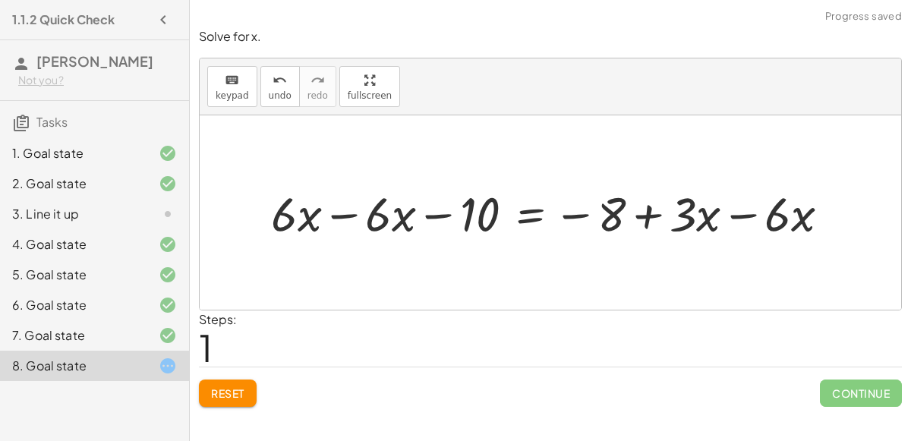
click at [348, 222] on div at bounding box center [556, 212] width 586 height 62
click at [753, 209] on div at bounding box center [639, 212] width 418 height 62
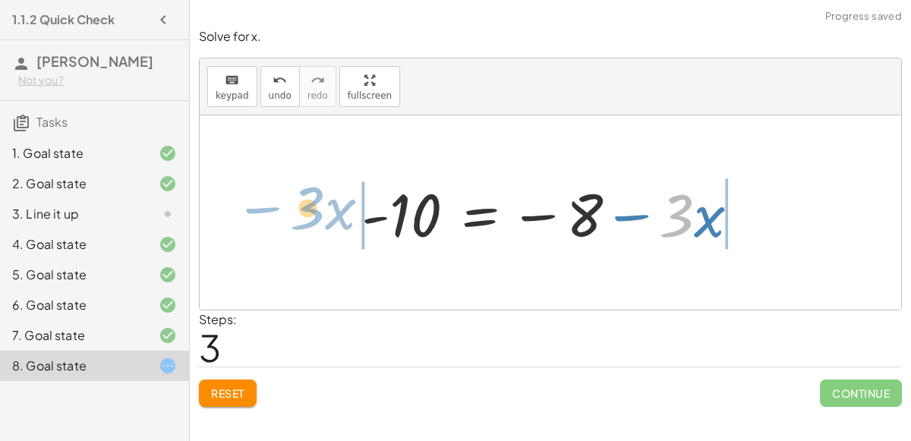
drag, startPoint x: 678, startPoint y: 213, endPoint x: 329, endPoint y: 210, distance: 349.8
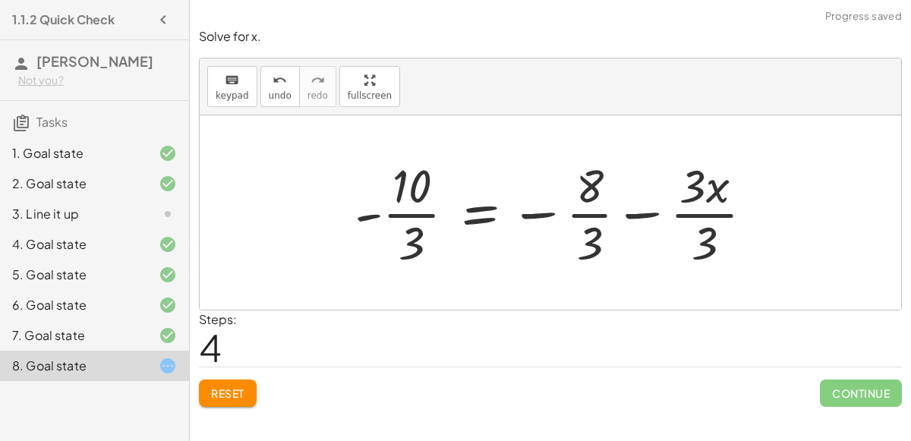
click at [703, 212] on div at bounding box center [560, 212] width 426 height 117
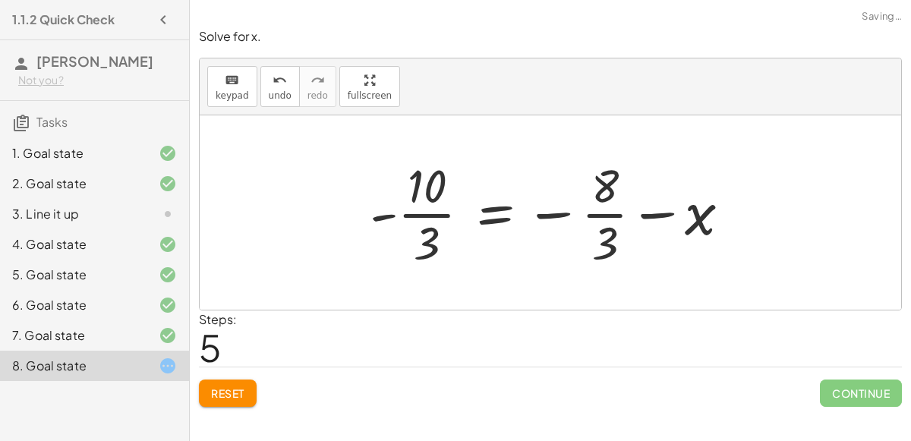
click at [423, 212] on div at bounding box center [556, 212] width 389 height 117
click at [612, 217] on div at bounding box center [556, 212] width 389 height 117
click at [610, 191] on div at bounding box center [556, 212] width 389 height 117
drag, startPoint x: 608, startPoint y: 239, endPoint x: 445, endPoint y: 178, distance: 174.3
click at [445, 178] on div at bounding box center [556, 212] width 389 height 117
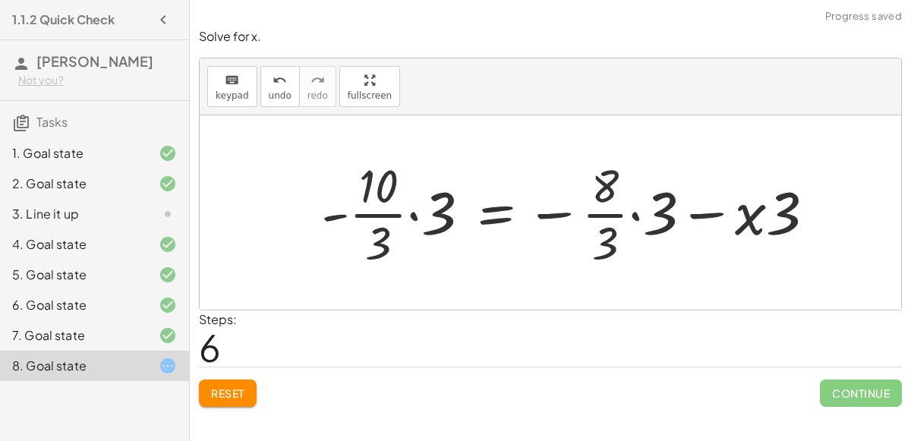
click at [413, 217] on div at bounding box center [573, 212] width 521 height 117
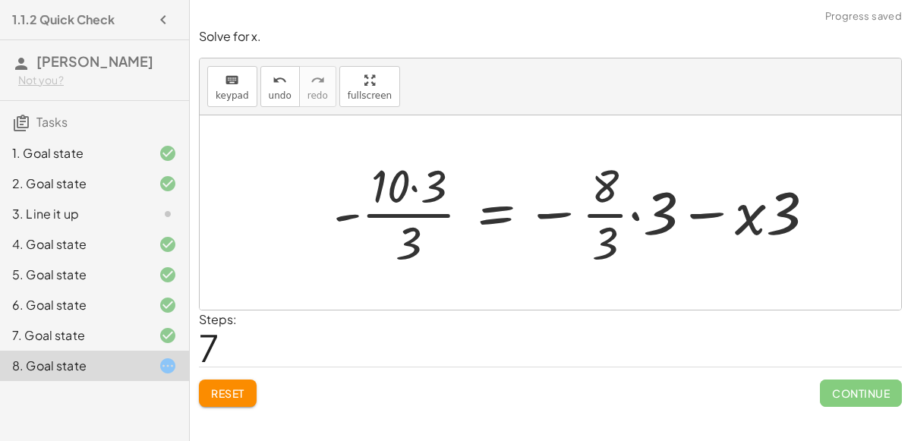
click at [411, 187] on div at bounding box center [580, 212] width 508 height 117
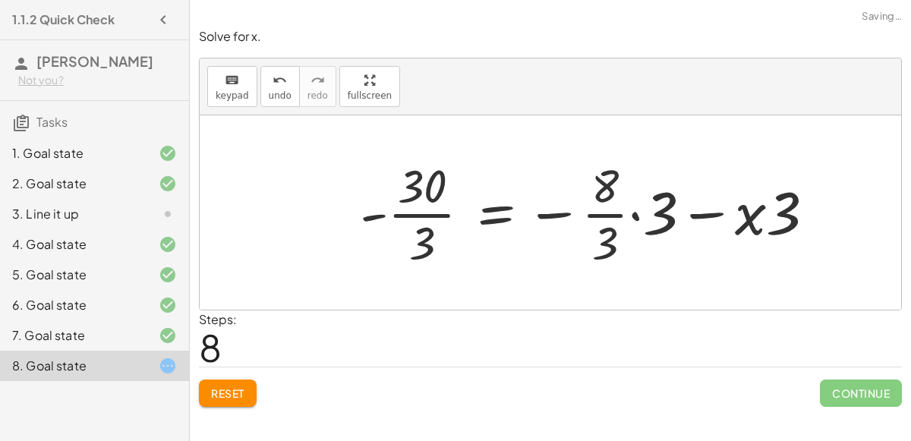
click at [437, 213] on div at bounding box center [593, 212] width 482 height 117
click at [631, 213] on div at bounding box center [601, 212] width 465 height 117
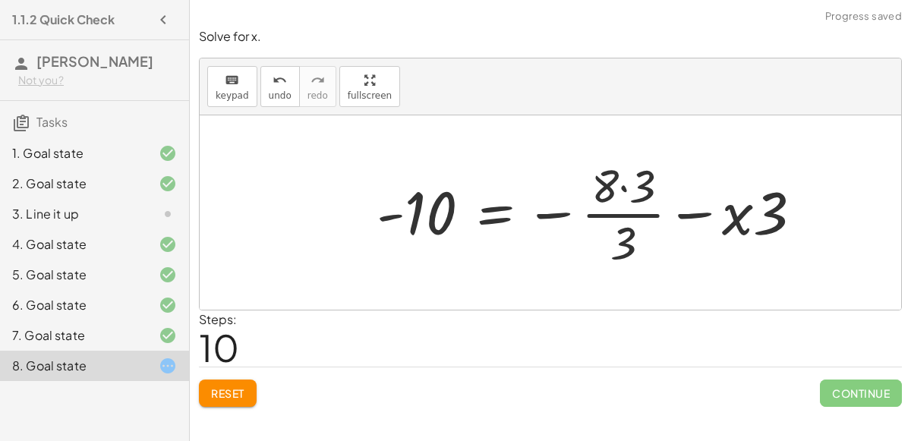
click at [624, 181] on div at bounding box center [595, 212] width 453 height 117
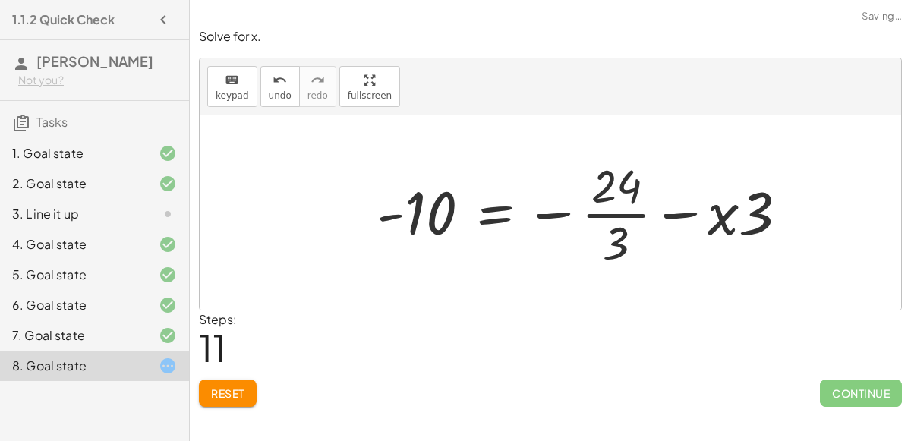
click at [626, 209] on div at bounding box center [588, 212] width 439 height 117
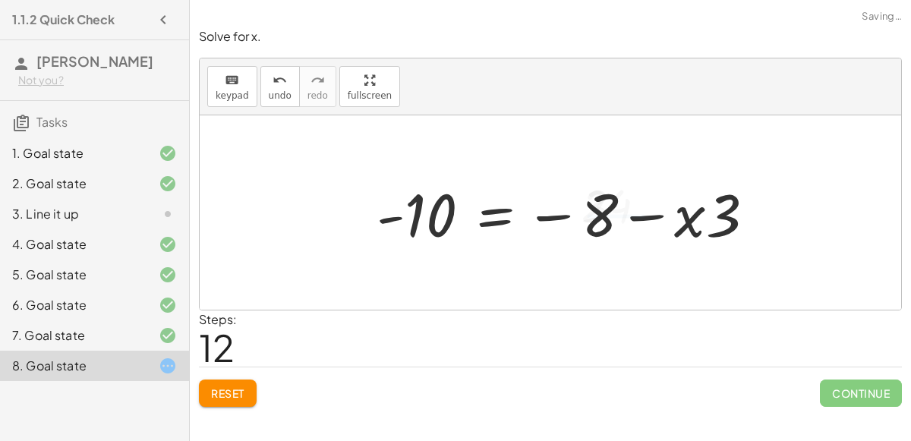
click at [643, 218] on div at bounding box center [571, 213] width 405 height 78
drag, startPoint x: 687, startPoint y: 217, endPoint x: 732, endPoint y: 213, distance: 45.7
click at [732, 213] on div at bounding box center [571, 213] width 405 height 78
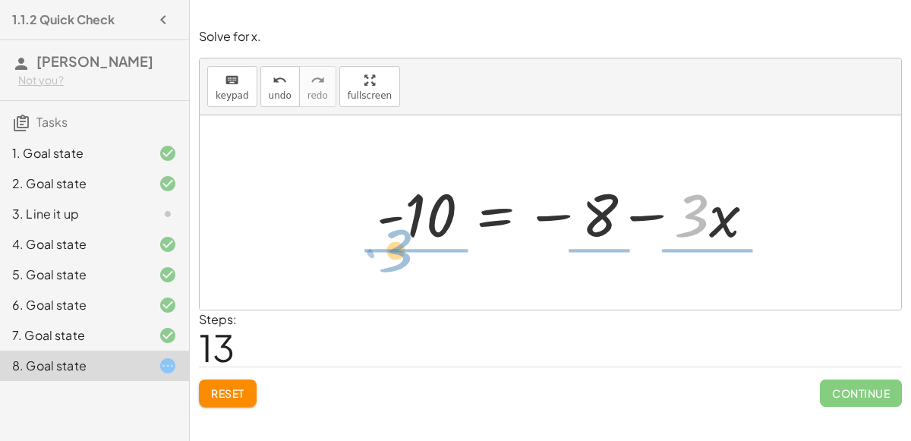
drag, startPoint x: 697, startPoint y: 209, endPoint x: 414, endPoint y: 255, distance: 287.4
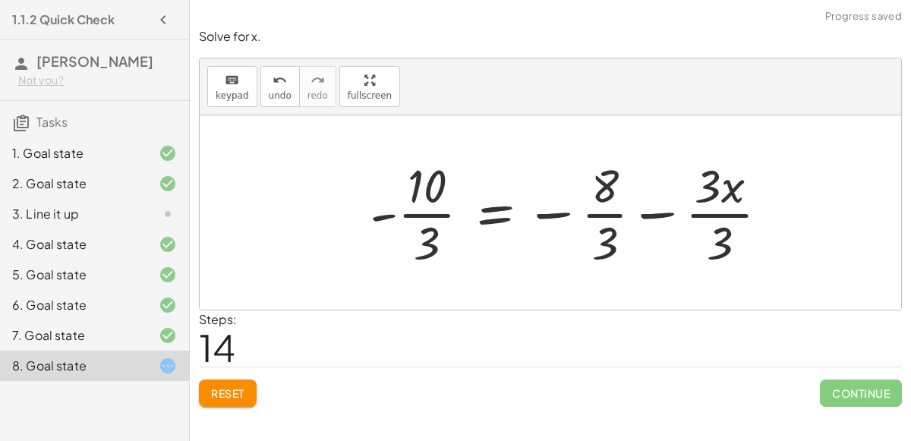
click at [716, 215] on div at bounding box center [575, 212] width 426 height 117
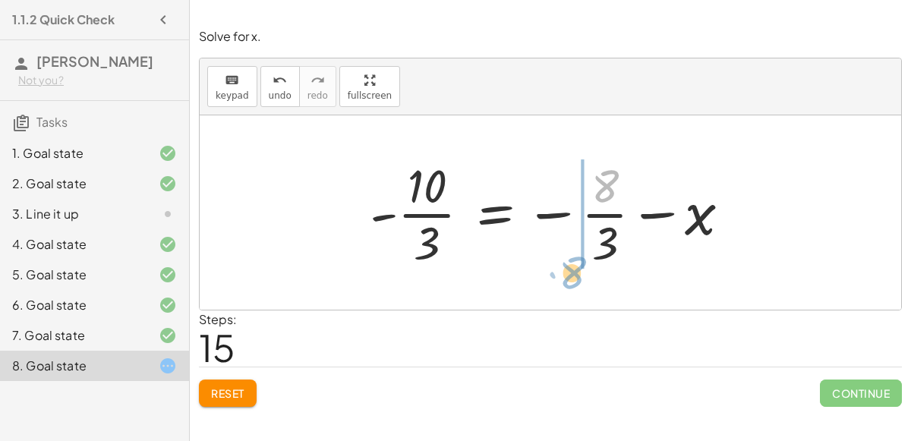
drag, startPoint x: 606, startPoint y: 196, endPoint x: 571, endPoint y: 278, distance: 89.5
click at [571, 278] on div "+ · 6 · x − 10 = − 8 + · 3 · x + · 6 · x − · 6 · x − 10 = − 8 + · 3 · x − · 6 ·…" at bounding box center [550, 212] width 701 height 194
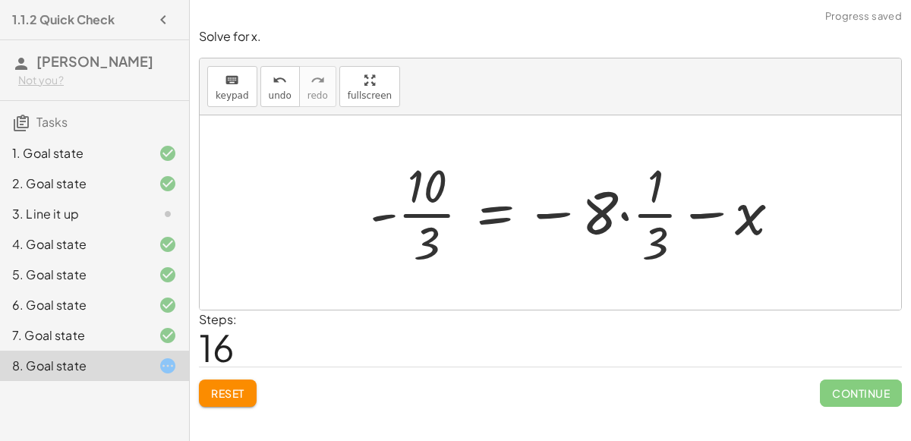
click at [620, 219] on div at bounding box center [581, 212] width 438 height 117
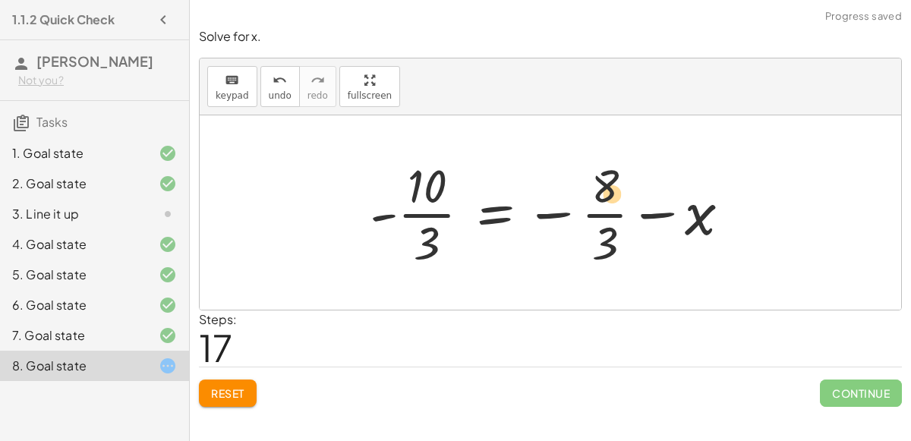
drag, startPoint x: 613, startPoint y: 188, endPoint x: 621, endPoint y: 197, distance: 11.3
click at [621, 197] on div at bounding box center [556, 212] width 389 height 117
drag, startPoint x: 430, startPoint y: 184, endPoint x: 435, endPoint y: 210, distance: 26.2
click at [435, 210] on div at bounding box center [556, 212] width 389 height 117
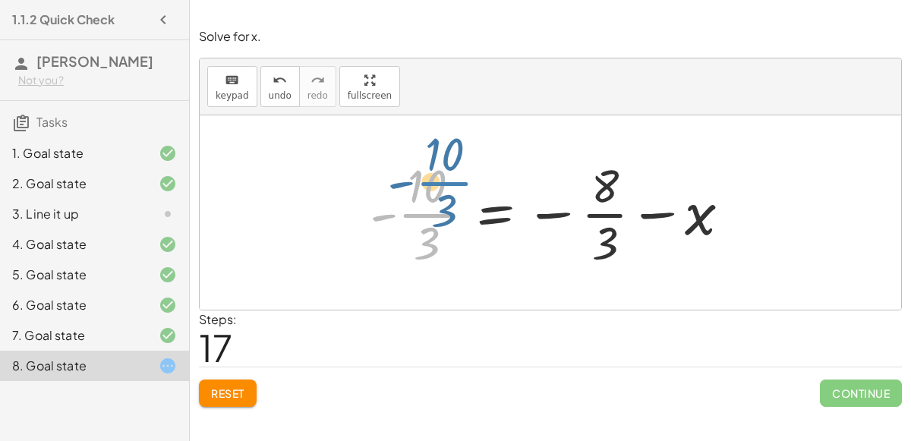
drag, startPoint x: 429, startPoint y: 226, endPoint x: 445, endPoint y: 198, distance: 31.9
click at [445, 198] on div at bounding box center [556, 212] width 389 height 117
drag, startPoint x: 426, startPoint y: 238, endPoint x: 458, endPoint y: 187, distance: 59.6
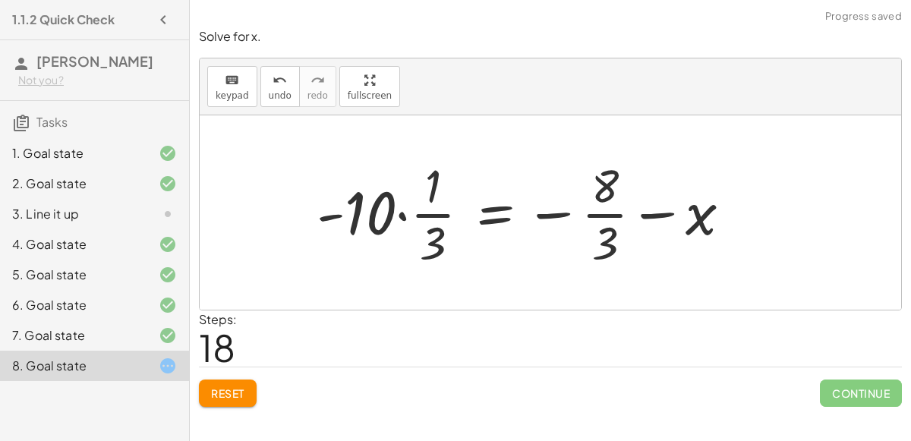
click at [399, 213] on div at bounding box center [530, 212] width 442 height 117
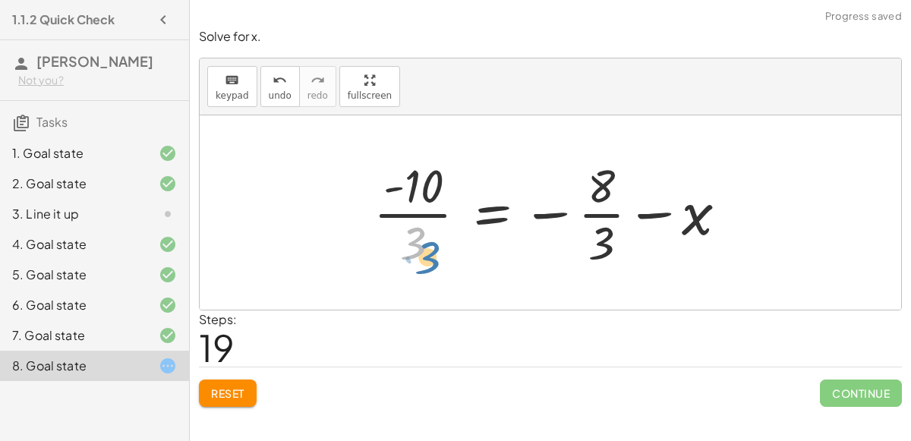
drag, startPoint x: 419, startPoint y: 238, endPoint x: 435, endPoint y: 253, distance: 22.0
click at [435, 253] on div at bounding box center [556, 212] width 381 height 117
drag, startPoint x: 594, startPoint y: 244, endPoint x: 618, endPoint y: 185, distance: 63.7
click at [618, 185] on div at bounding box center [556, 212] width 381 height 117
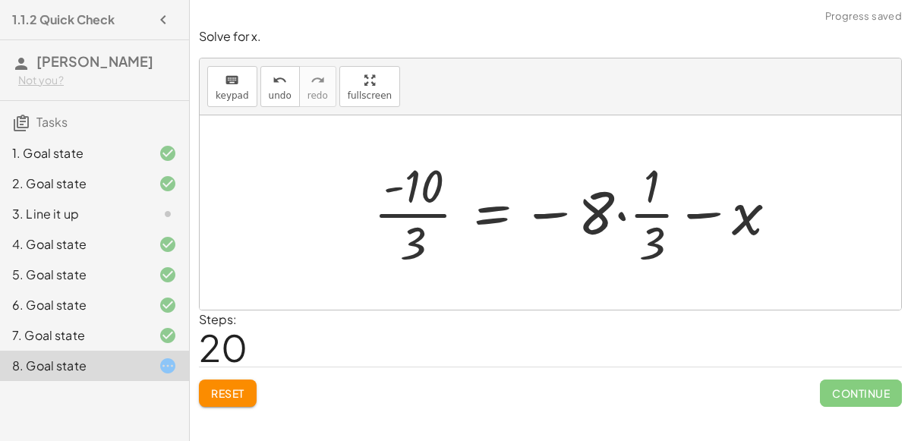
click at [621, 210] on div at bounding box center [581, 212] width 431 height 117
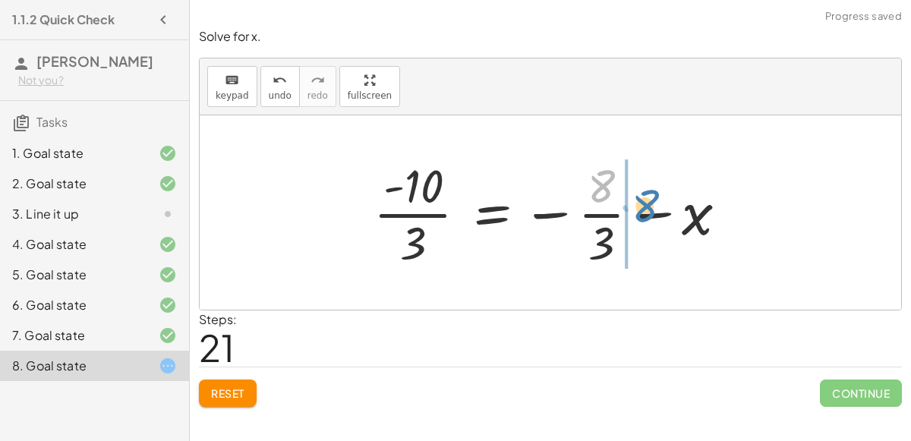
drag, startPoint x: 597, startPoint y: 190, endPoint x: 641, endPoint y: 210, distance: 48.2
click at [641, 210] on div at bounding box center [556, 212] width 381 height 117
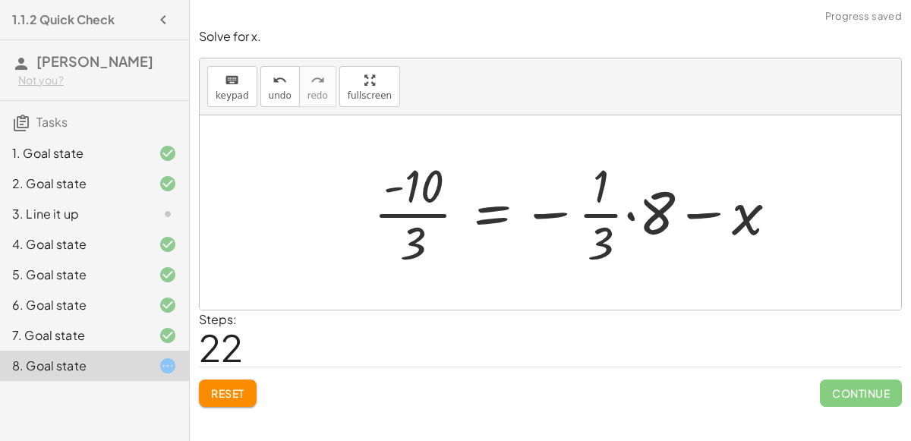
click at [629, 212] on div at bounding box center [581, 212] width 431 height 117
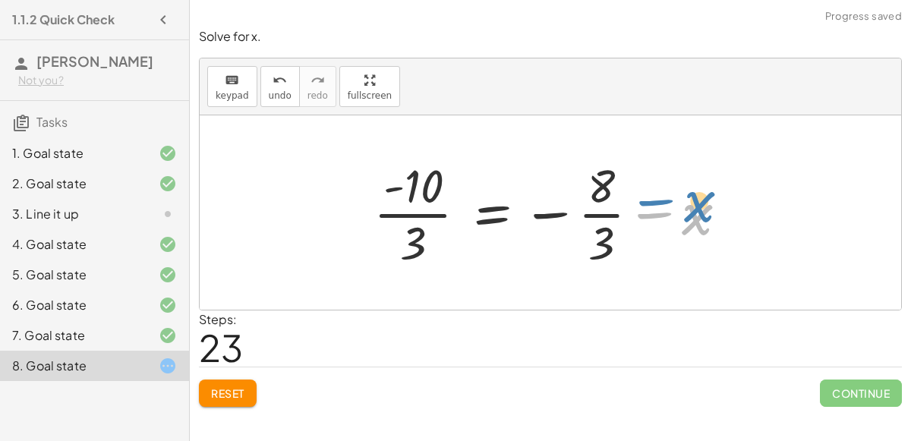
drag, startPoint x: 685, startPoint y: 212, endPoint x: 689, endPoint y: 201, distance: 11.3
click at [689, 201] on div at bounding box center [556, 212] width 381 height 117
click at [272, 75] on icon "undo" at bounding box center [279, 80] width 14 height 18
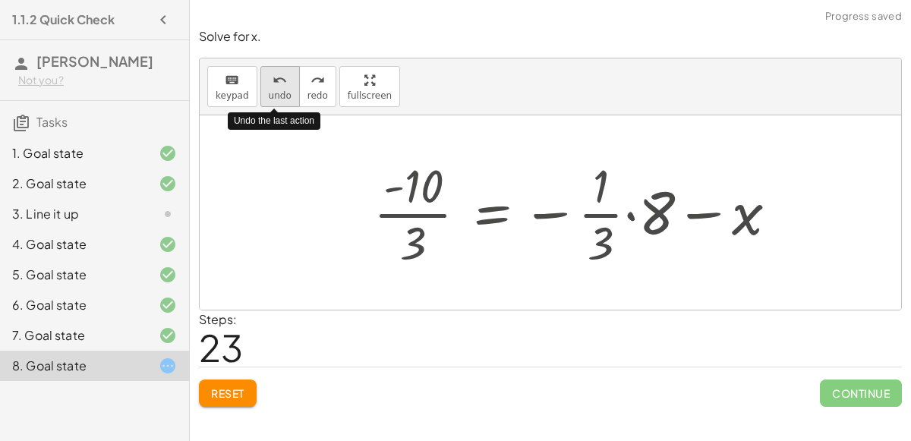
click at [272, 75] on icon "undo" at bounding box center [279, 80] width 14 height 18
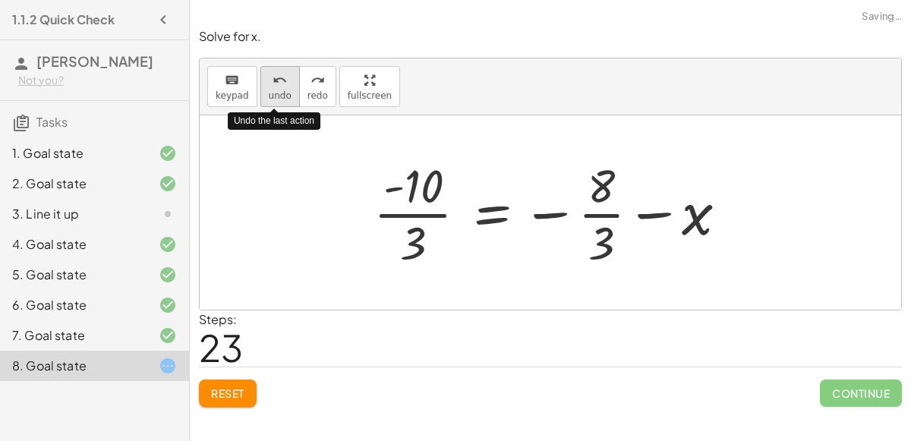
click at [272, 75] on icon "undo" at bounding box center [279, 80] width 14 height 18
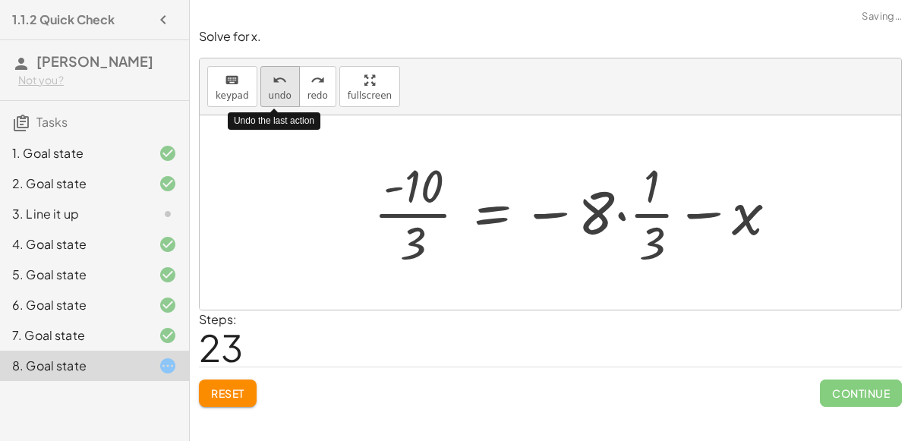
click at [272, 75] on icon "undo" at bounding box center [279, 80] width 14 height 18
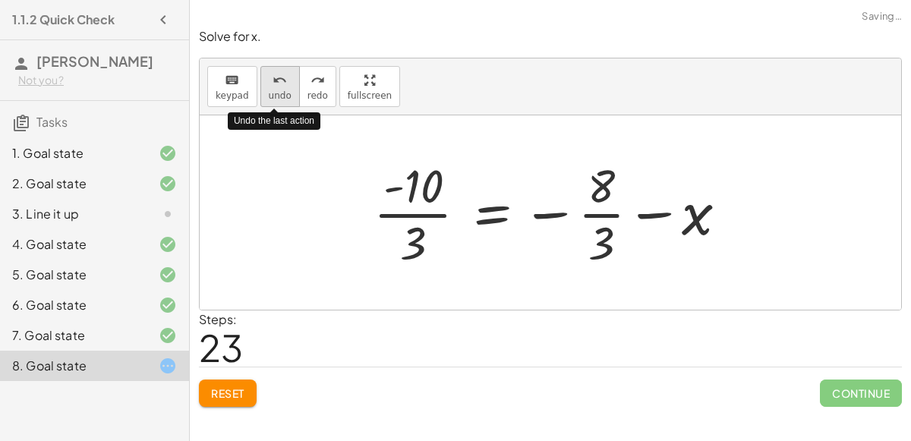
click at [272, 75] on icon "undo" at bounding box center [279, 80] width 14 height 18
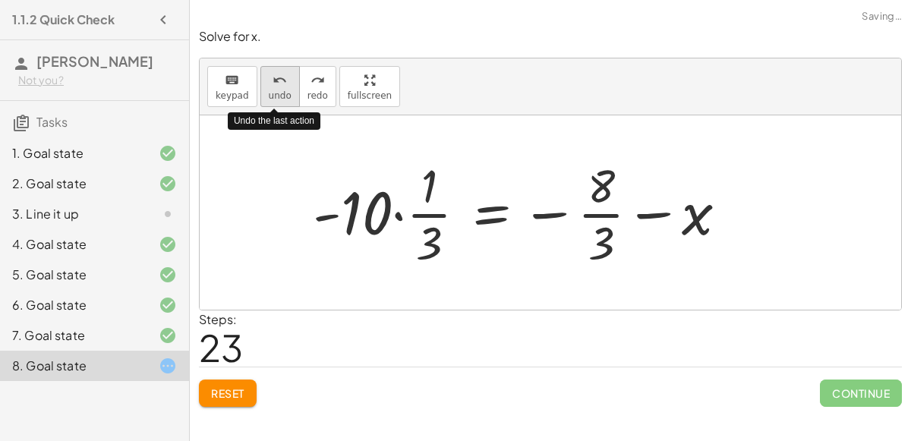
click at [272, 75] on icon "undo" at bounding box center [279, 80] width 14 height 18
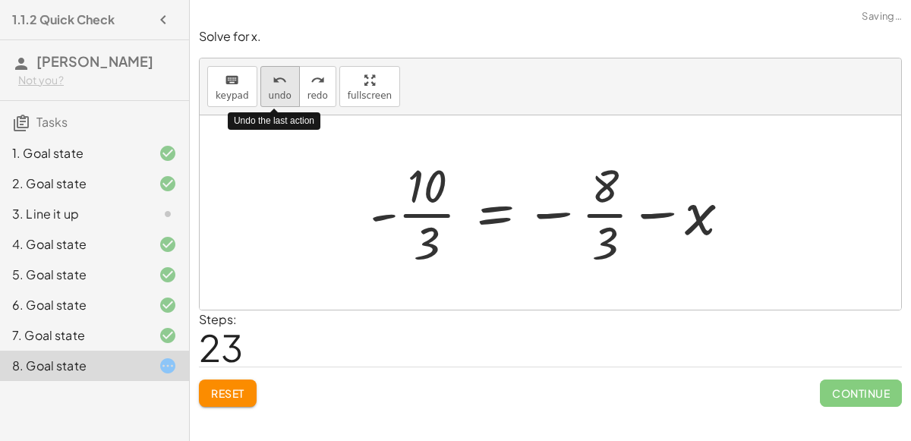
click at [272, 75] on icon "undo" at bounding box center [279, 80] width 14 height 18
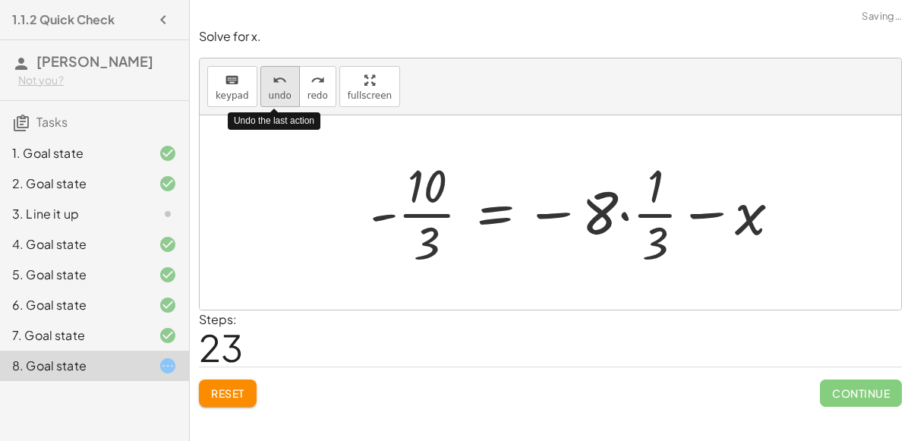
click at [272, 74] on icon "undo" at bounding box center [279, 80] width 14 height 18
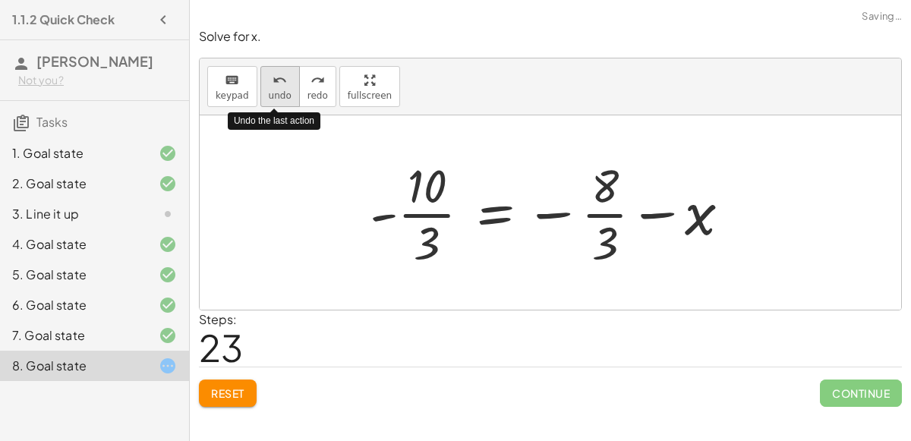
click at [272, 74] on icon "undo" at bounding box center [279, 80] width 14 height 18
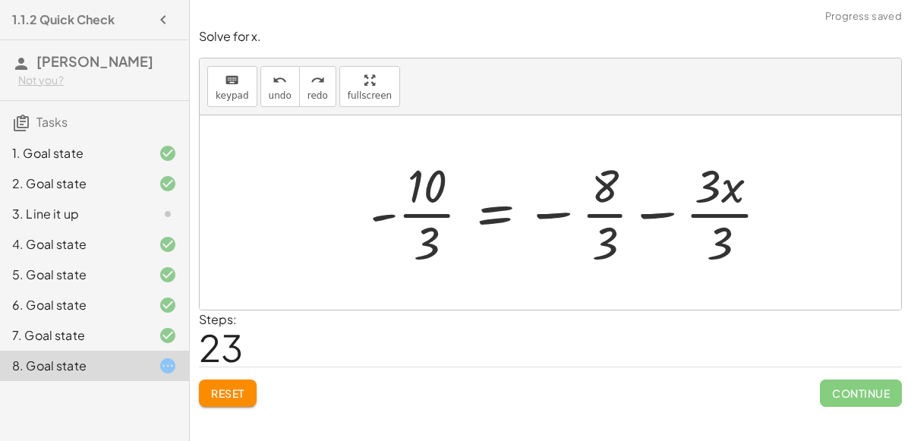
click at [652, 218] on div at bounding box center [575, 212] width 426 height 117
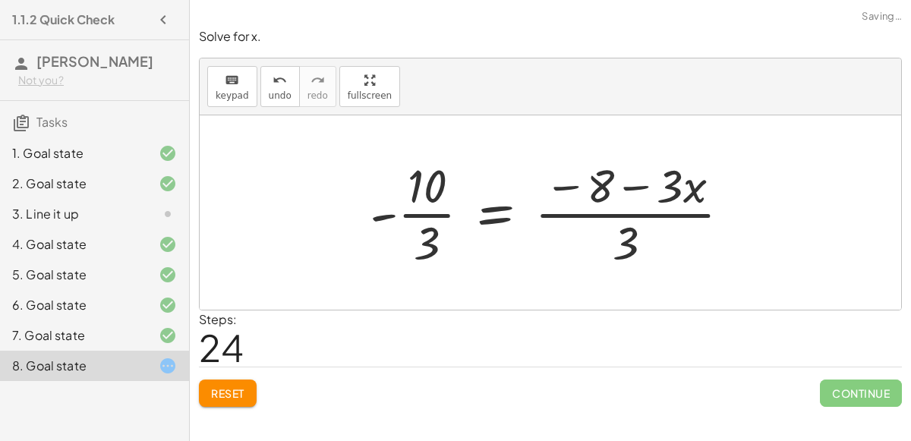
click at [628, 187] on div at bounding box center [556, 212] width 389 height 117
click at [269, 98] on span "undo" at bounding box center [280, 95] width 23 height 11
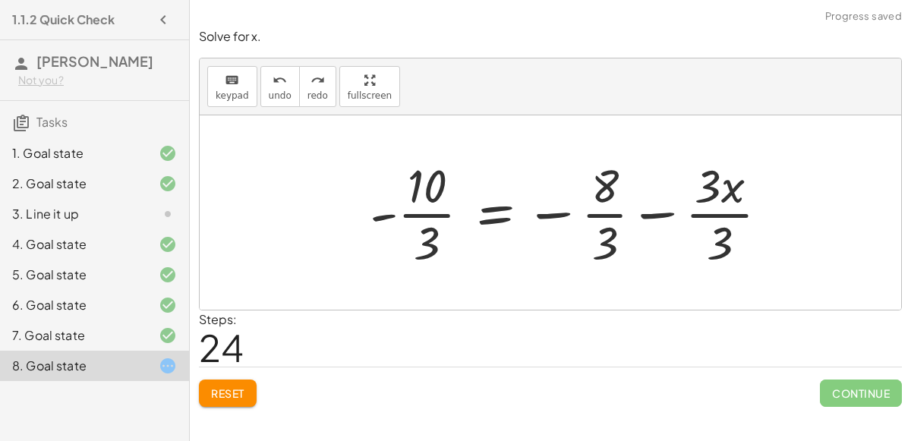
click at [724, 209] on div at bounding box center [575, 212] width 426 height 117
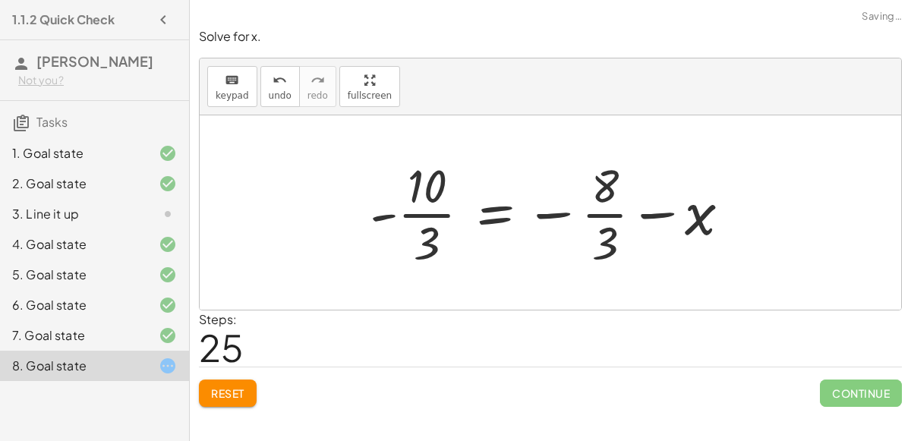
click at [657, 212] on div at bounding box center [556, 212] width 389 height 117
click at [563, 216] on div at bounding box center [556, 212] width 389 height 117
click at [562, 213] on div at bounding box center [556, 212] width 389 height 117
click at [503, 216] on div at bounding box center [556, 212] width 389 height 117
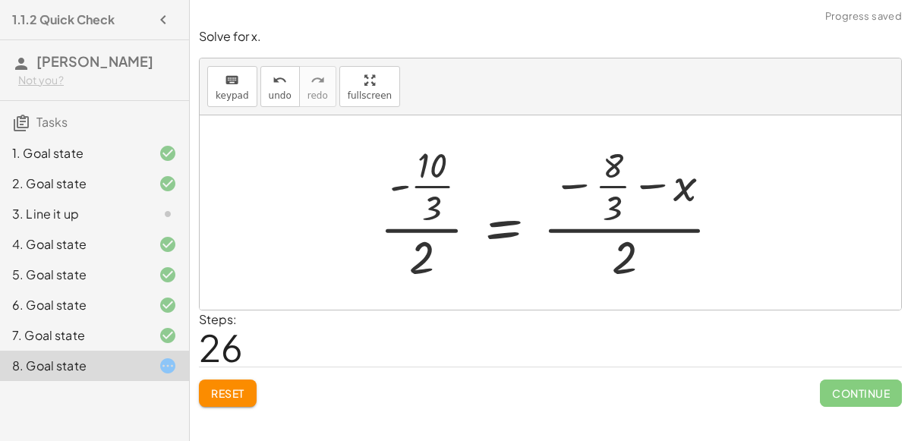
click at [657, 222] on div at bounding box center [556, 213] width 368 height 146
click at [622, 179] on div at bounding box center [556, 213] width 368 height 146
click at [272, 84] on icon "undo" at bounding box center [279, 80] width 14 height 18
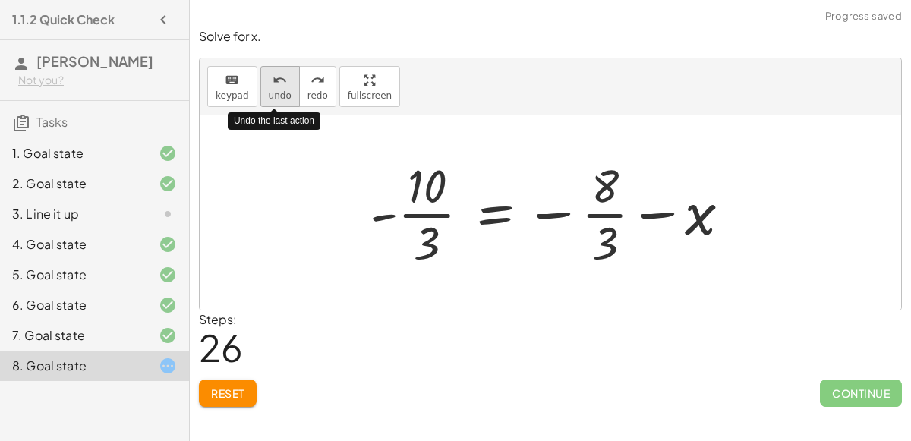
click at [272, 83] on icon "undo" at bounding box center [279, 80] width 14 height 18
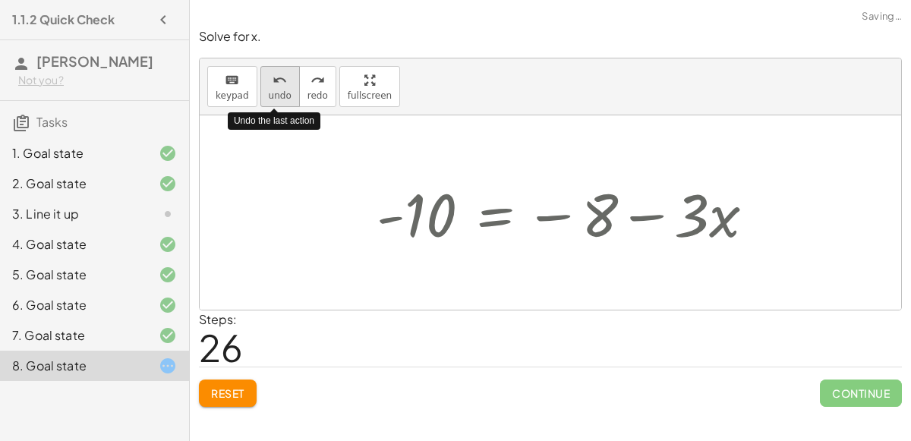
click at [272, 83] on icon "undo" at bounding box center [279, 80] width 14 height 18
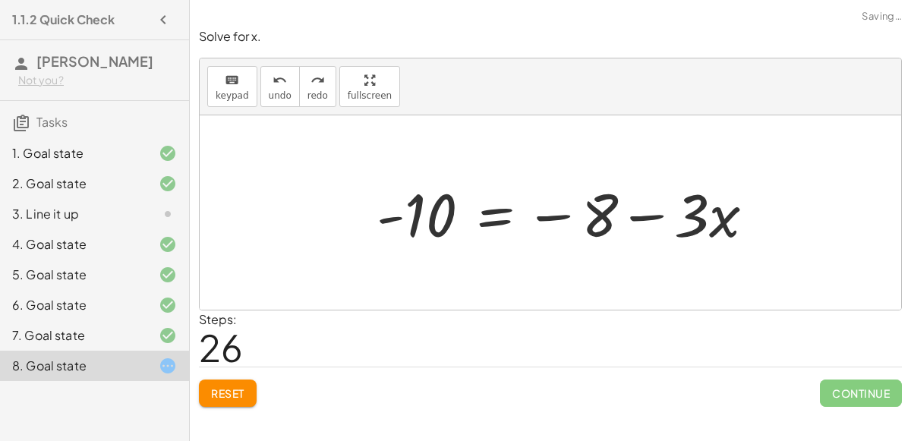
click at [234, 386] on span "Reset" at bounding box center [227, 393] width 33 height 14
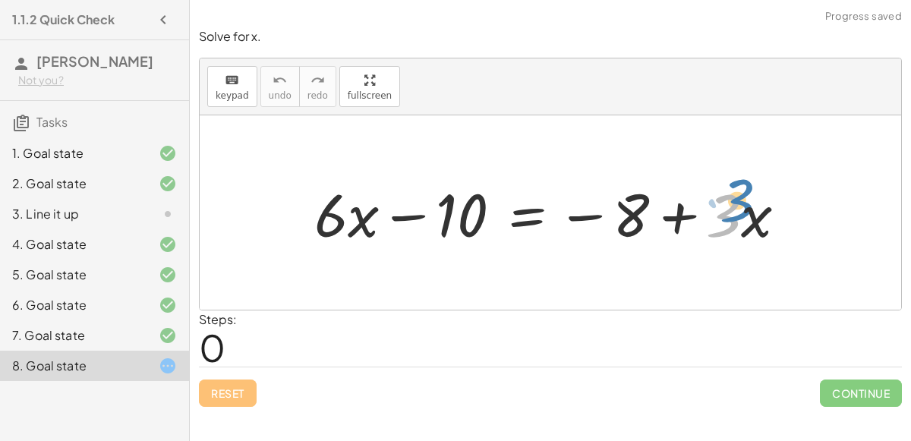
drag, startPoint x: 719, startPoint y: 206, endPoint x: 719, endPoint y: 193, distance: 12.1
click at [719, 193] on div at bounding box center [556, 213] width 499 height 78
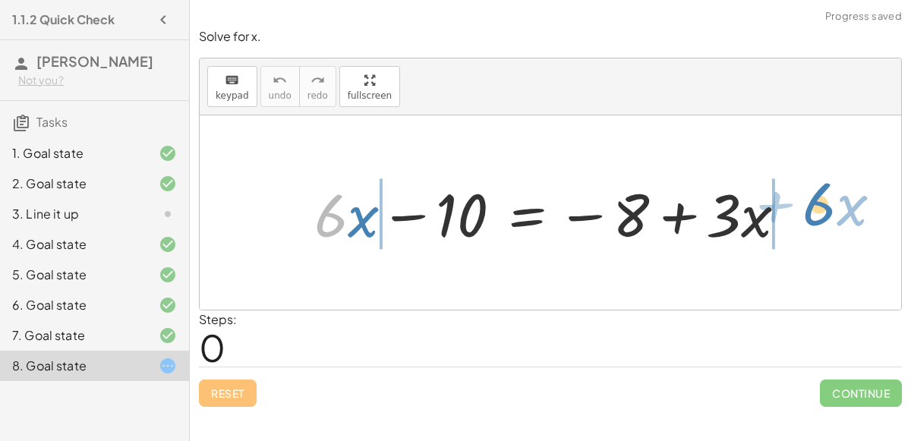
drag, startPoint x: 320, startPoint y: 225, endPoint x: 802, endPoint y: 212, distance: 482.0
click at [802, 212] on div at bounding box center [556, 213] width 499 height 78
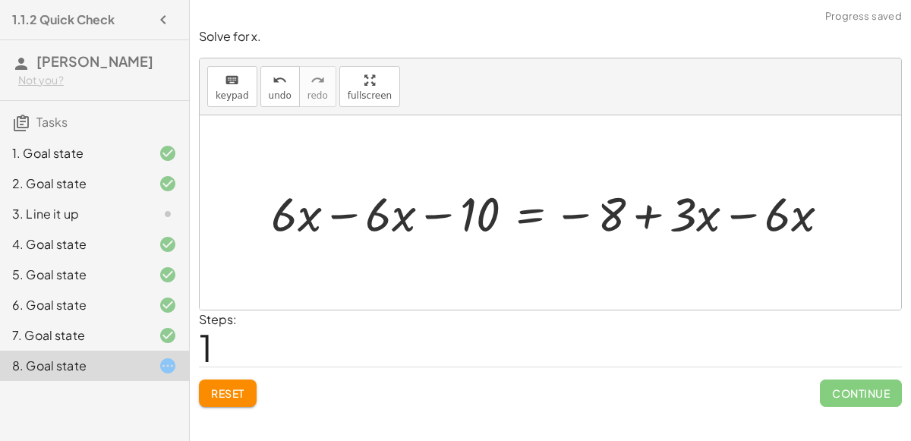
click at [433, 216] on div at bounding box center [556, 212] width 586 height 62
click at [344, 217] on div at bounding box center [556, 212] width 586 height 62
click at [735, 213] on div at bounding box center [639, 212] width 418 height 62
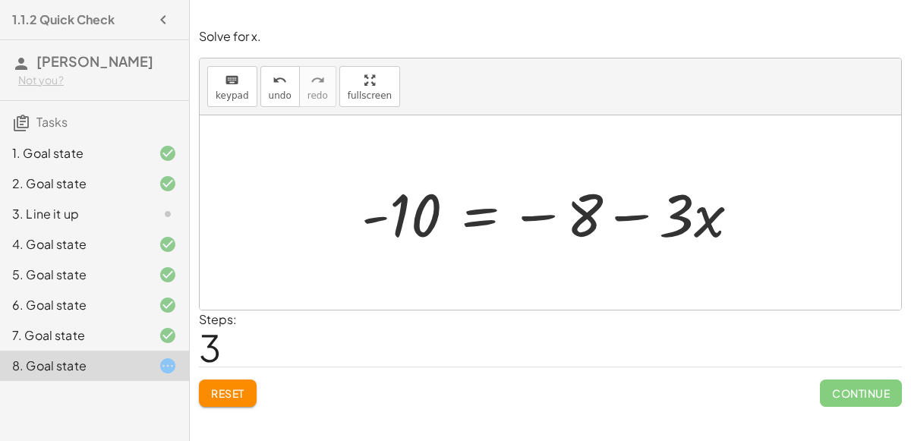
click at [467, 222] on div at bounding box center [556, 213] width 405 height 78
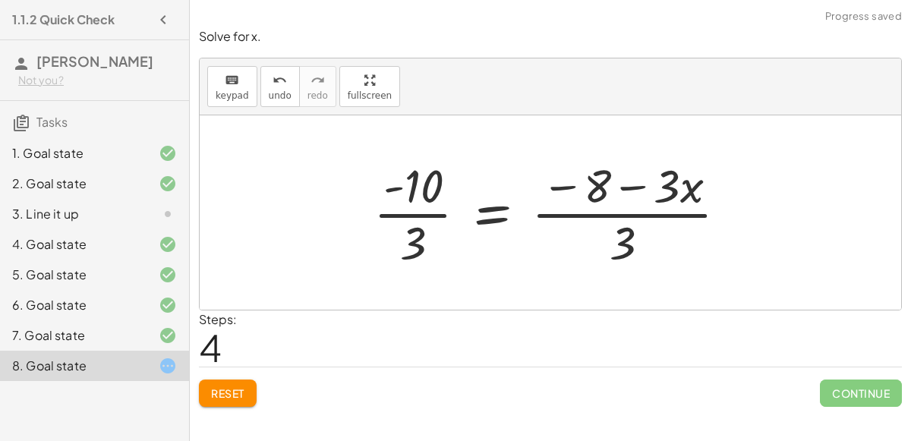
click at [637, 188] on div at bounding box center [556, 212] width 381 height 117
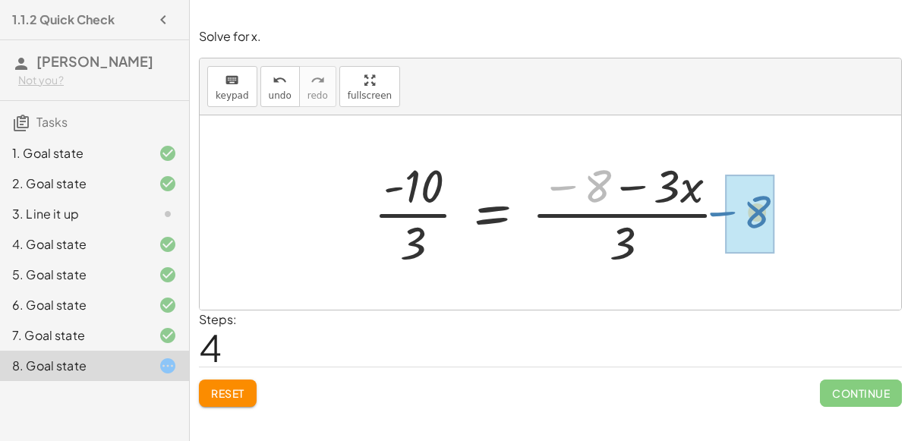
drag, startPoint x: 601, startPoint y: 184, endPoint x: 763, endPoint y: 211, distance: 164.7
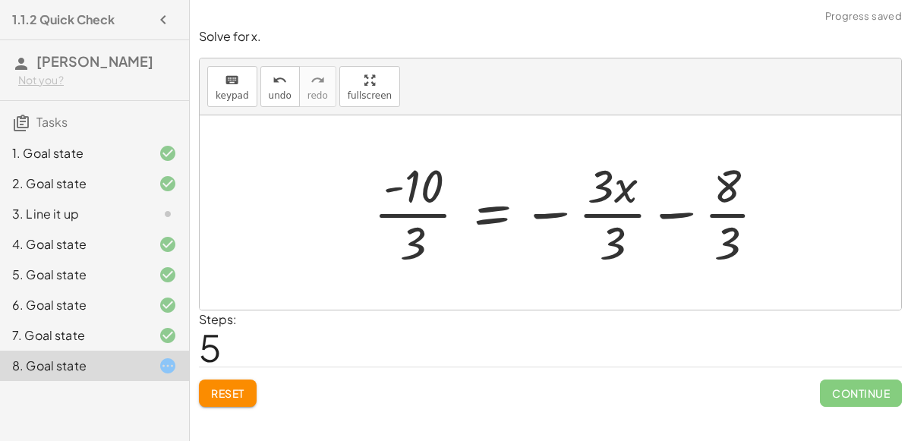
click at [613, 193] on div at bounding box center [575, 212] width 419 height 117
click at [596, 190] on div at bounding box center [575, 212] width 419 height 117
click at [606, 206] on div at bounding box center [575, 212] width 419 height 117
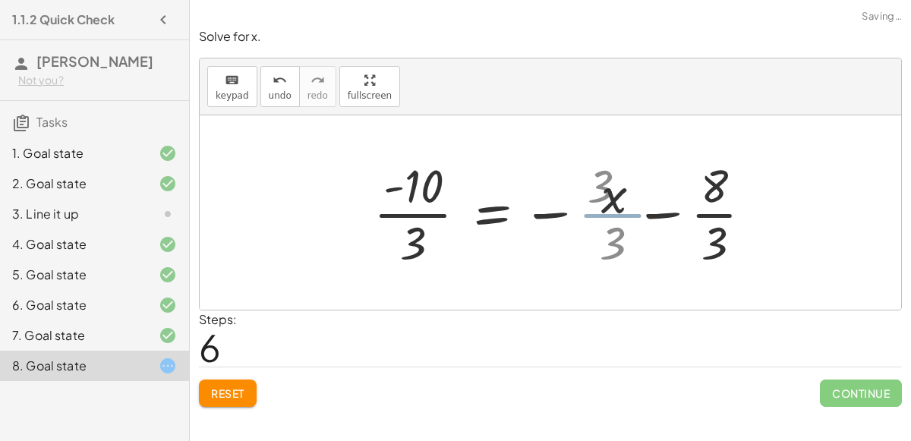
click at [615, 215] on div at bounding box center [556, 212] width 381 height 117
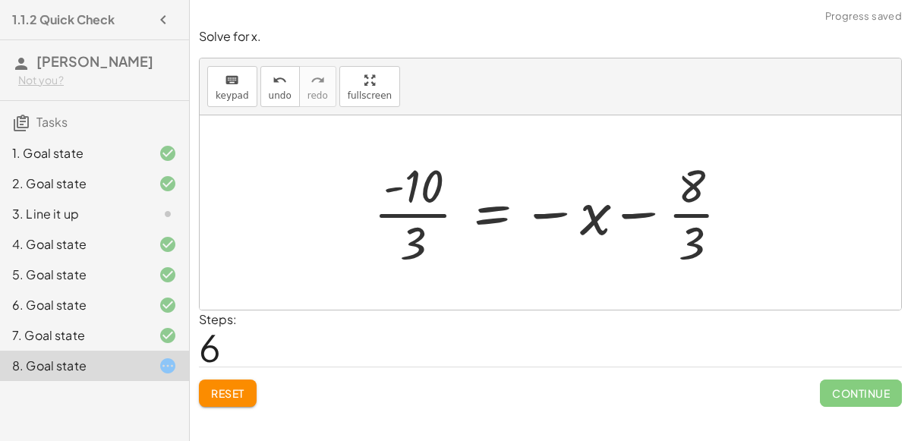
click at [436, 210] on div at bounding box center [556, 212] width 381 height 117
click at [687, 212] on div at bounding box center [556, 212] width 381 height 117
drag, startPoint x: 693, startPoint y: 239, endPoint x: 692, endPoint y: 192, distance: 47.1
click at [692, 192] on div at bounding box center [556, 212] width 381 height 117
drag, startPoint x: 687, startPoint y: 184, endPoint x: 689, endPoint y: 247, distance: 63.0
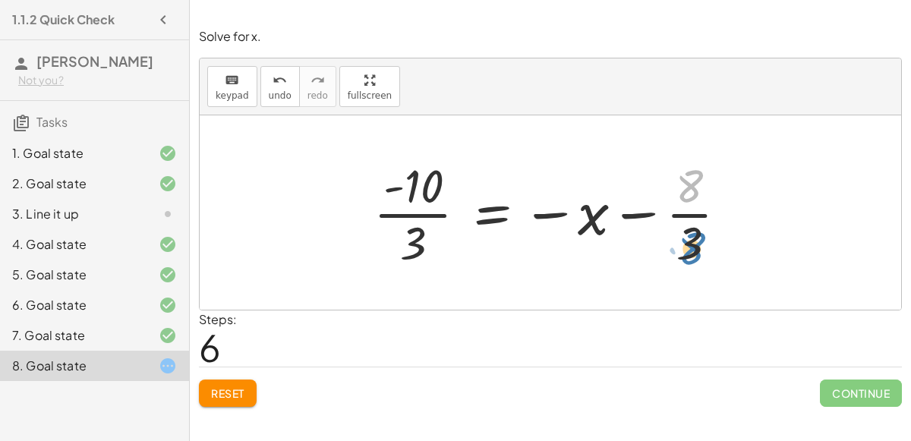
click at [689, 247] on div at bounding box center [556, 212] width 381 height 117
click at [215, 399] on button "Reset" at bounding box center [228, 392] width 58 height 27
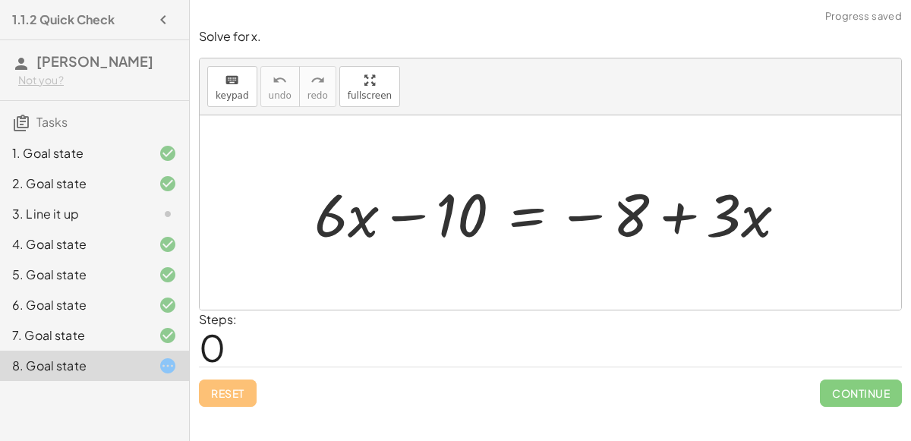
click at [590, 212] on div at bounding box center [556, 213] width 499 height 78
click at [526, 209] on div at bounding box center [556, 213] width 499 height 78
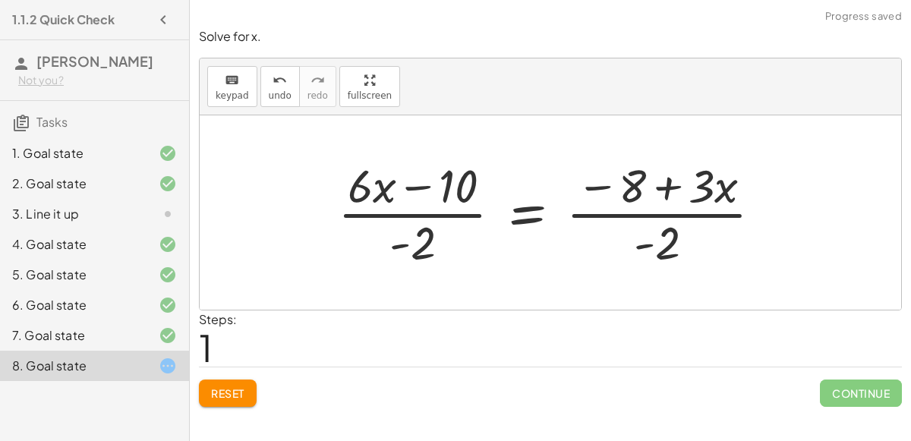
click at [444, 207] on div at bounding box center [555, 212] width 451 height 117
click at [217, 389] on span "Reset" at bounding box center [227, 393] width 33 height 14
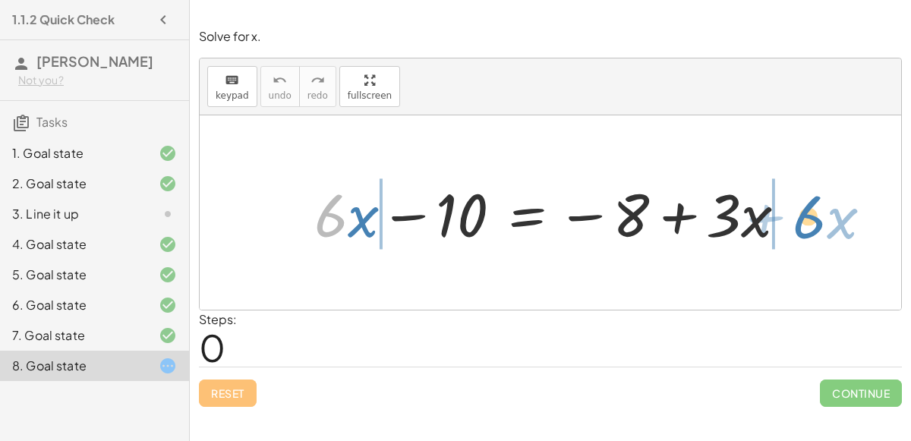
drag, startPoint x: 328, startPoint y: 217, endPoint x: 806, endPoint y: 220, distance: 478.0
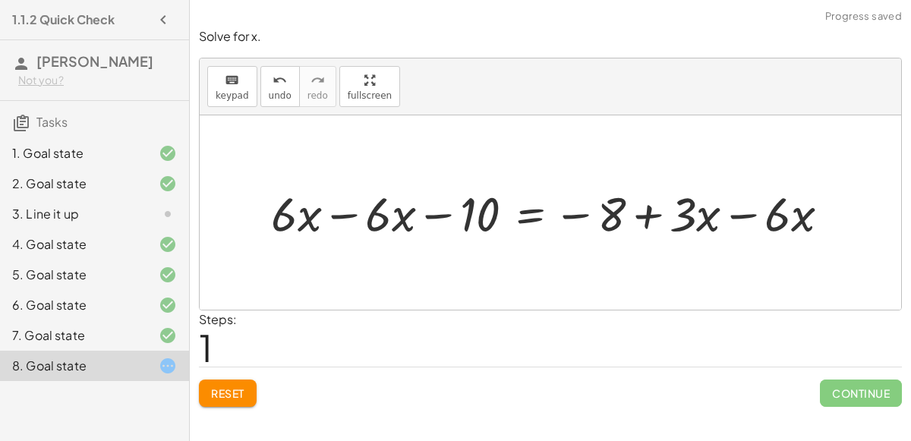
click at [334, 214] on div at bounding box center [556, 212] width 586 height 62
click at [740, 211] on div at bounding box center [639, 212] width 418 height 62
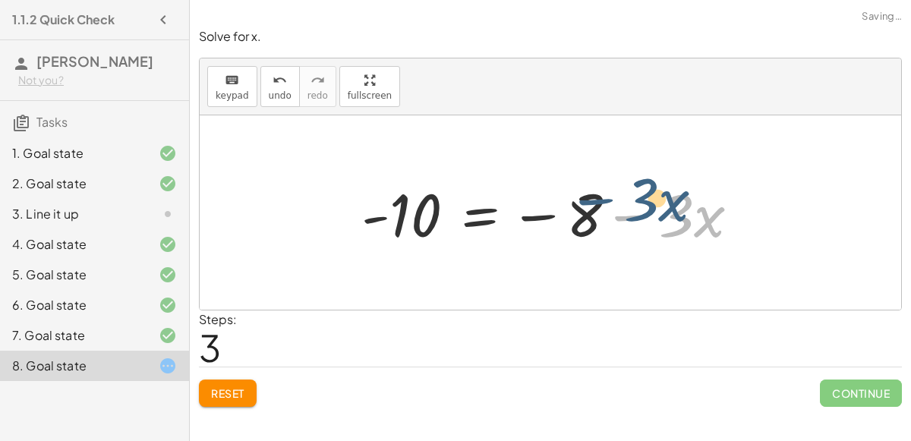
drag, startPoint x: 638, startPoint y: 214, endPoint x: 548, endPoint y: 212, distance: 90.3
click at [548, 212] on div at bounding box center [556, 213] width 405 height 78
click at [629, 215] on div at bounding box center [556, 213] width 405 height 78
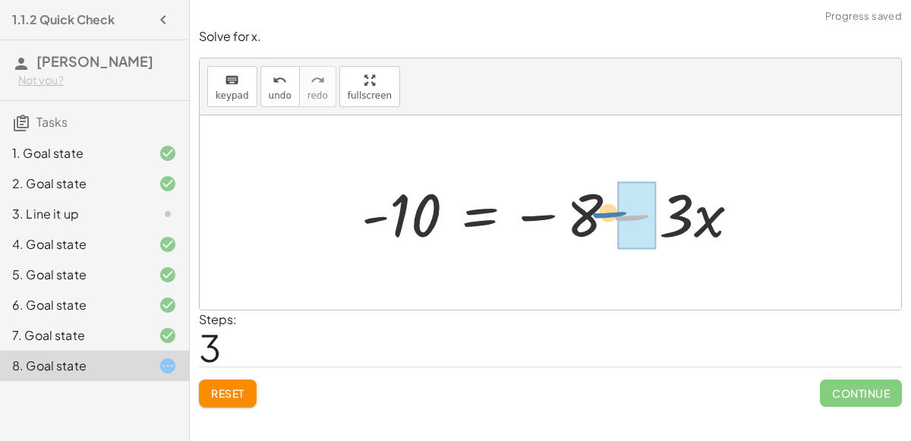
drag, startPoint x: 630, startPoint y: 215, endPoint x: 608, endPoint y: 212, distance: 22.2
click at [608, 212] on div at bounding box center [556, 213] width 405 height 78
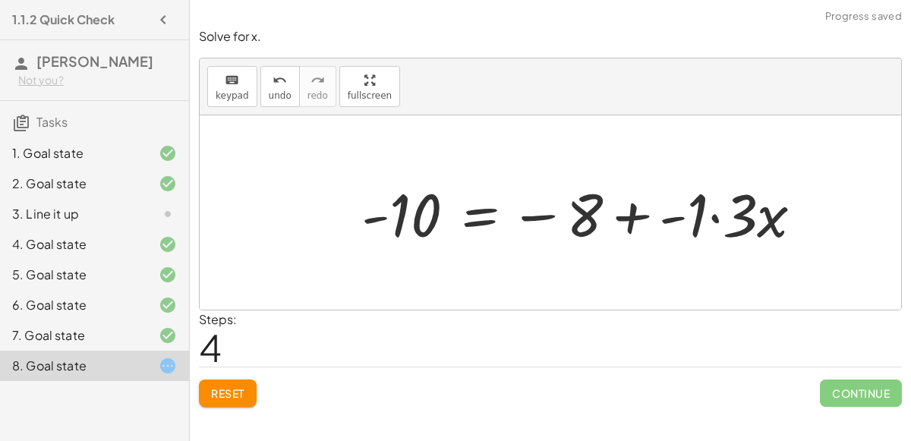
click at [640, 213] on div at bounding box center [588, 213] width 469 height 78
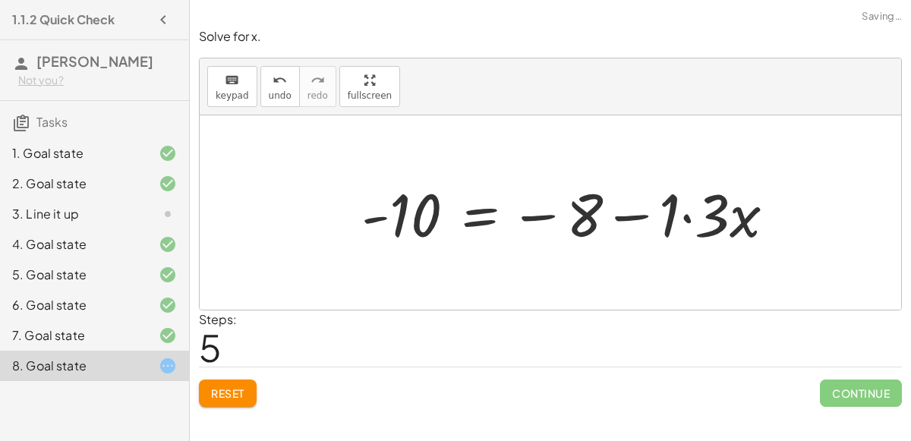
click at [672, 214] on div at bounding box center [574, 213] width 441 height 78
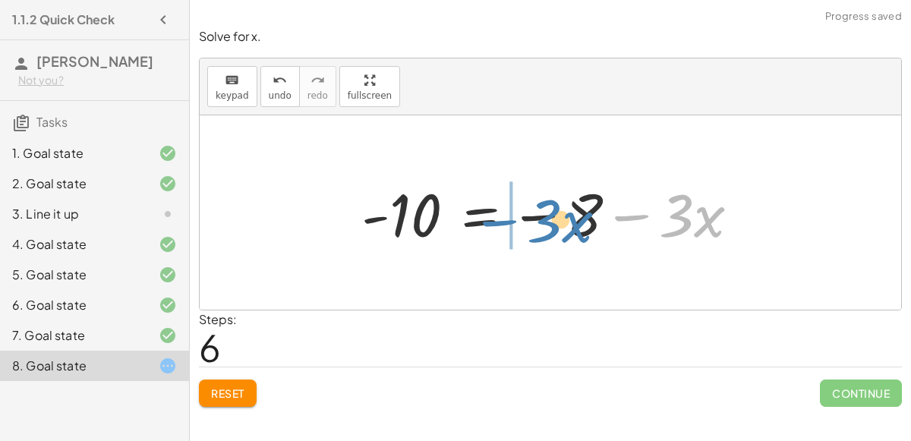
drag, startPoint x: 635, startPoint y: 215, endPoint x: 505, endPoint y: 222, distance: 129.9
click at [505, 222] on div at bounding box center [556, 213] width 405 height 78
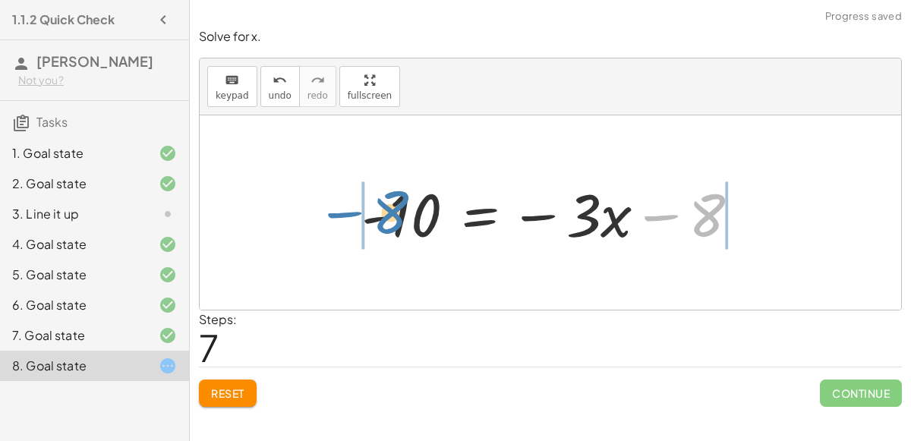
drag, startPoint x: 653, startPoint y: 218, endPoint x: 336, endPoint y: 215, distance: 316.4
click at [336, 215] on div "+ · 6 · x − 10 = − 8 + · 3 · x + · 6 · x − · 6 · x − 10 = − 8 + · 3 · x − · 6 ·…" at bounding box center [550, 212] width 701 height 194
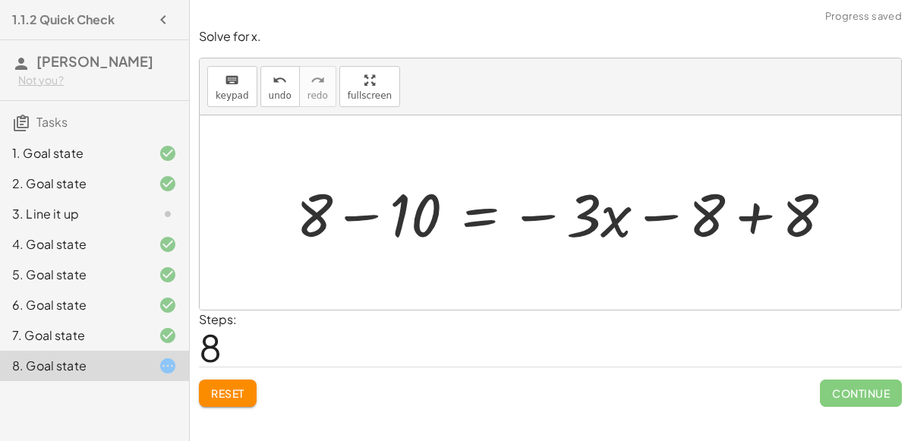
click at [360, 214] on div at bounding box center [570, 213] width 564 height 78
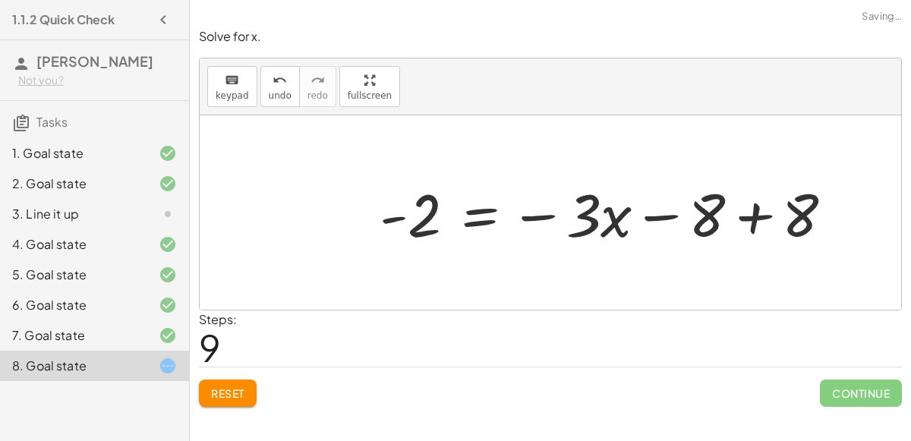
click at [750, 217] on div at bounding box center [612, 213] width 480 height 78
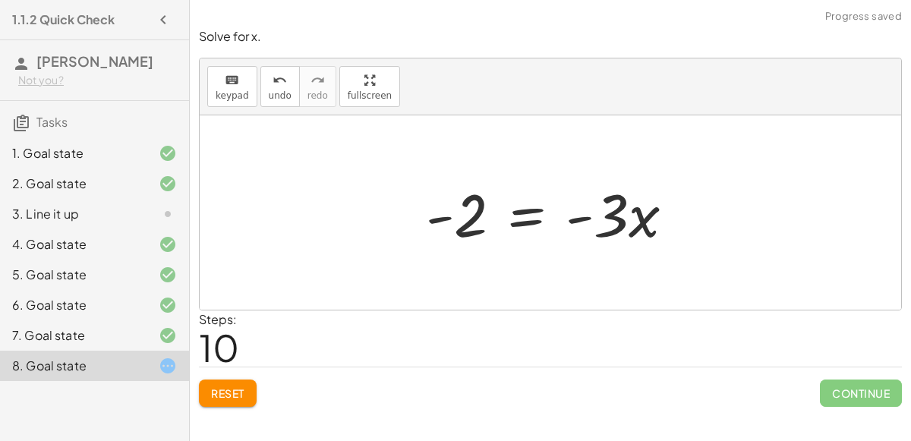
click at [469, 217] on div at bounding box center [555, 213] width 275 height 78
click at [449, 220] on div at bounding box center [555, 213] width 275 height 78
click at [562, 215] on div at bounding box center [555, 213] width 275 height 78
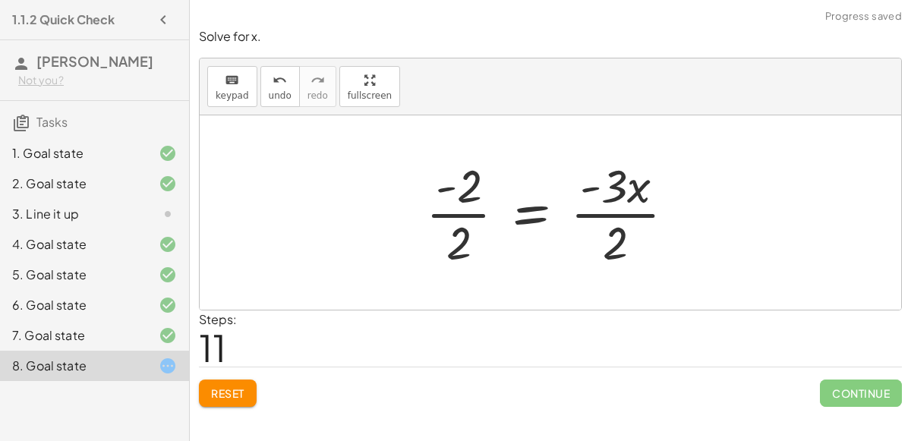
click at [465, 224] on div at bounding box center [556, 212] width 276 height 117
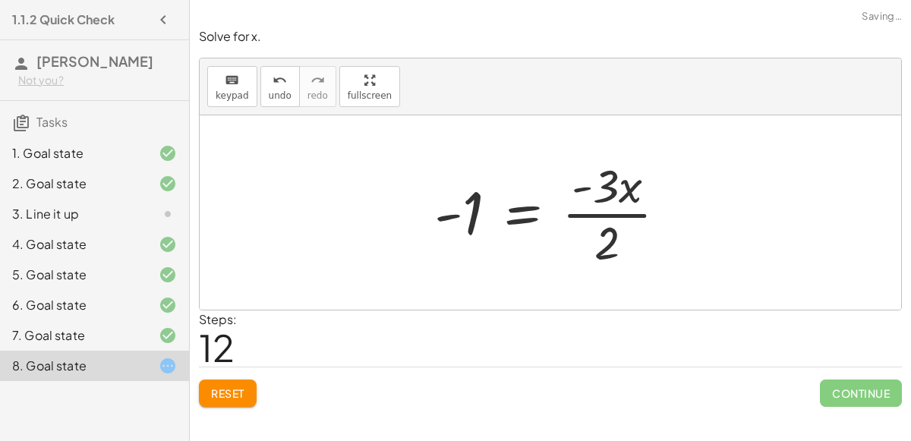
click at [615, 217] on div at bounding box center [556, 212] width 260 height 117
drag, startPoint x: 604, startPoint y: 245, endPoint x: 560, endPoint y: 179, distance: 79.3
click at [560, 179] on div at bounding box center [556, 212] width 260 height 117
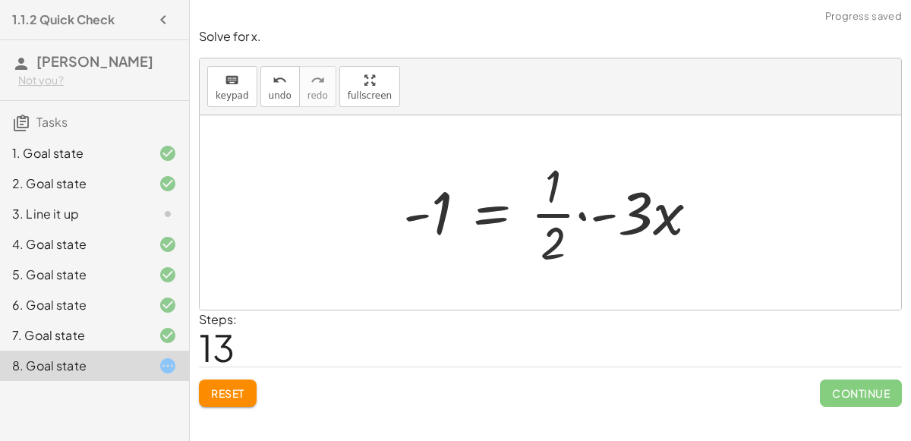
click at [582, 215] on div at bounding box center [556, 212] width 322 height 117
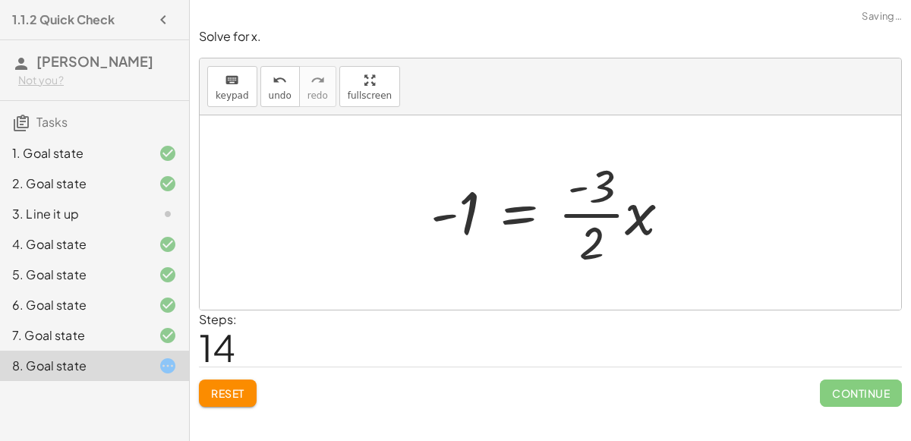
click at [595, 244] on div at bounding box center [556, 212] width 267 height 117
click at [601, 203] on div at bounding box center [556, 212] width 267 height 117
drag, startPoint x: 577, startPoint y: 186, endPoint x: 596, endPoint y: 244, distance: 61.7
click at [596, 244] on div at bounding box center [556, 212] width 267 height 117
click at [601, 204] on div at bounding box center [542, 212] width 238 height 117
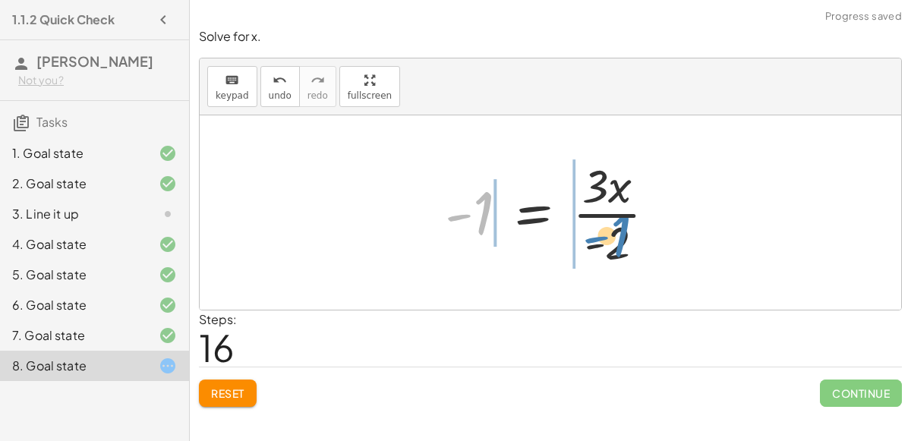
drag, startPoint x: 481, startPoint y: 206, endPoint x: 618, endPoint y: 228, distance: 139.2
click at [618, 228] on div at bounding box center [556, 212] width 238 height 117
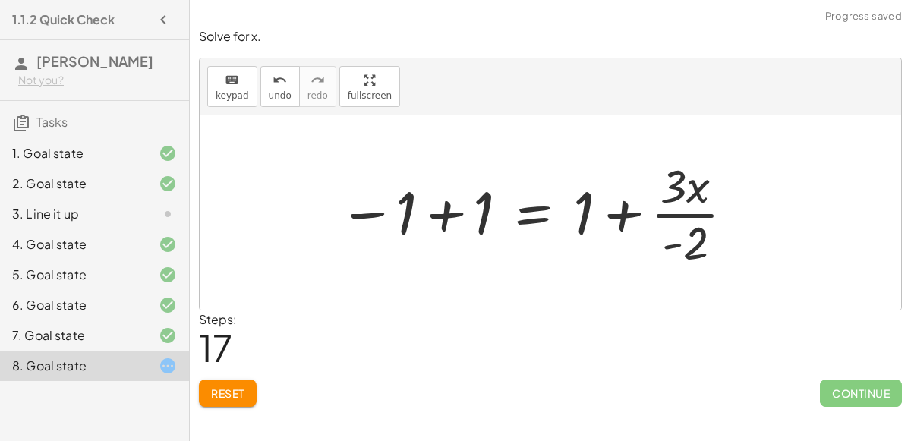
click at [439, 212] on div at bounding box center [537, 212] width 413 height 117
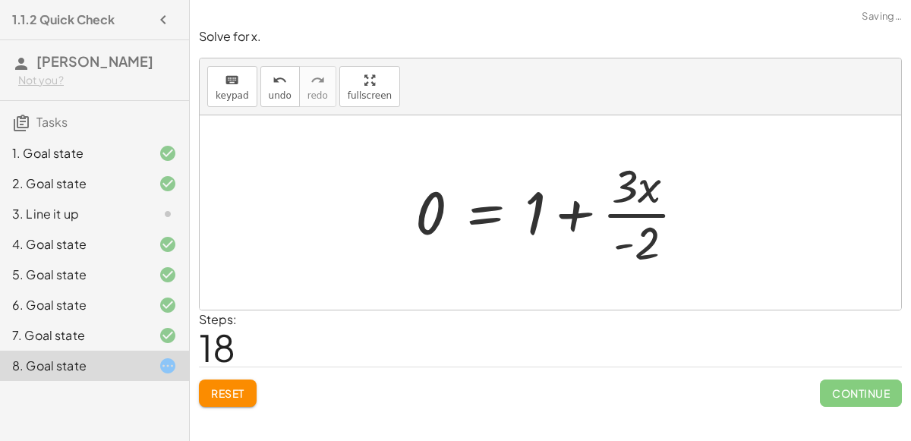
click at [584, 214] on div at bounding box center [555, 212] width 297 height 117
click at [634, 216] on div at bounding box center [555, 212] width 297 height 117
click at [282, 96] on span "undo" at bounding box center [280, 95] width 23 height 11
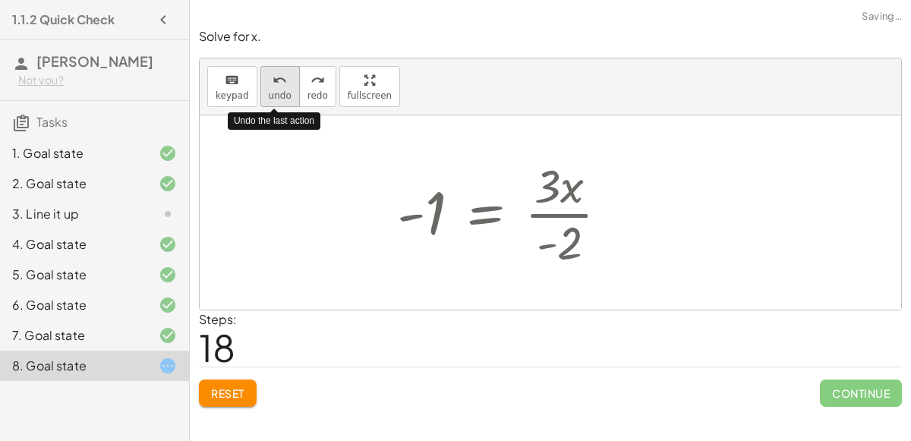
click at [282, 96] on span "undo" at bounding box center [280, 95] width 23 height 11
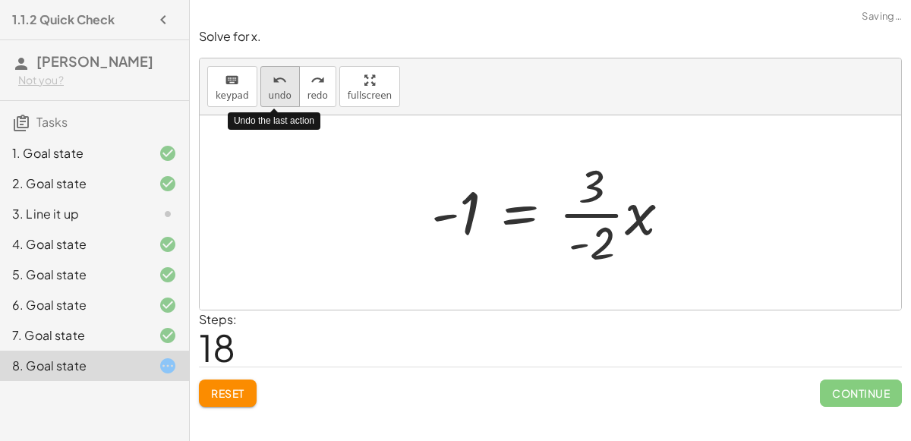
click at [282, 96] on span "undo" at bounding box center [280, 95] width 23 height 11
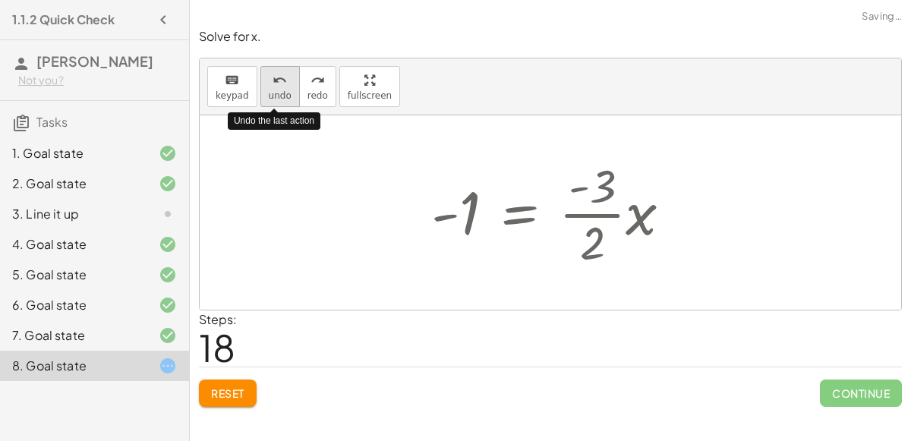
click at [282, 96] on span "undo" at bounding box center [280, 95] width 23 height 11
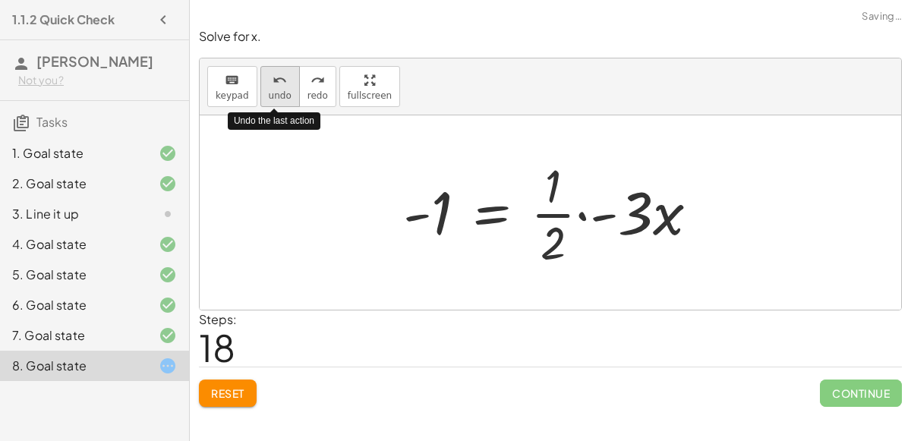
click at [282, 96] on span "undo" at bounding box center [280, 95] width 23 height 11
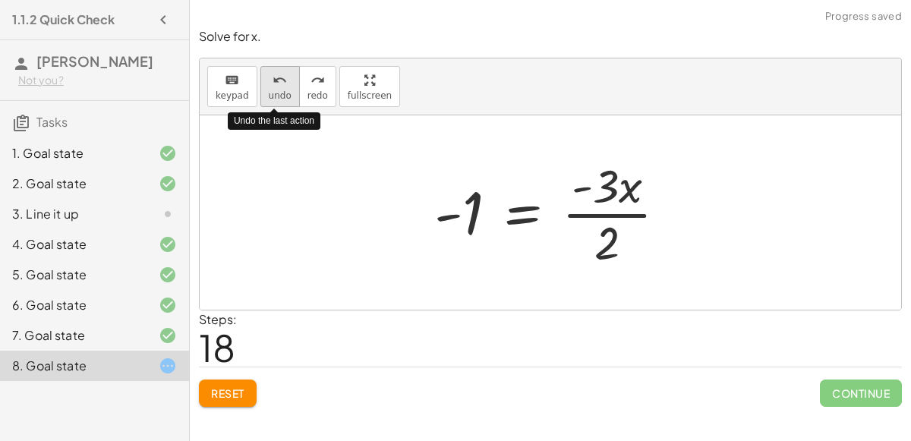
click at [282, 96] on span "undo" at bounding box center [280, 95] width 23 height 11
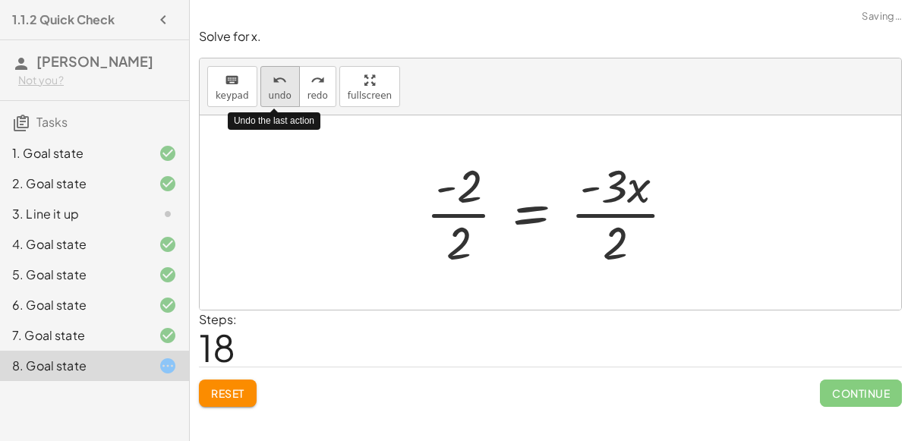
click at [282, 96] on span "undo" at bounding box center [280, 95] width 23 height 11
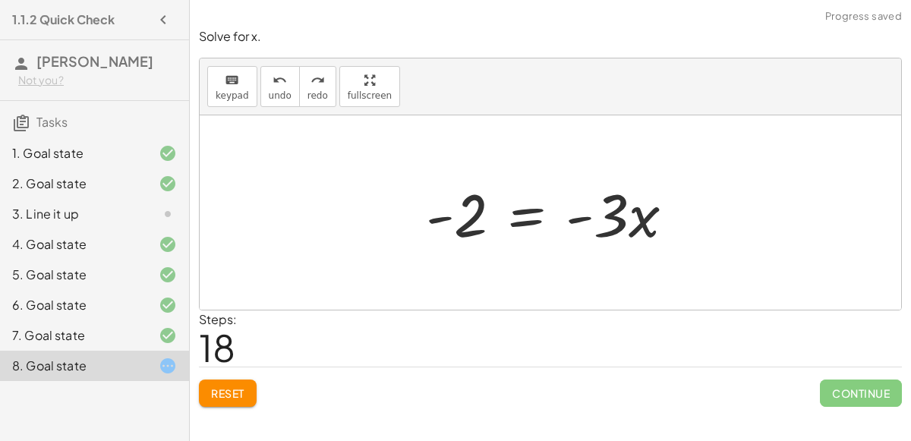
click at [536, 214] on div at bounding box center [555, 213] width 275 height 78
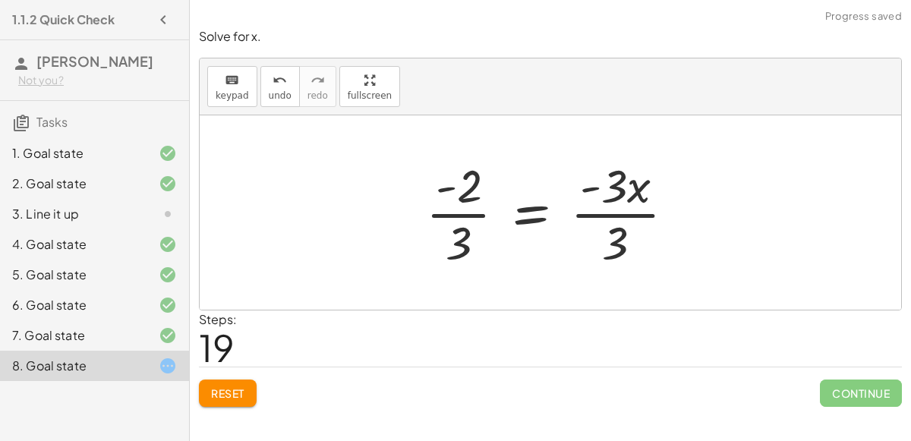
click at [604, 211] on div at bounding box center [556, 212] width 276 height 117
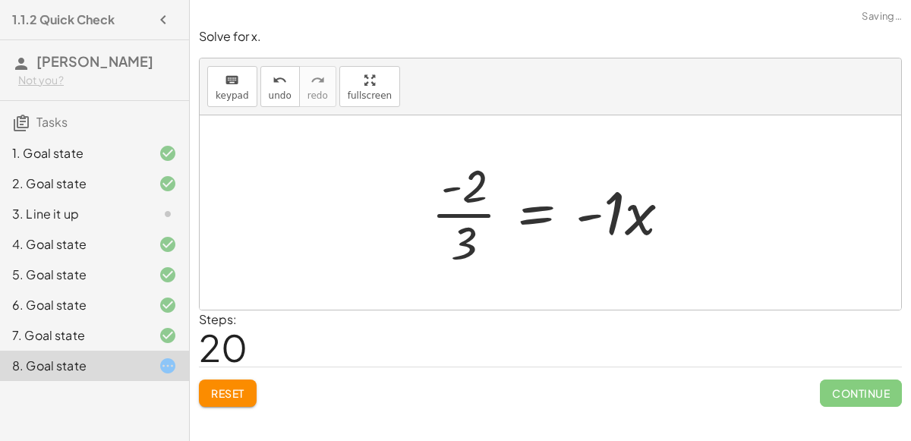
click at [480, 214] on div at bounding box center [556, 212] width 266 height 117
click at [595, 215] on div at bounding box center [556, 212] width 266 height 117
click at [247, 86] on button "keyboard keypad" at bounding box center [232, 86] width 50 height 41
click at [269, 91] on span "undo" at bounding box center [280, 95] width 23 height 11
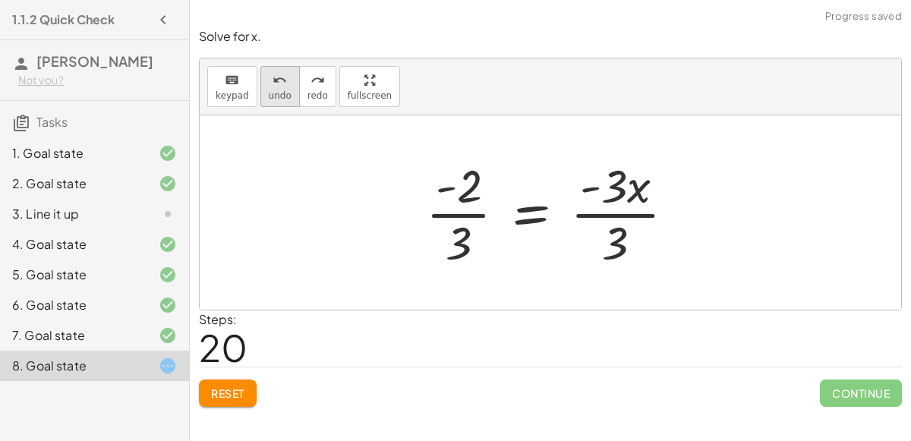
click at [269, 83] on div "undo" at bounding box center [280, 80] width 23 height 18
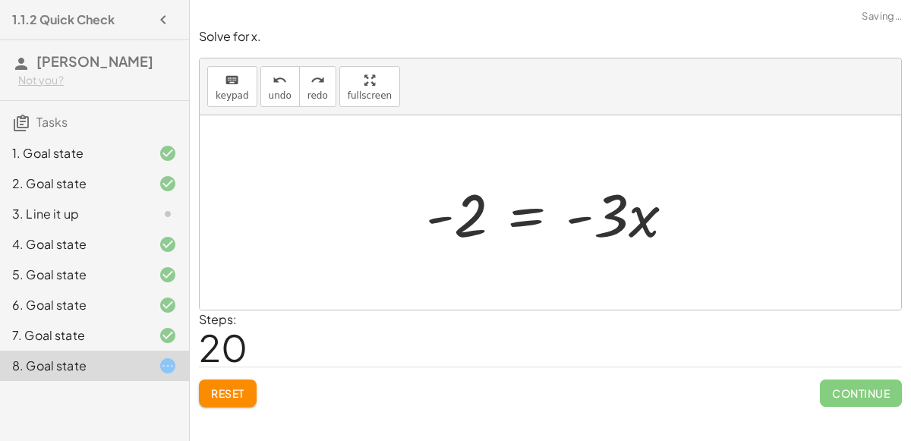
click at [516, 212] on div at bounding box center [555, 213] width 275 height 78
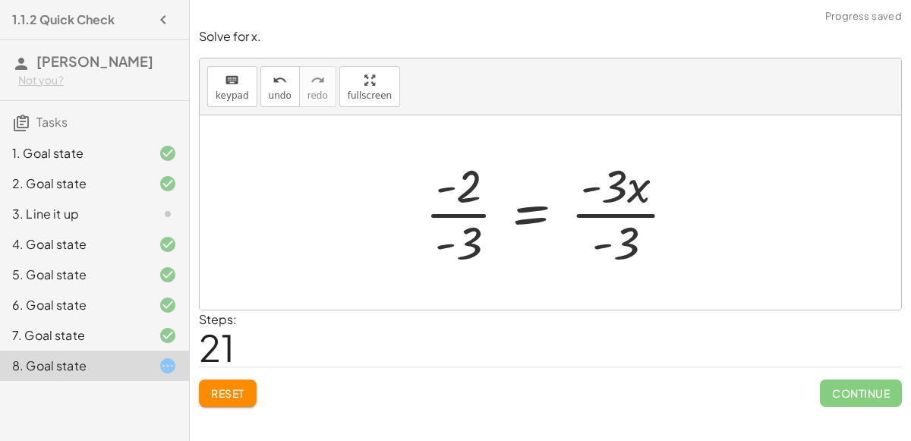
click at [606, 206] on div at bounding box center [555, 212] width 277 height 117
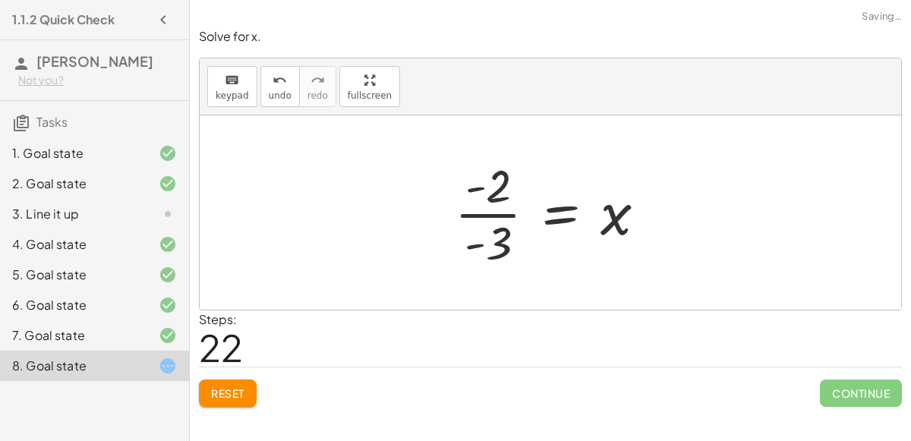
click at [502, 212] on div at bounding box center [556, 212] width 219 height 117
drag, startPoint x: 483, startPoint y: 192, endPoint x: 491, endPoint y: 257, distance: 65.8
click at [491, 257] on div at bounding box center [556, 212] width 219 height 117
